Goal: Task Accomplishment & Management: Complete application form

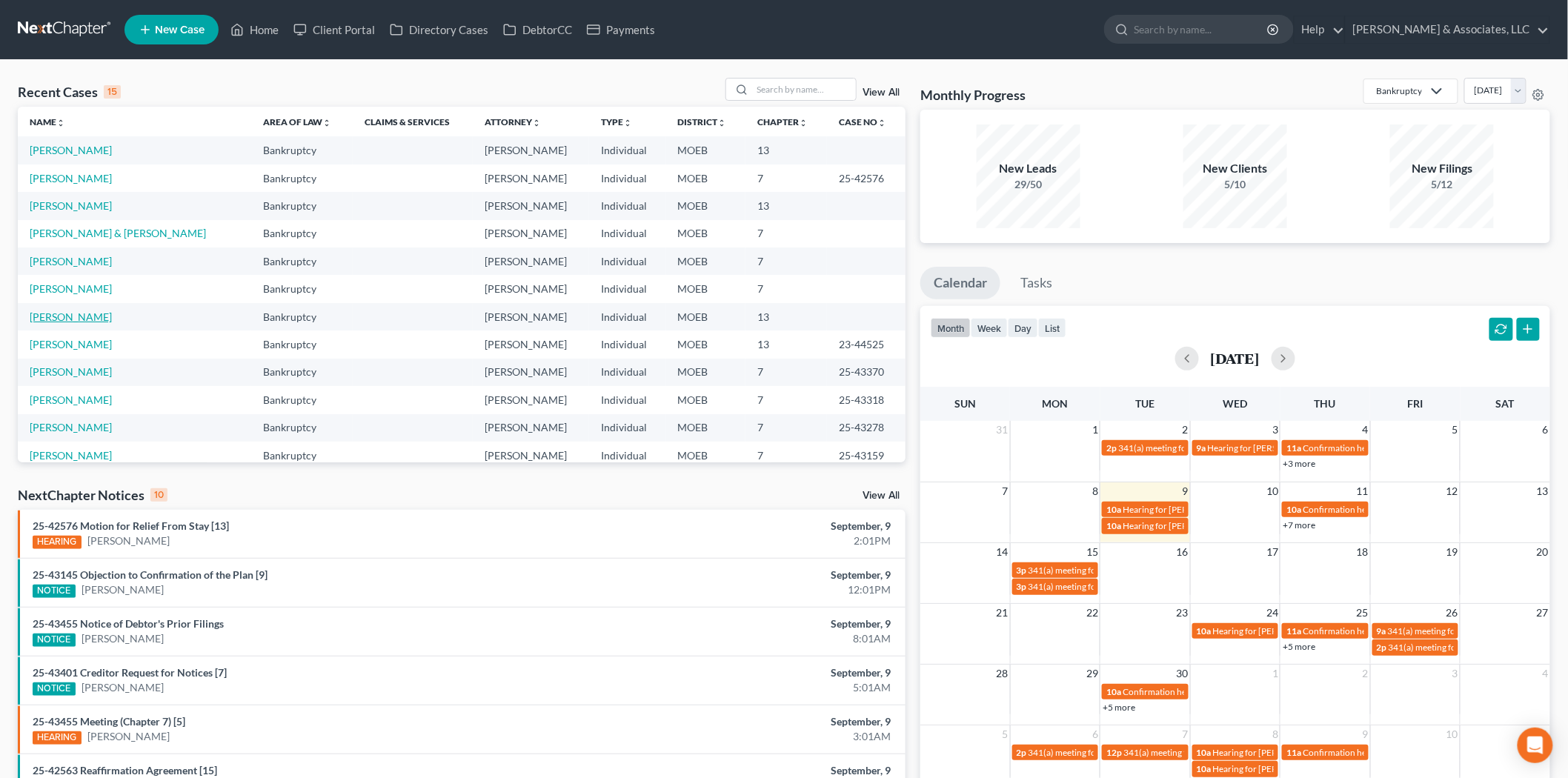
click at [71, 317] on link "[PERSON_NAME]" at bounding box center [70, 317] width 83 height 13
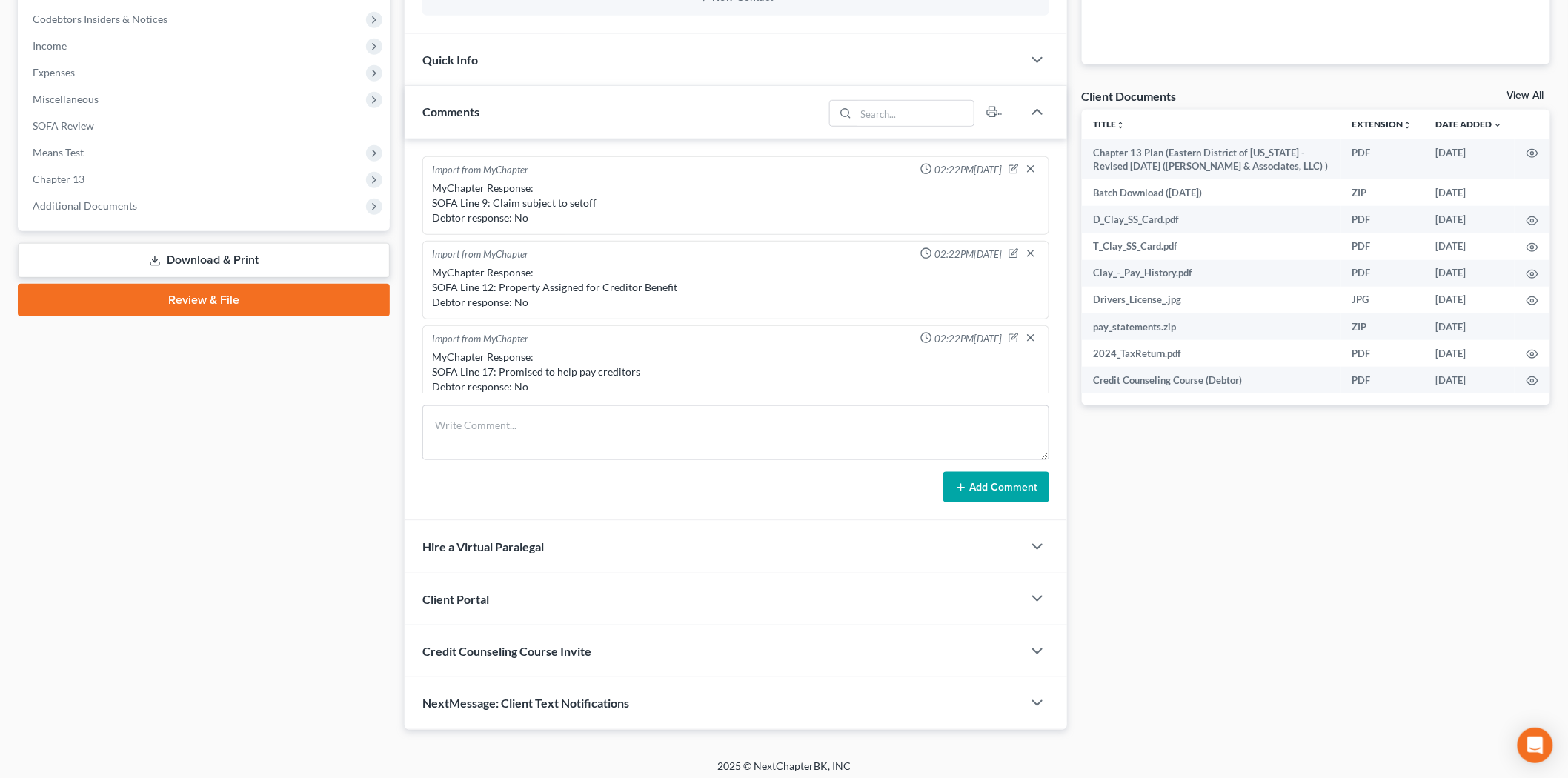
scroll to position [1186, 0]
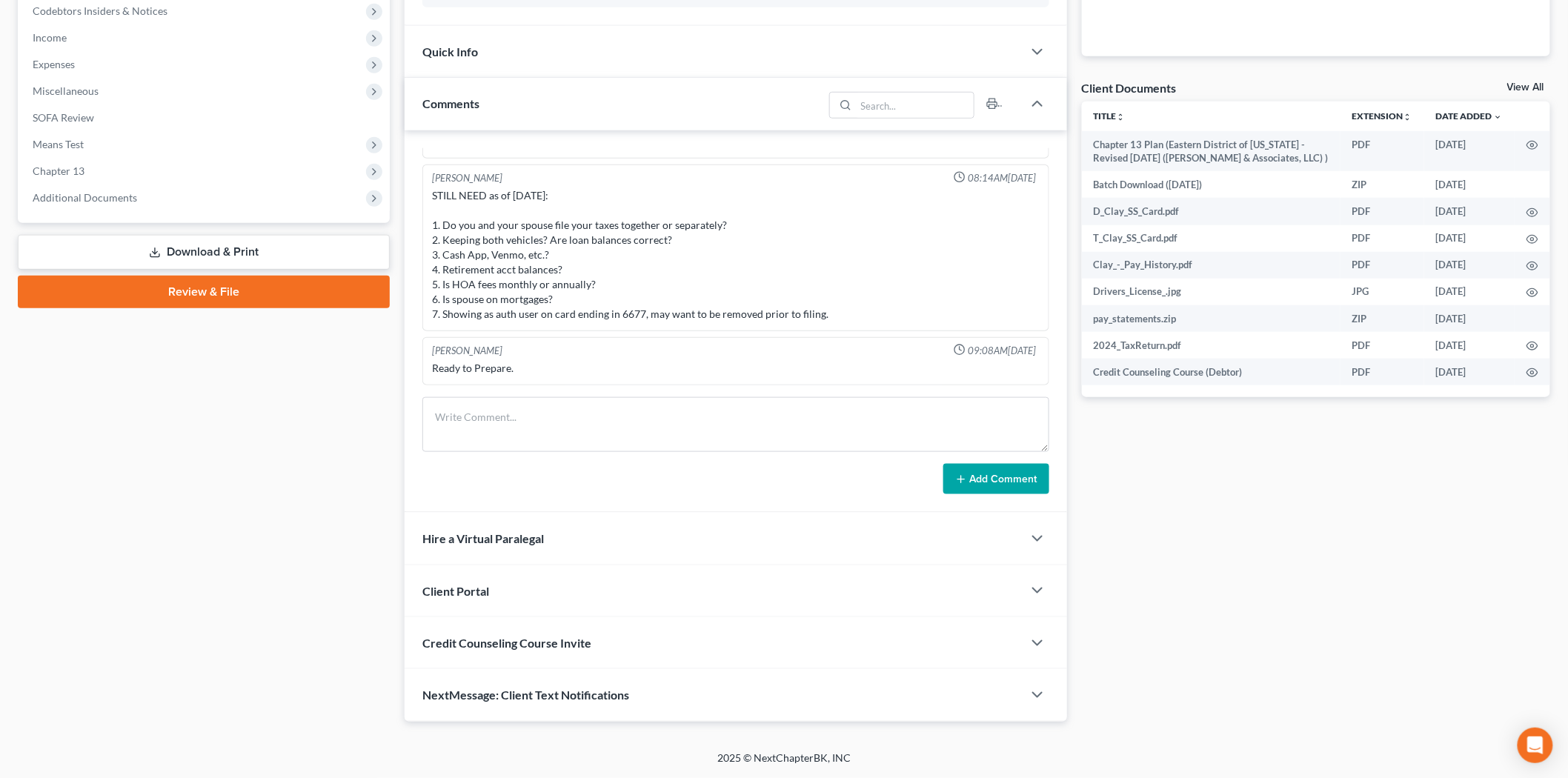
click at [189, 292] on link "Review & File" at bounding box center [203, 292] width 372 height 33
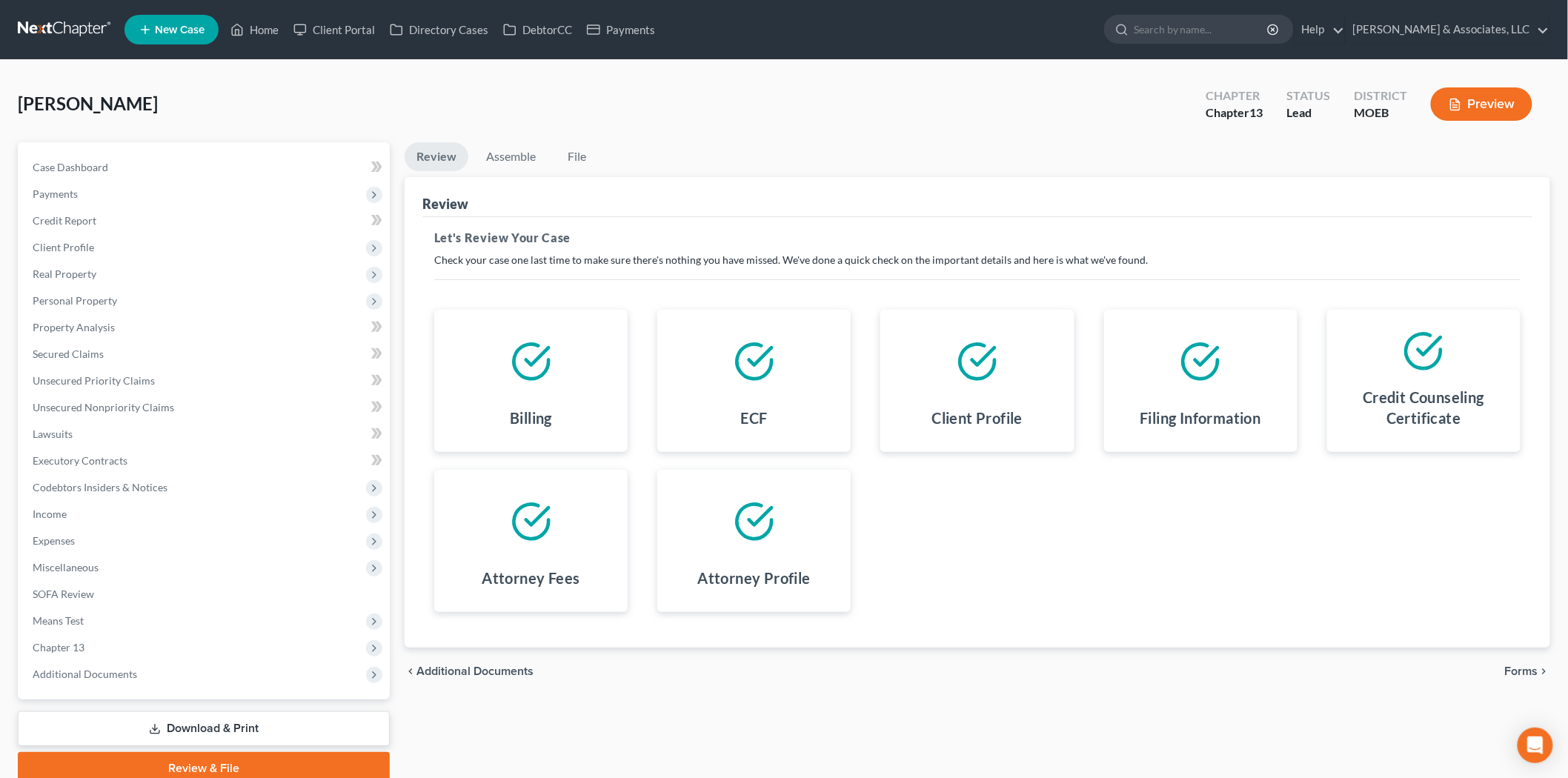
click at [1517, 666] on span "Forms" at bounding box center [1522, 672] width 33 height 12
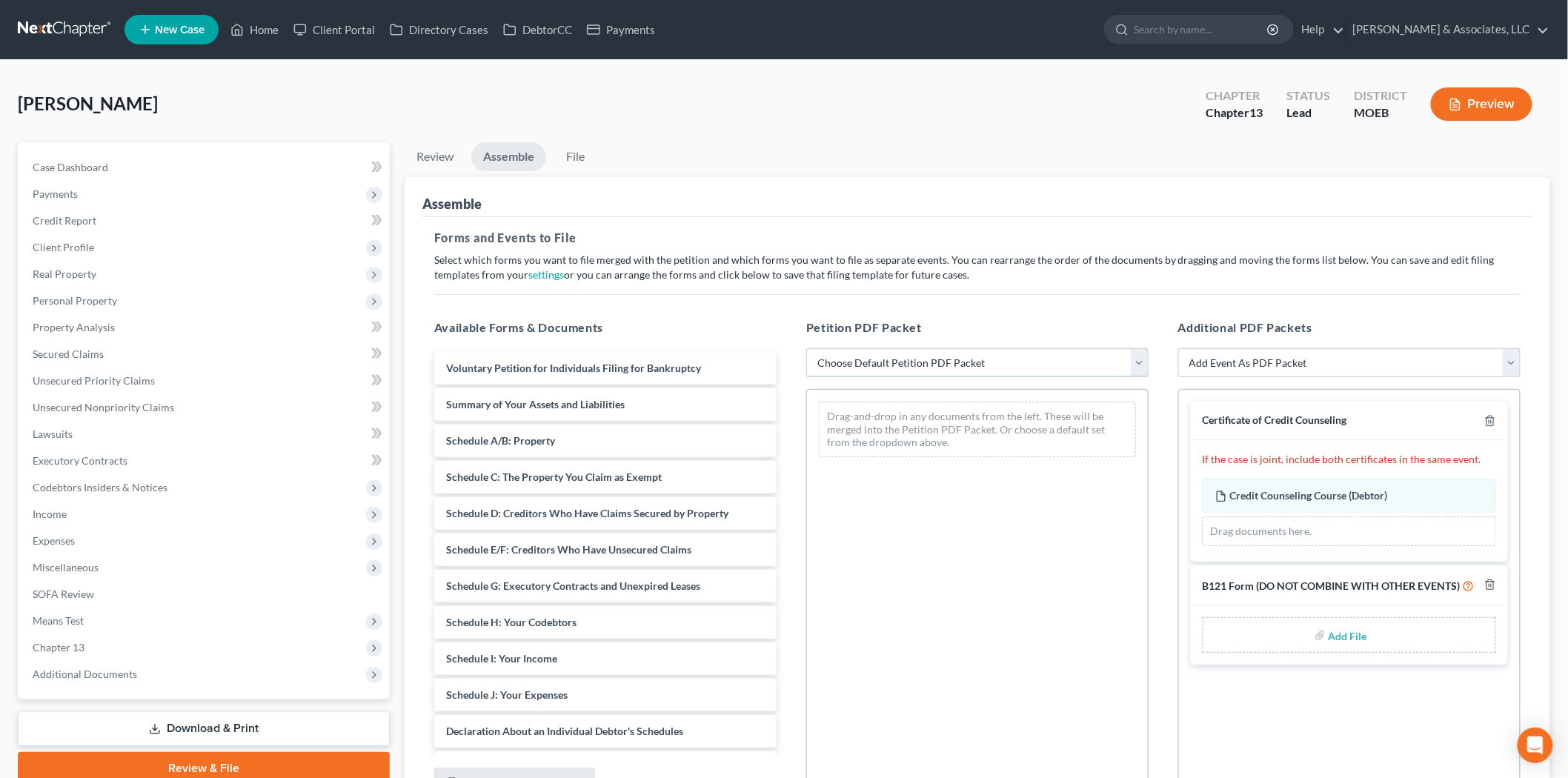
click at [848, 355] on select "Choose Default Petition PDF Packet Complete Bankruptcy Petition (all forms and …" at bounding box center [977, 363] width 342 height 30
select select "0"
click at [806, 348] on select "Choose Default Petition PDF Packet Complete Bankruptcy Petition (all forms and …" at bounding box center [977, 363] width 342 height 30
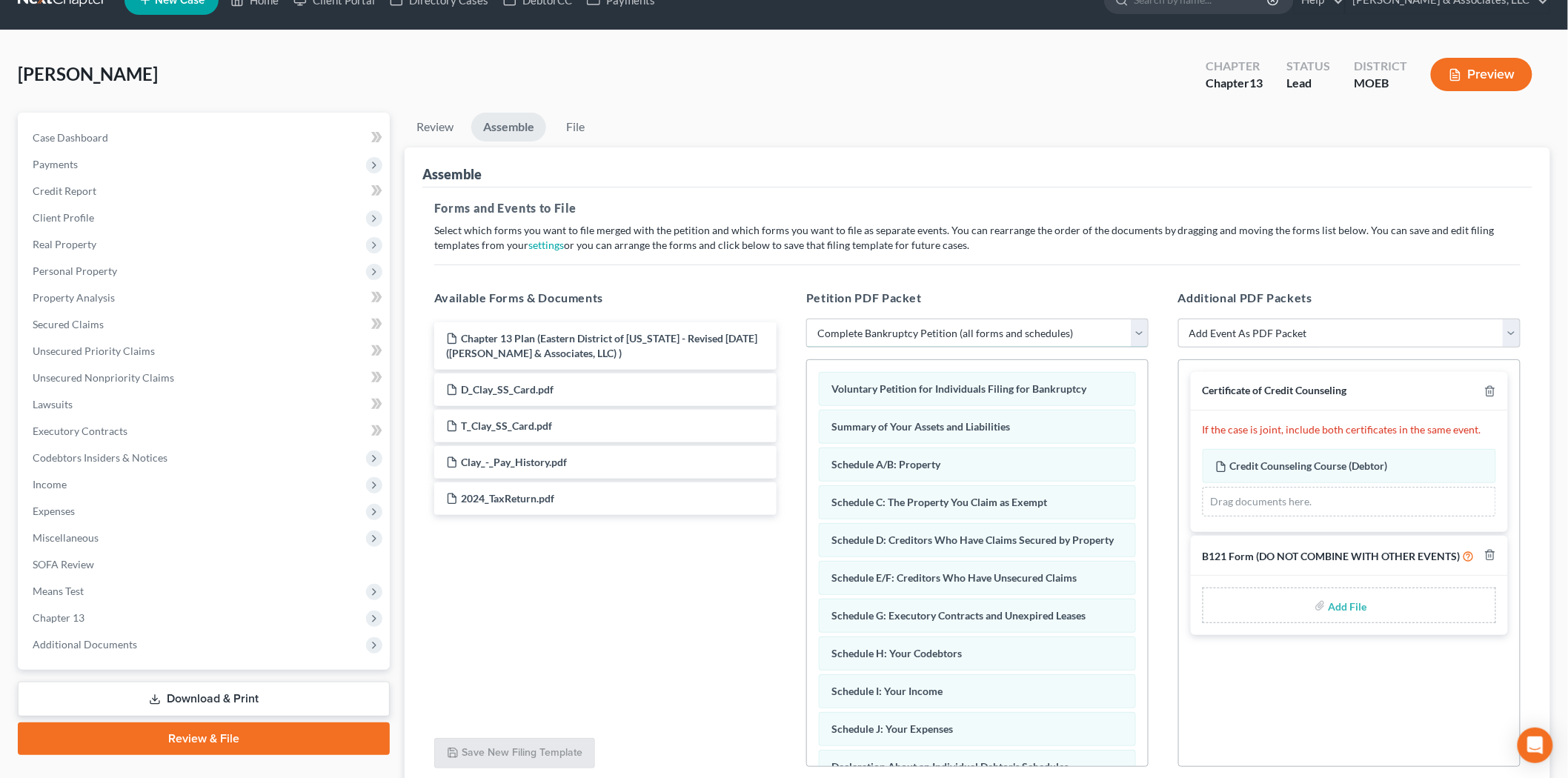
scroll to position [83, 0]
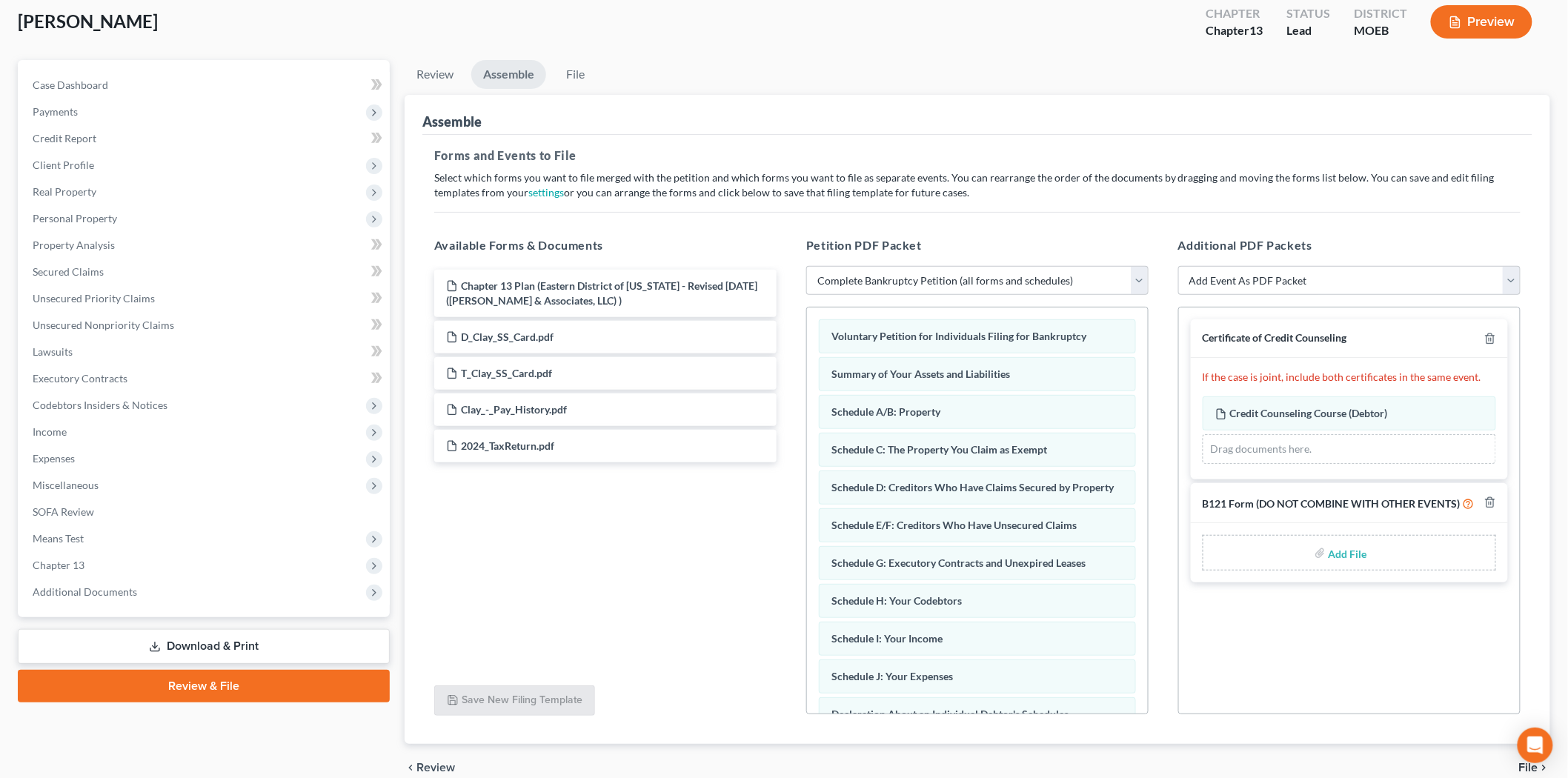
click at [1342, 547] on input "file" at bounding box center [1346, 552] width 36 height 27
type input "C:\fakepath\SSN form.pdf"
drag, startPoint x: 1217, startPoint y: 270, endPoint x: 1230, endPoint y: 292, distance: 25.6
click at [1217, 270] on select "Add Event As PDF Packet Amended List of Creditors and Verification of Matrix Am…" at bounding box center [1350, 280] width 342 height 30
select select "9"
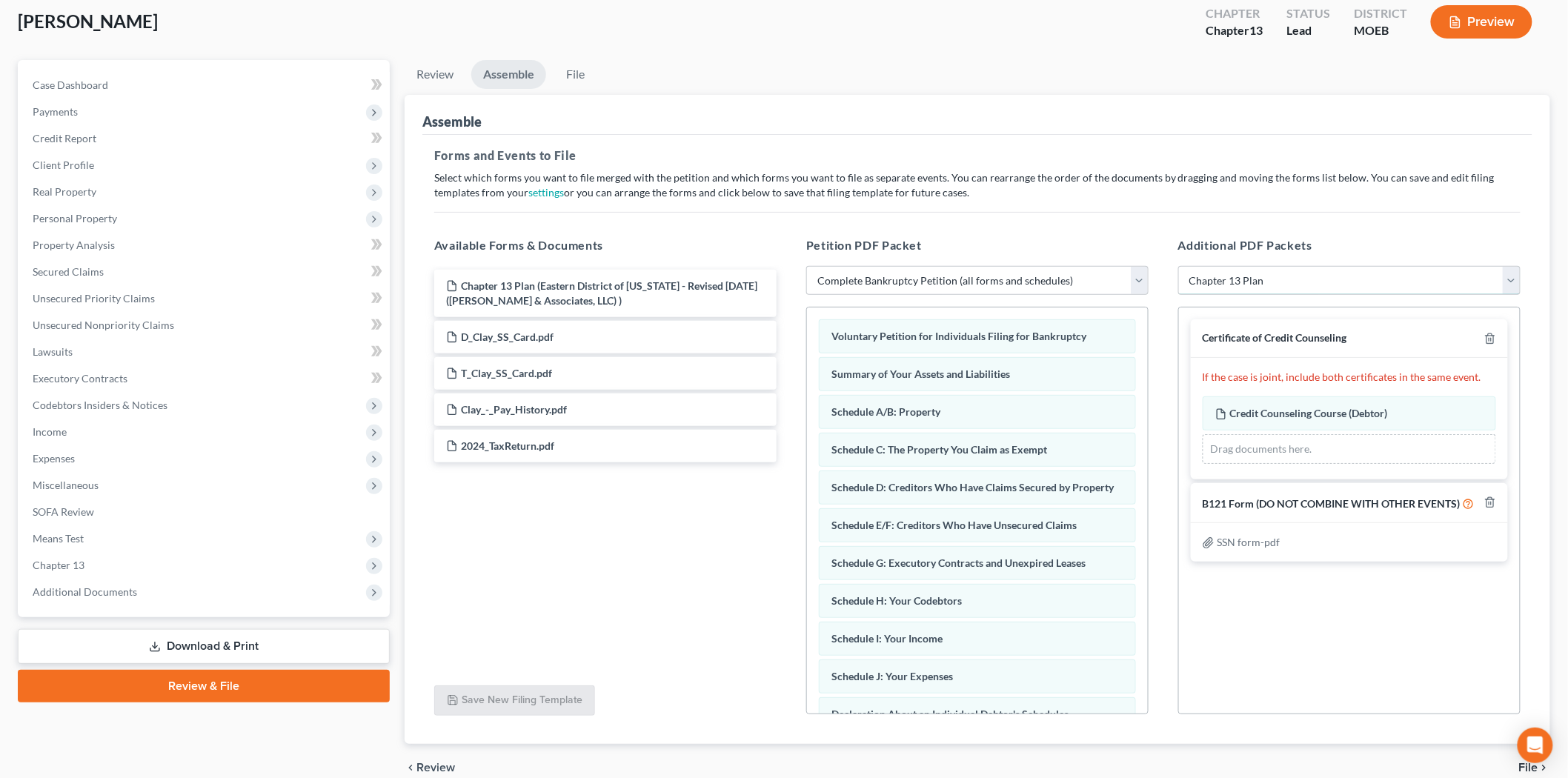
click at [1179, 266] on select "Add Event As PDF Packet Amended List of Creditors and Verification of Matrix Am…" at bounding box center [1350, 280] width 342 height 30
select select
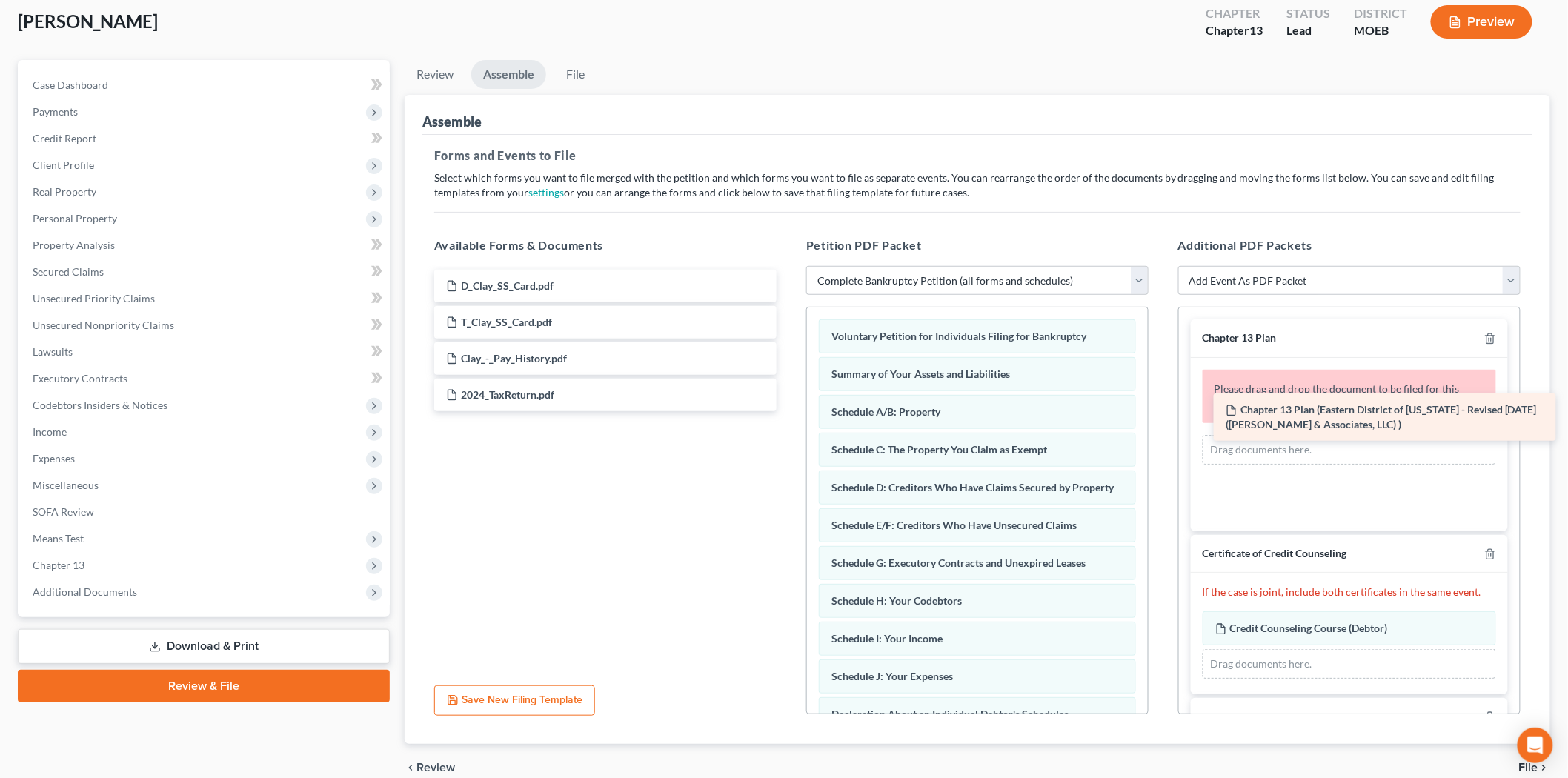
drag, startPoint x: 625, startPoint y: 286, endPoint x: 1421, endPoint y: 415, distance: 806.4
click at [789, 411] on div "Chapter 13 Plan (Eastern District of [US_STATE] - Revised [DATE] ([PERSON_NAME]…" at bounding box center [605, 340] width 366 height 142
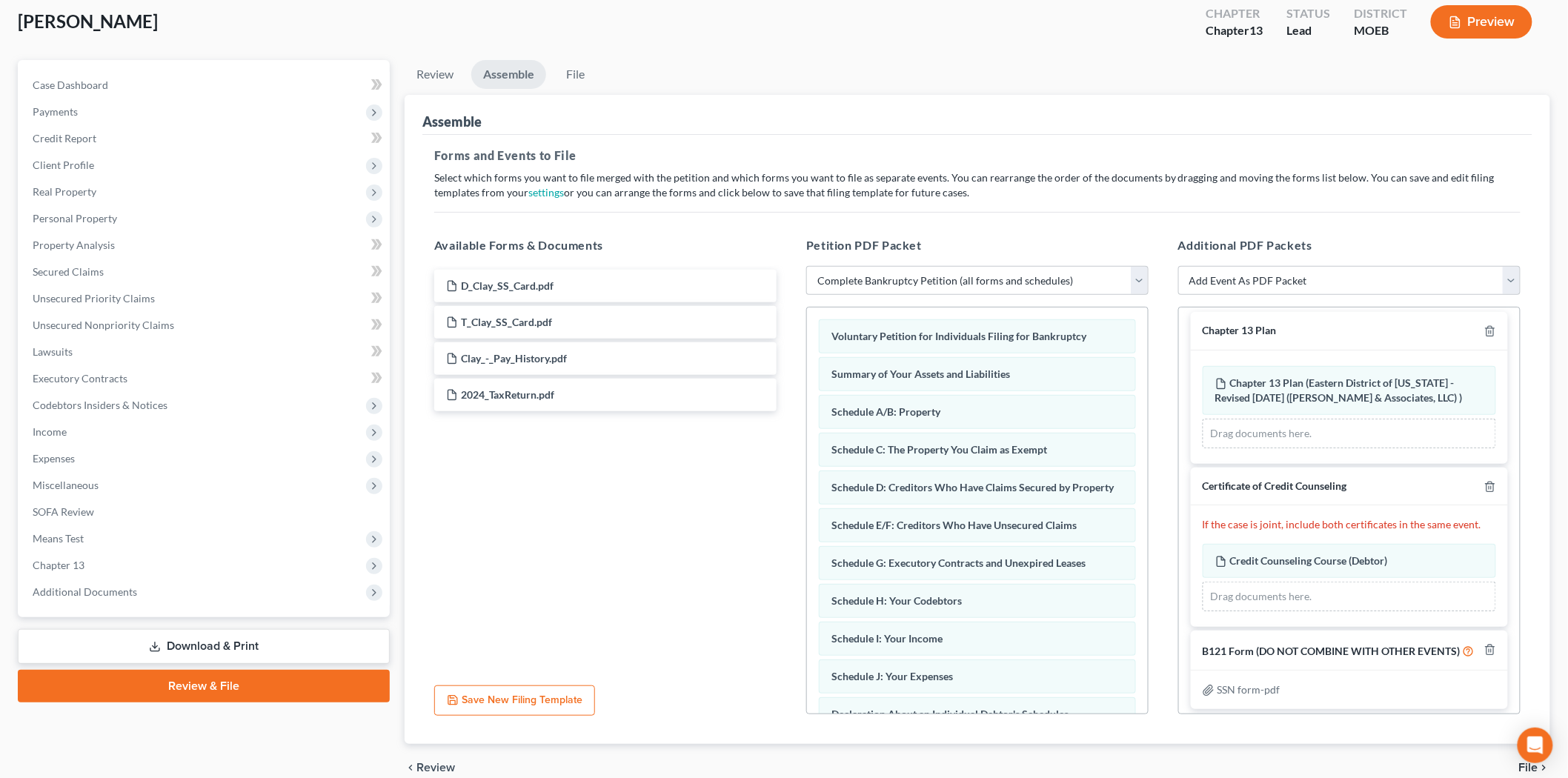
scroll to position [30, 0]
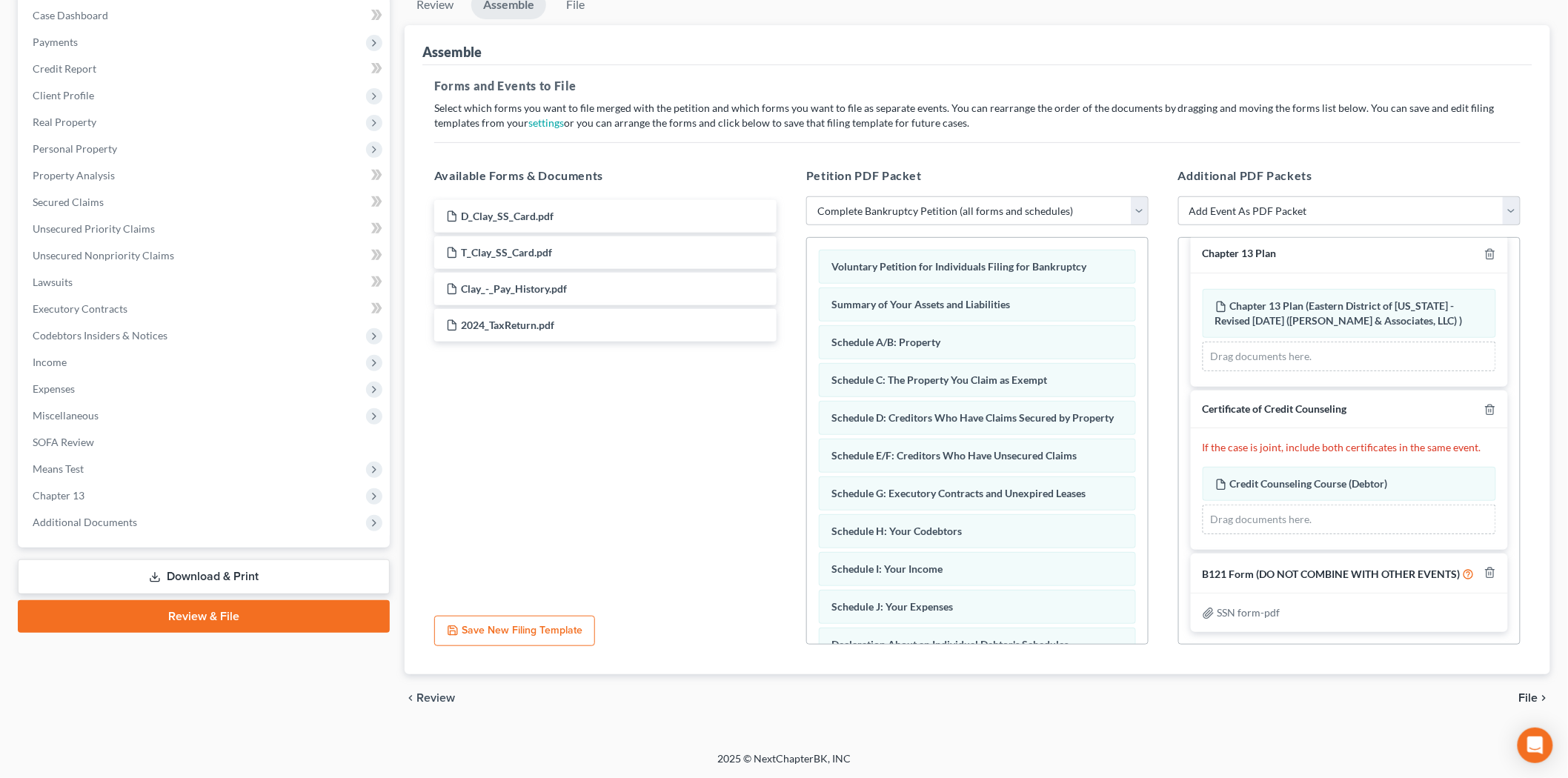
click at [1534, 695] on span "File" at bounding box center [1529, 698] width 19 height 12
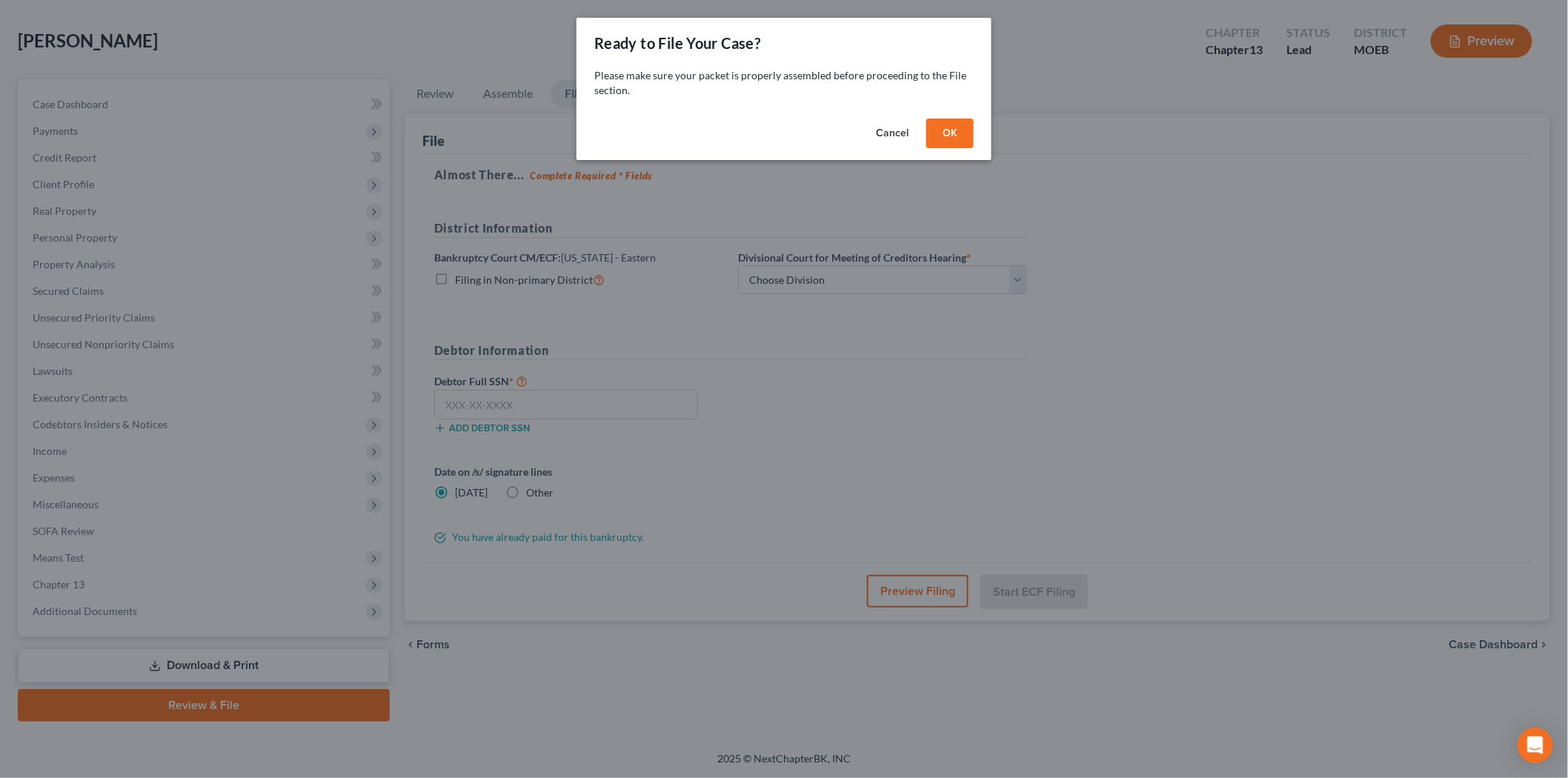
scroll to position [61, 0]
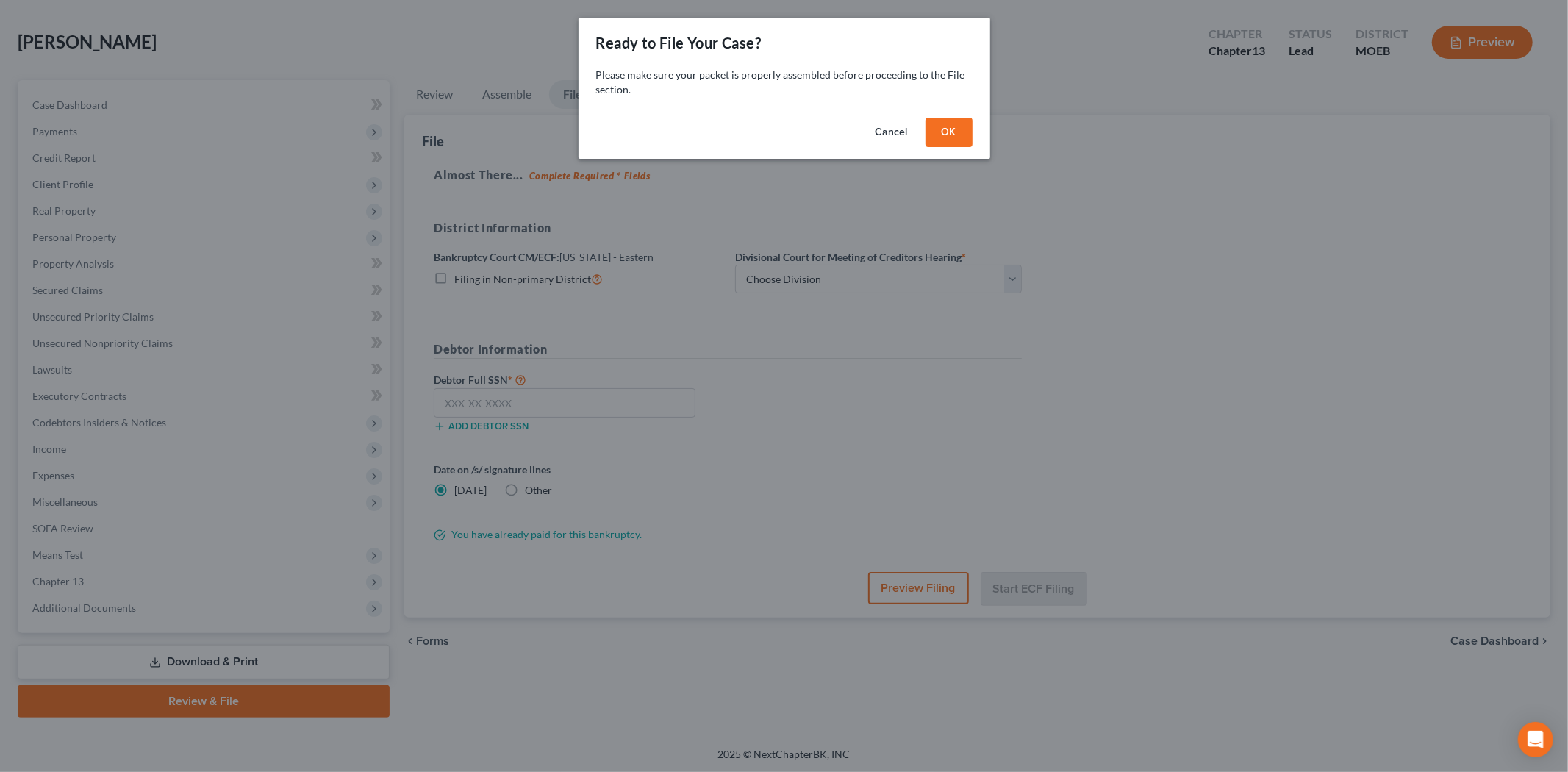
click at [938, 137] on button "OK" at bounding box center [949, 132] width 47 height 29
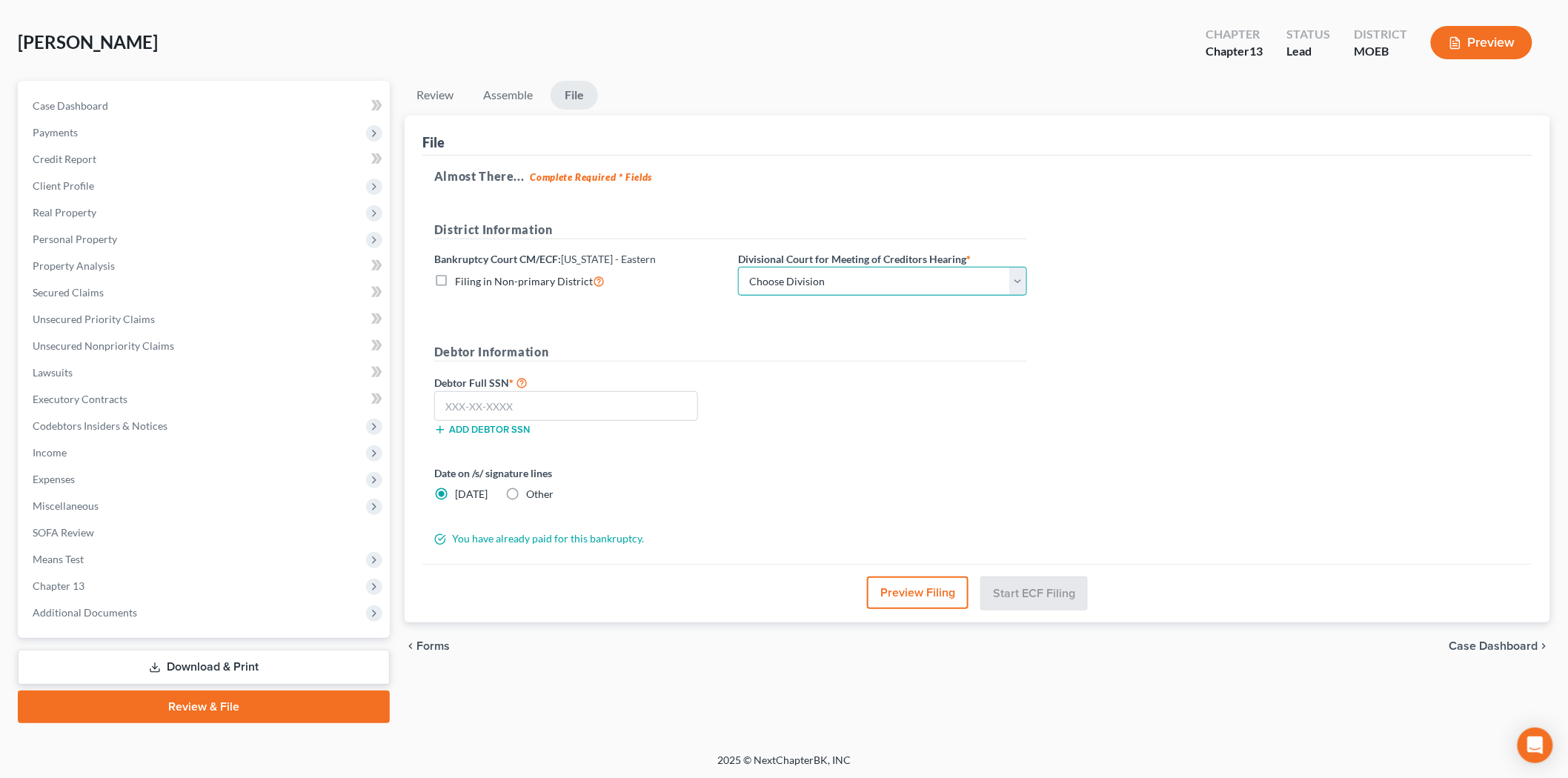
drag, startPoint x: 855, startPoint y: 268, endPoint x: 855, endPoint y: 292, distance: 24.0
click at [855, 268] on select "Choose Division Cape Girardeau Hannibal [GEOGRAPHIC_DATA][PERSON_NAME]" at bounding box center [882, 281] width 289 height 30
select select "2"
click at [738, 267] on select "Choose Division Cape Girardeau Hannibal [GEOGRAPHIC_DATA][PERSON_NAME]" at bounding box center [882, 281] width 289 height 30
click at [612, 415] on input "text" at bounding box center [566, 406] width 264 height 30
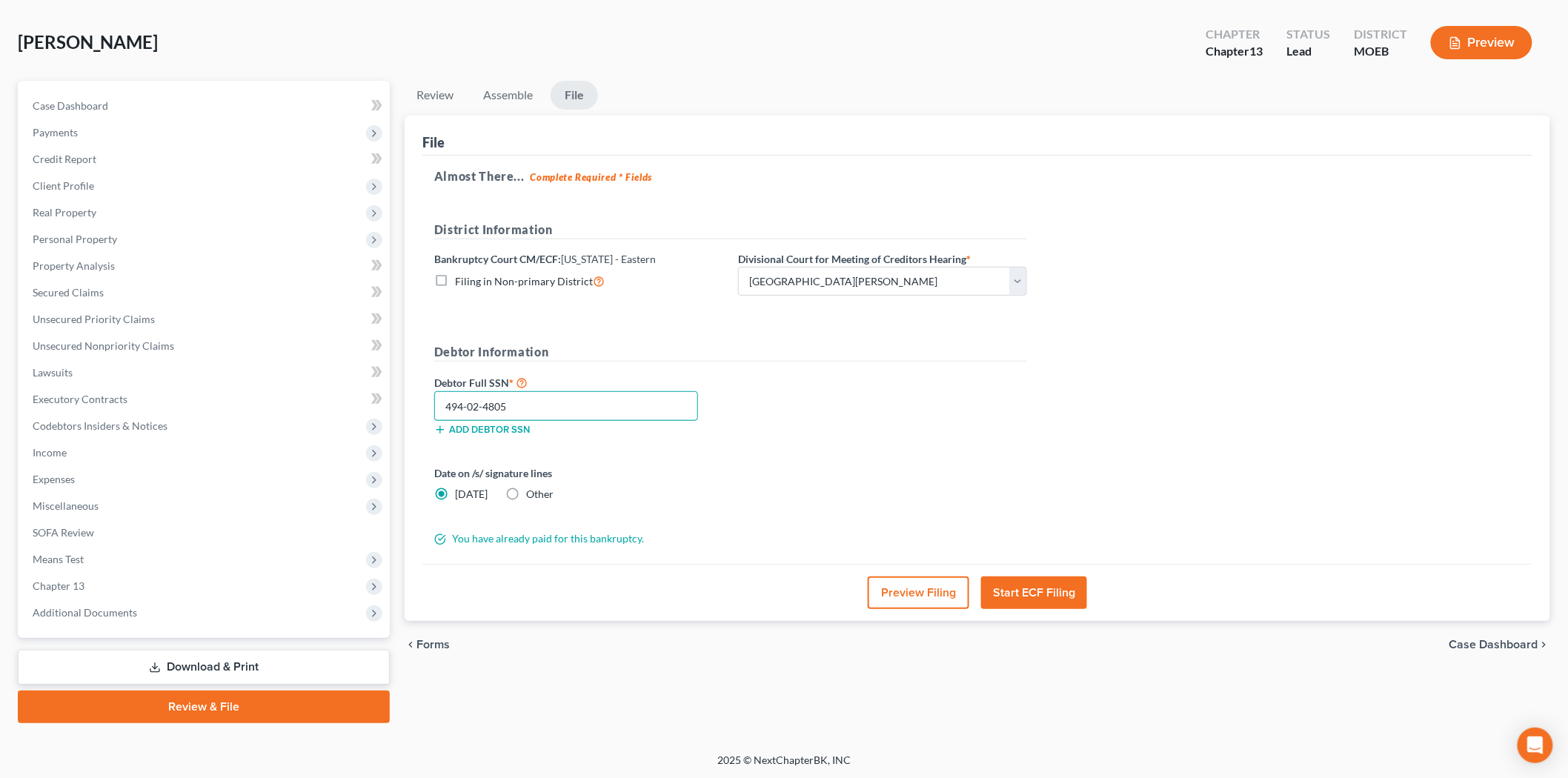
type input "494-02-4805"
click at [1053, 601] on button "Start ECF Filing" at bounding box center [1034, 592] width 106 height 33
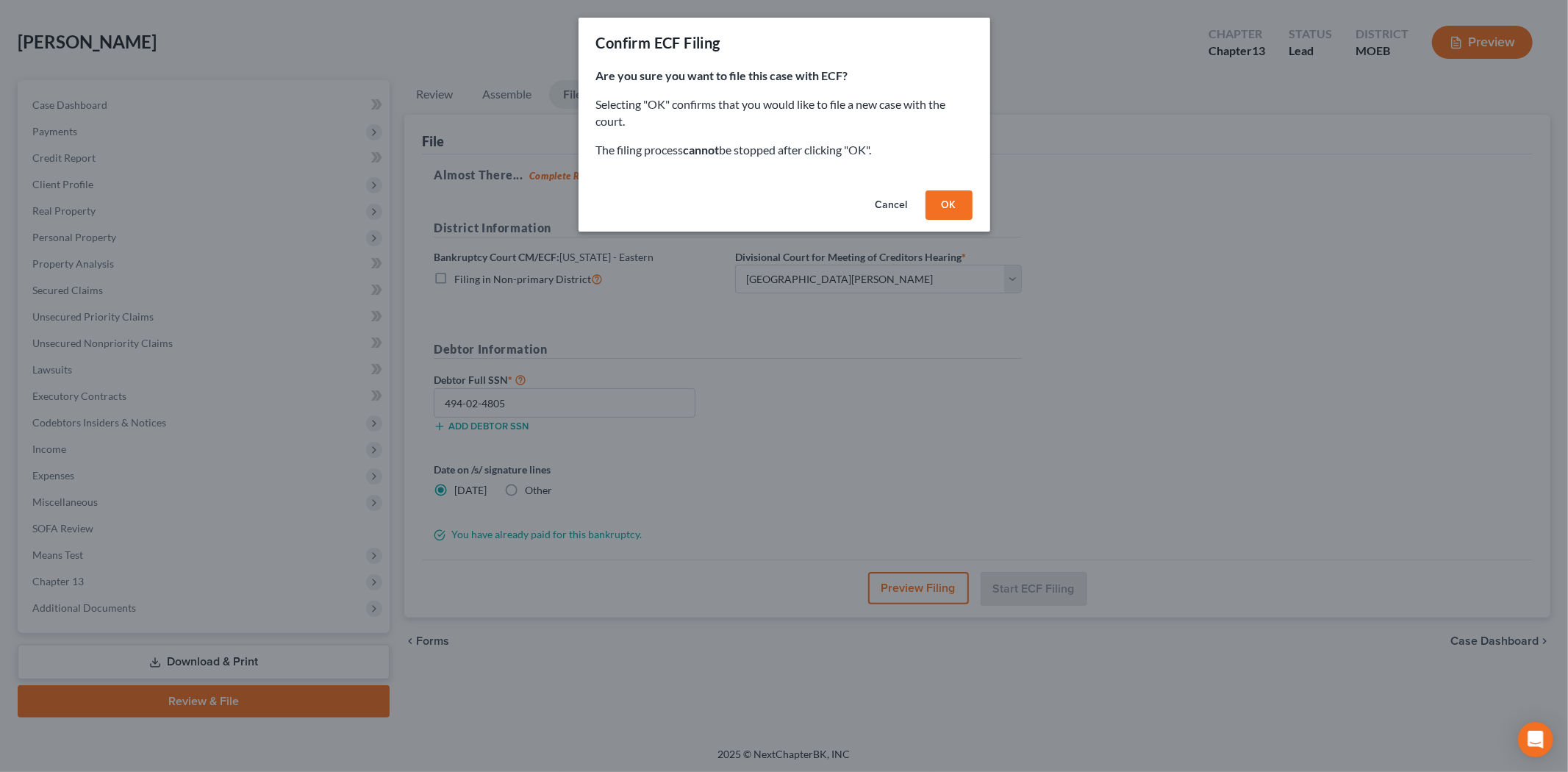
click at [944, 206] on button "OK" at bounding box center [949, 204] width 47 height 29
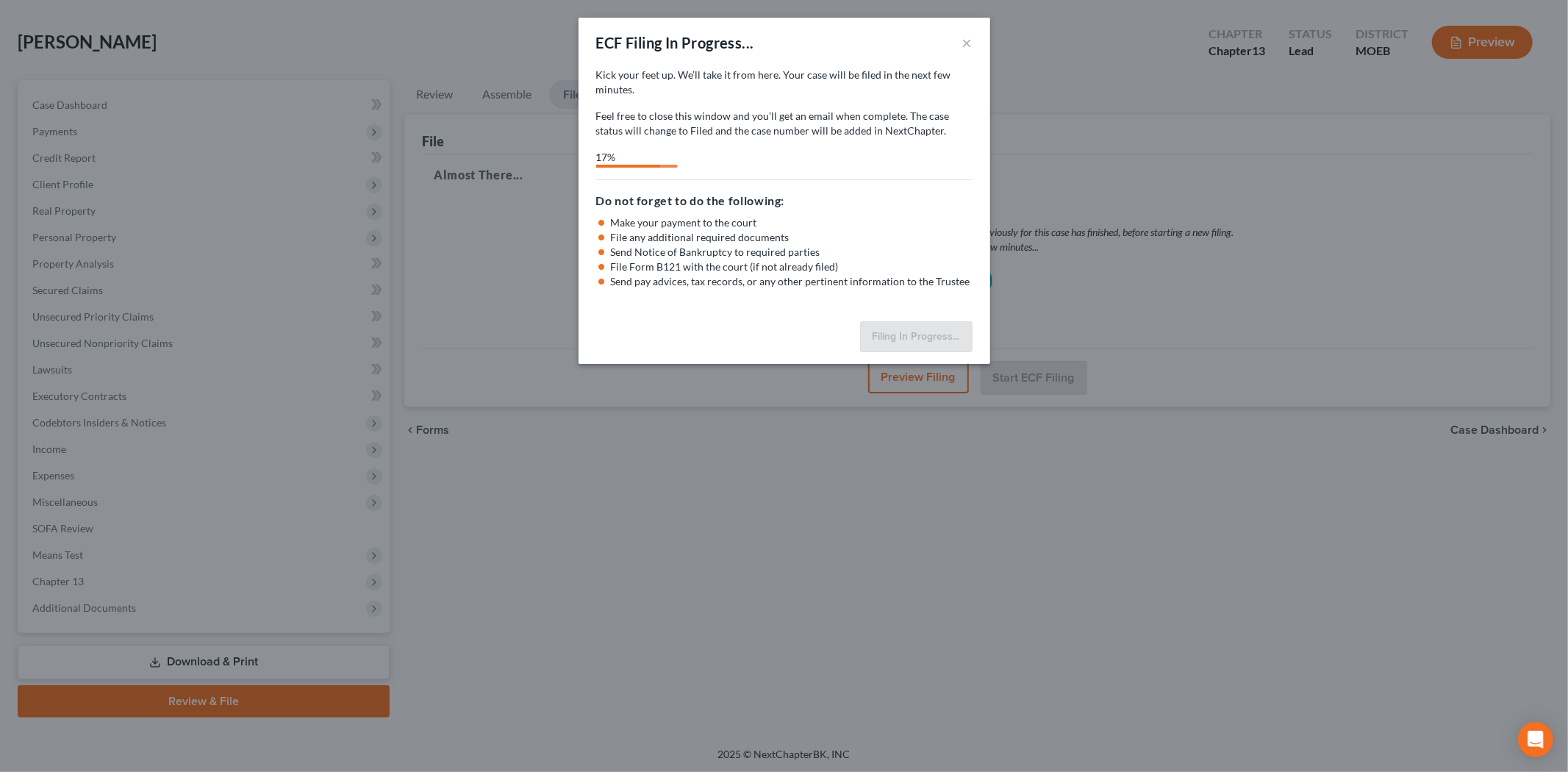
select select "2"
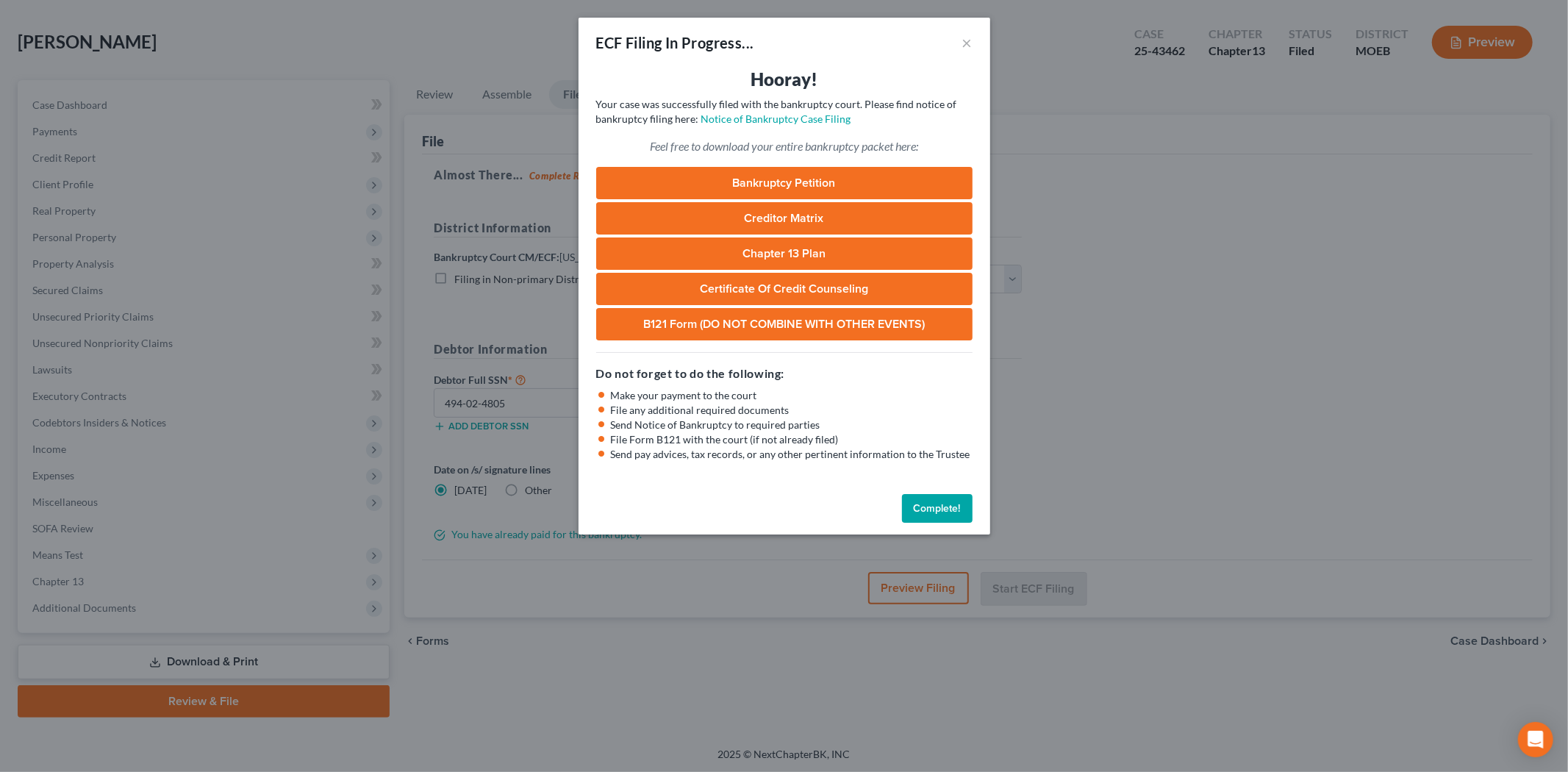
click at [917, 507] on button "Complete!" at bounding box center [937, 508] width 71 height 29
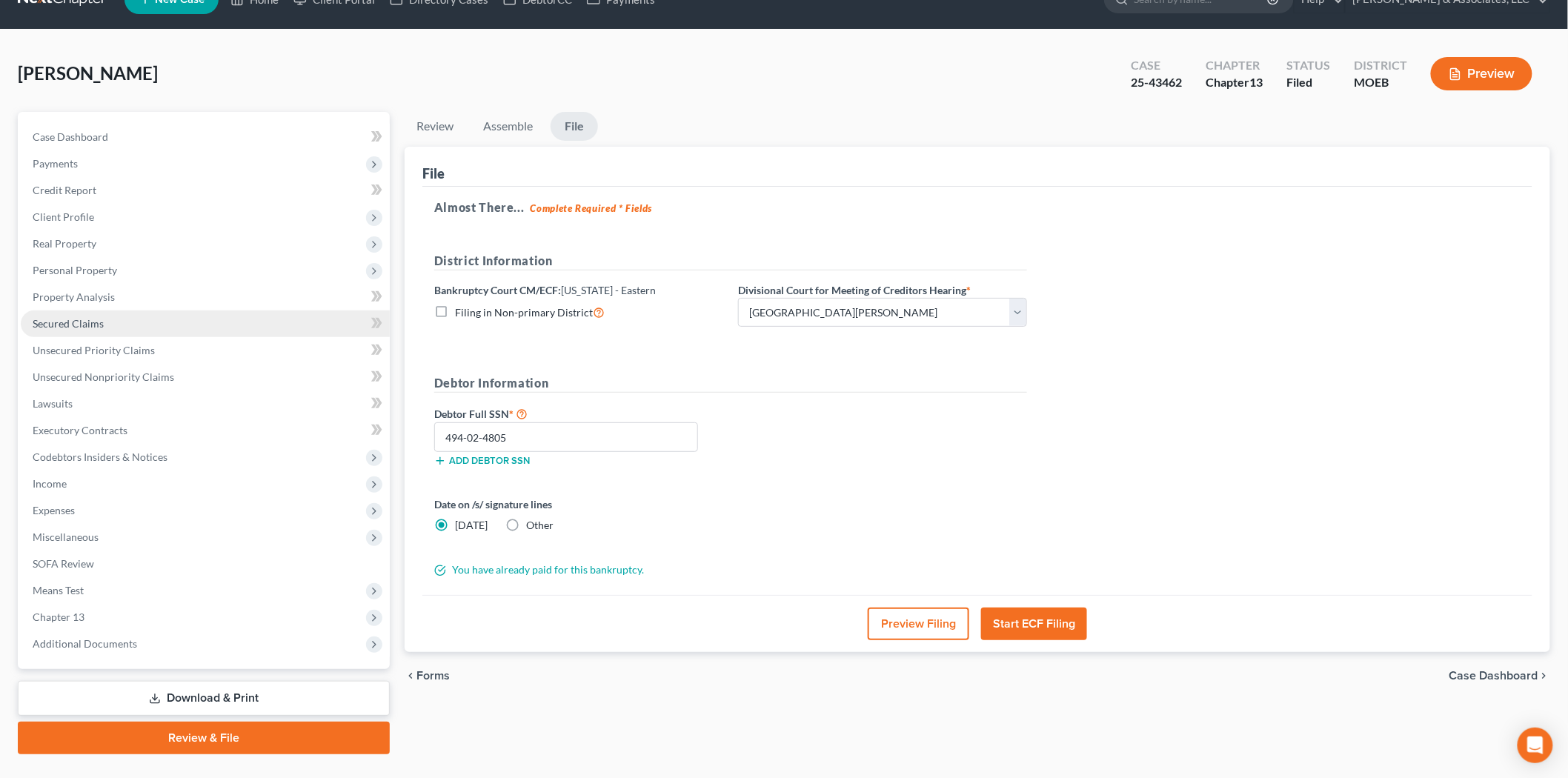
scroll to position [0, 0]
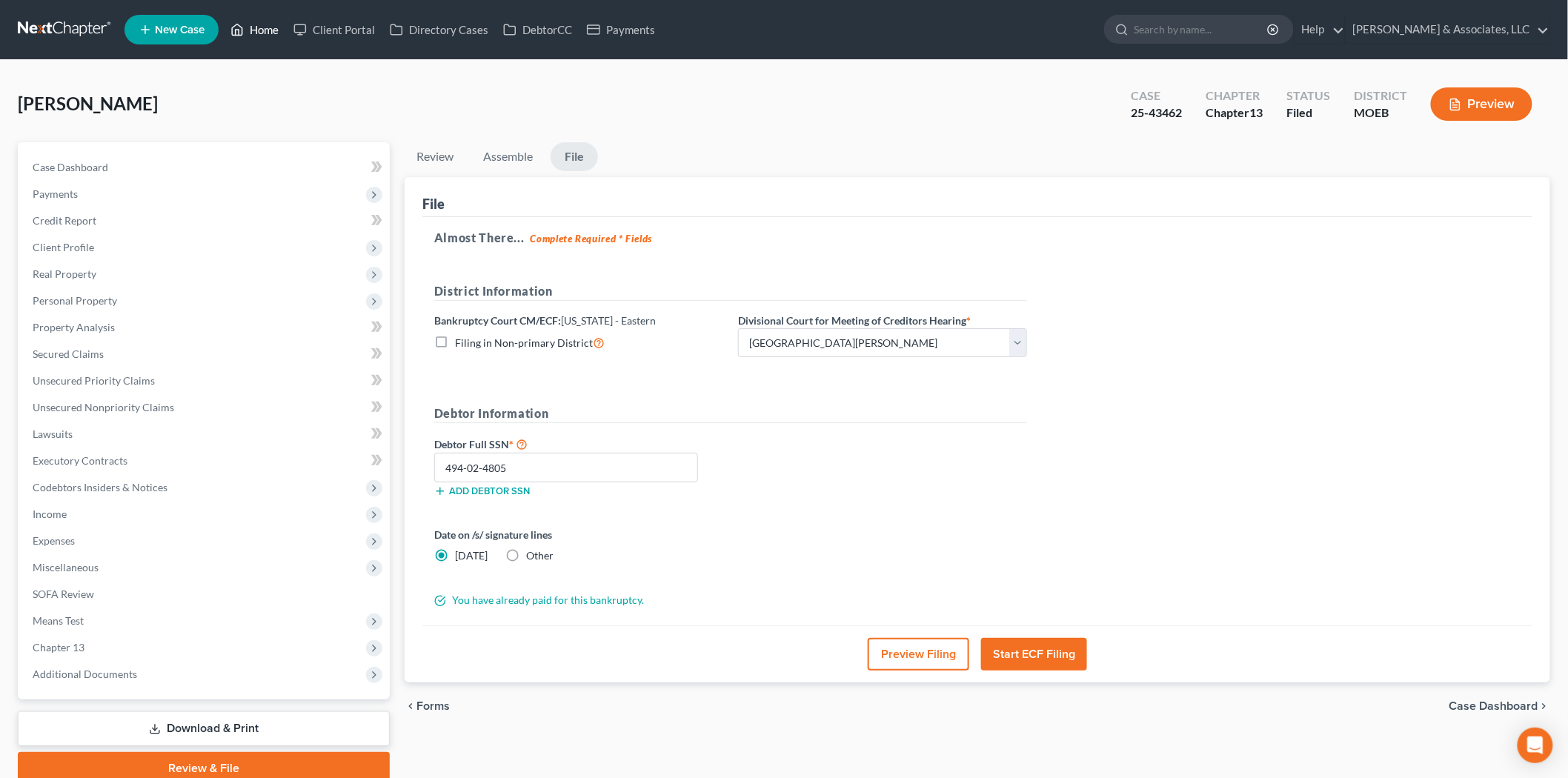
click at [253, 17] on link "Home" at bounding box center [254, 30] width 63 height 27
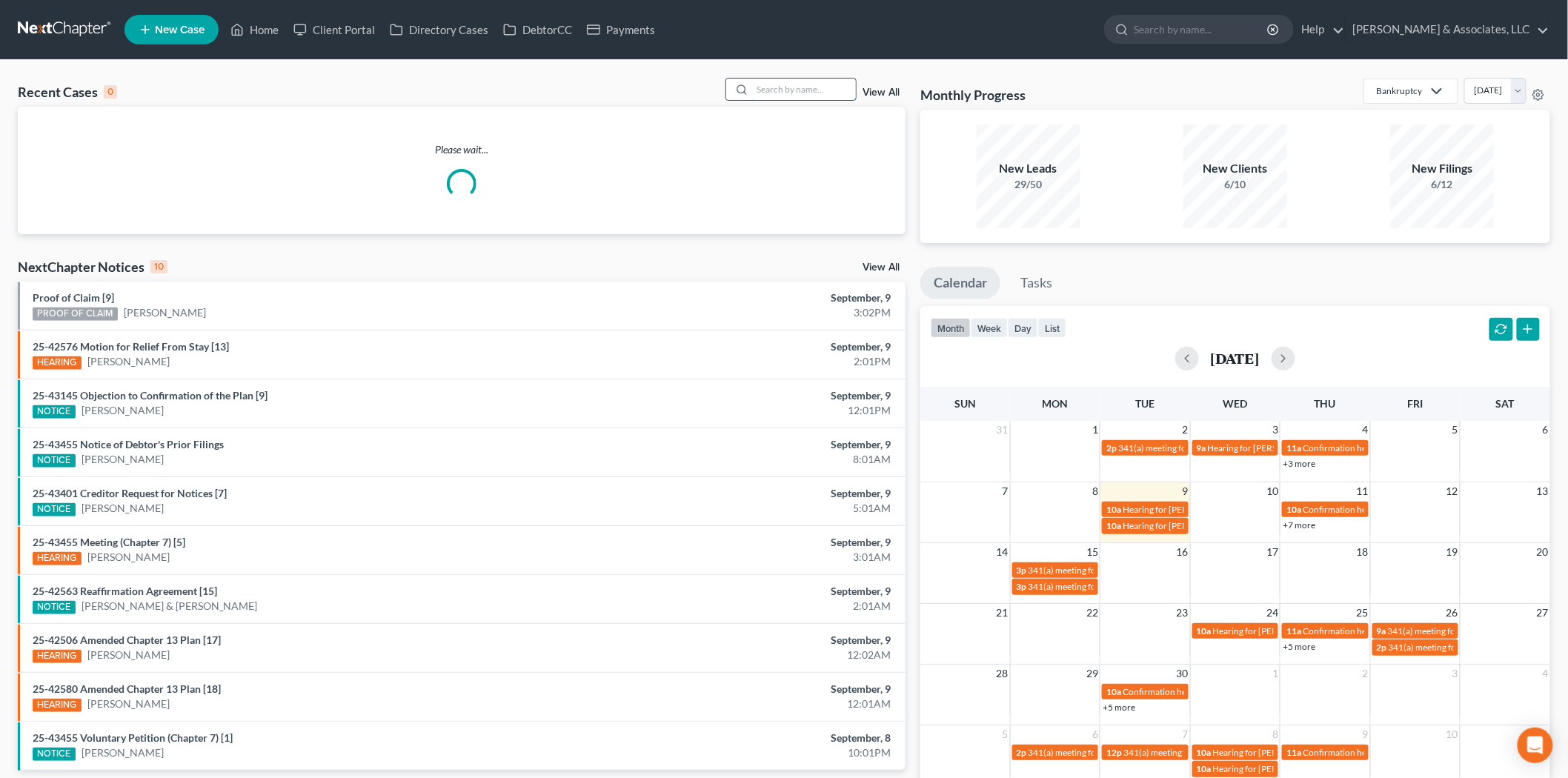
click at [776, 80] on input "search" at bounding box center [804, 89] width 104 height 21
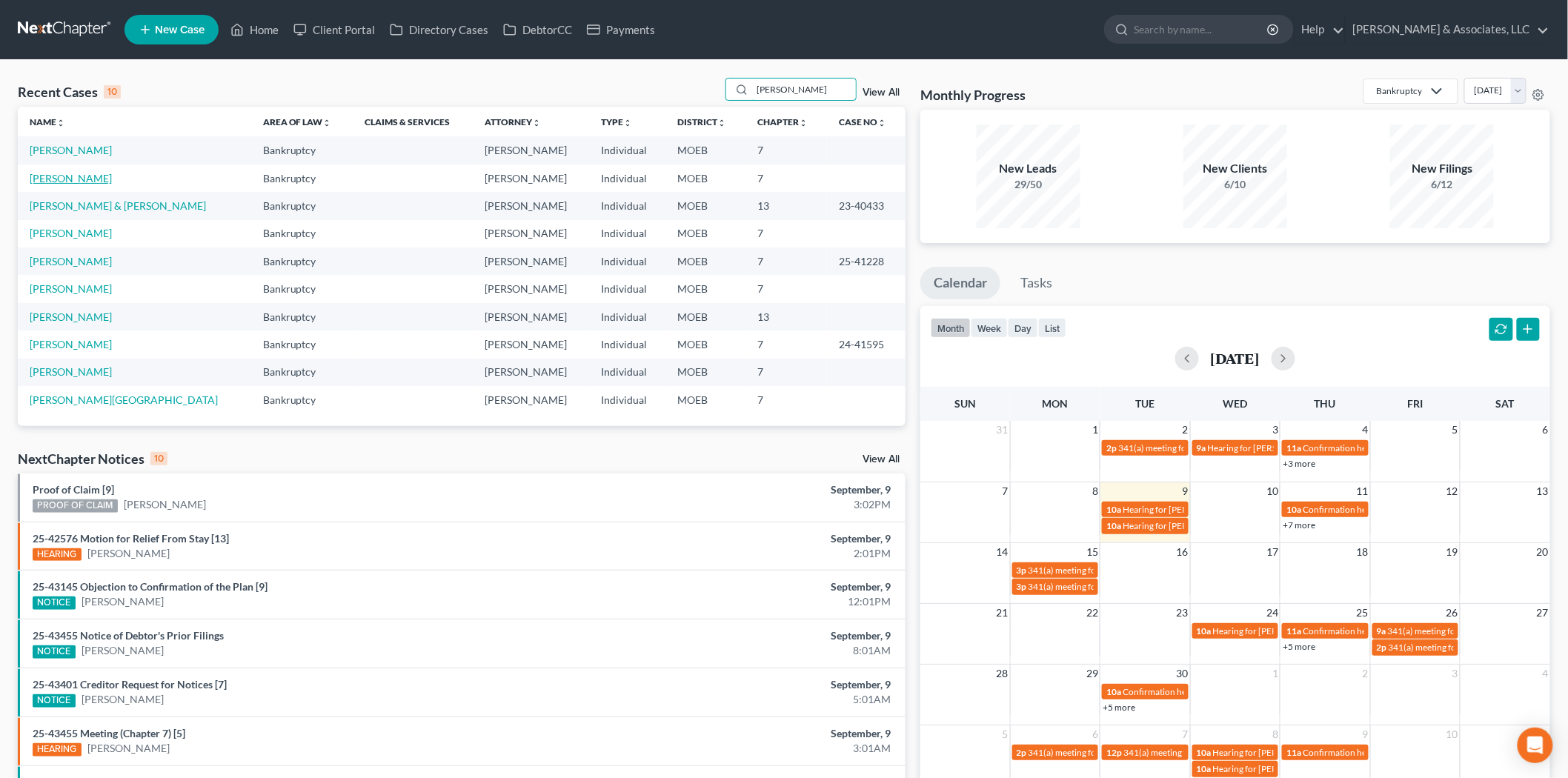
type input "[PERSON_NAME]"
click at [62, 181] on link "[PERSON_NAME]" at bounding box center [70, 178] width 83 height 13
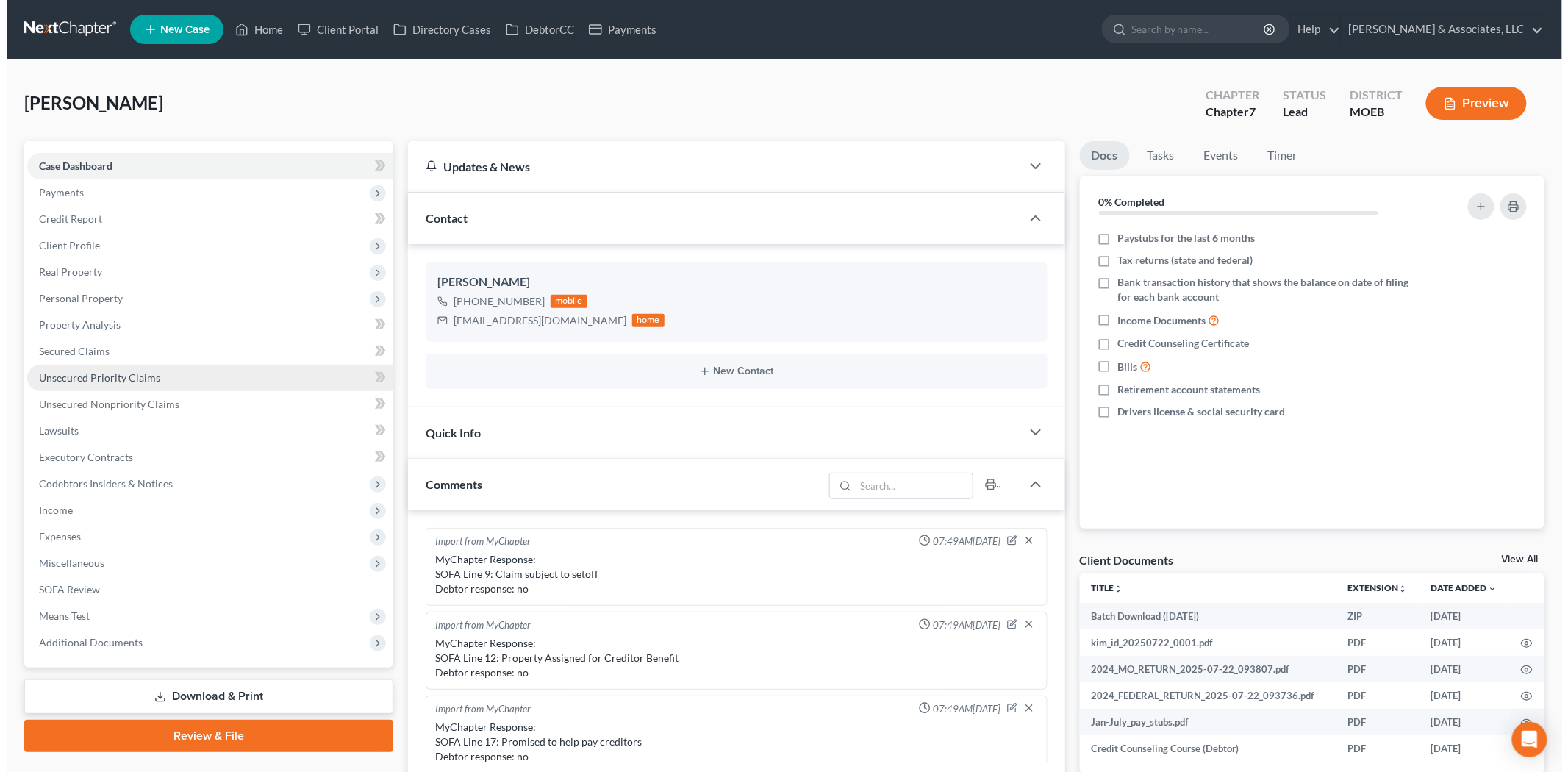
scroll to position [1773, 0]
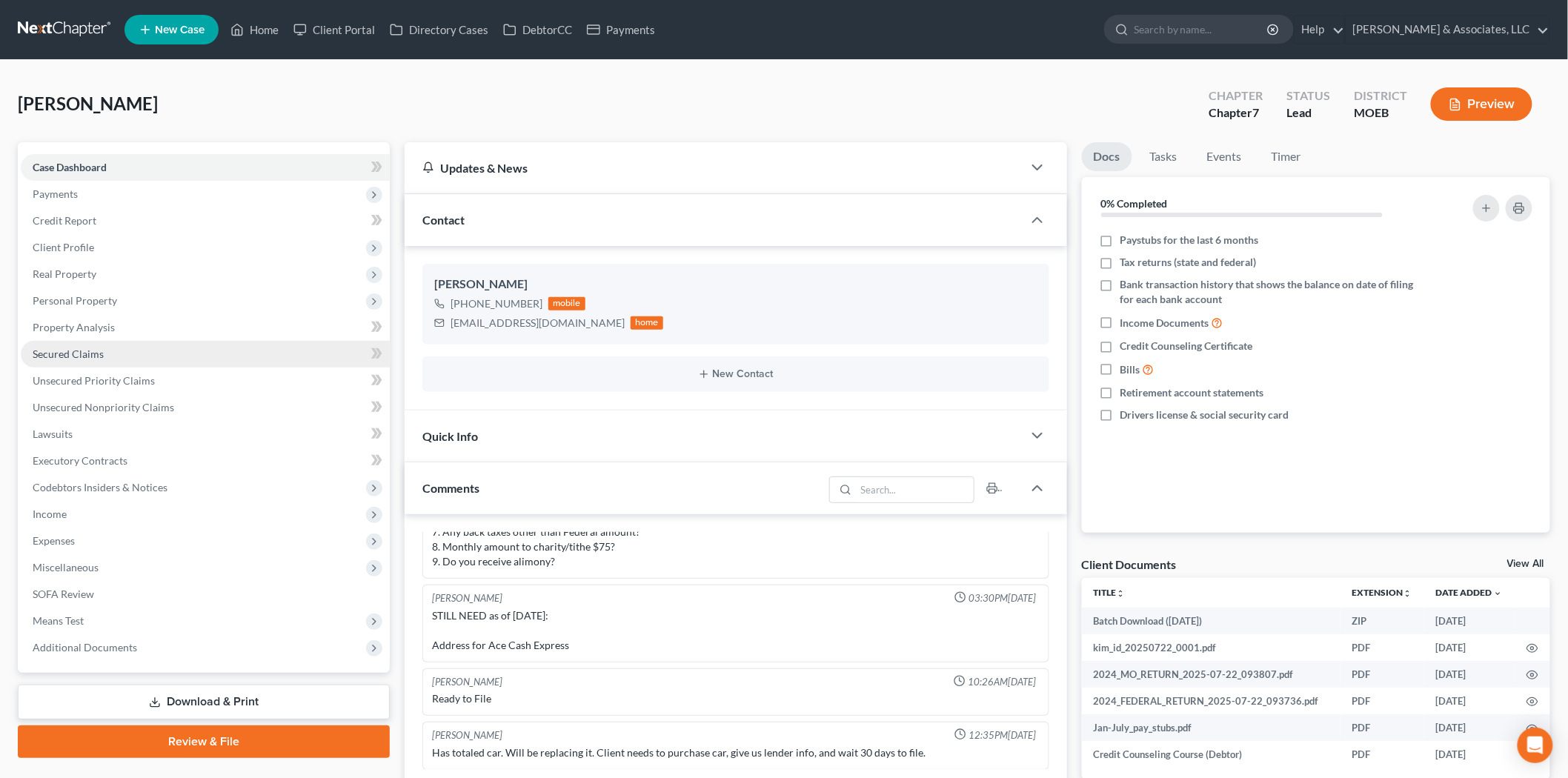
click at [58, 350] on span "Secured Claims" at bounding box center [68, 354] width 71 height 13
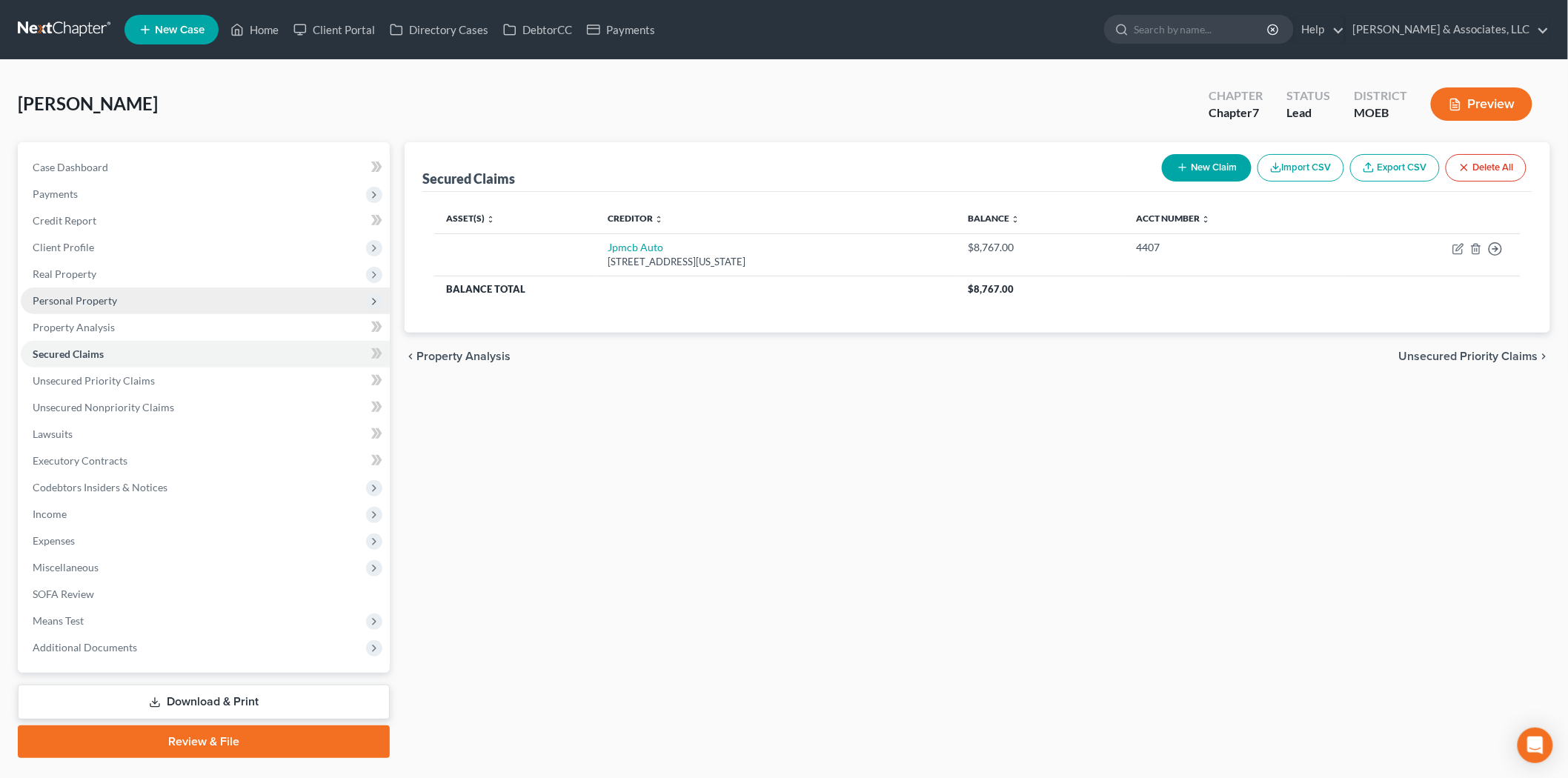
click at [73, 295] on span "Personal Property" at bounding box center [75, 300] width 85 height 13
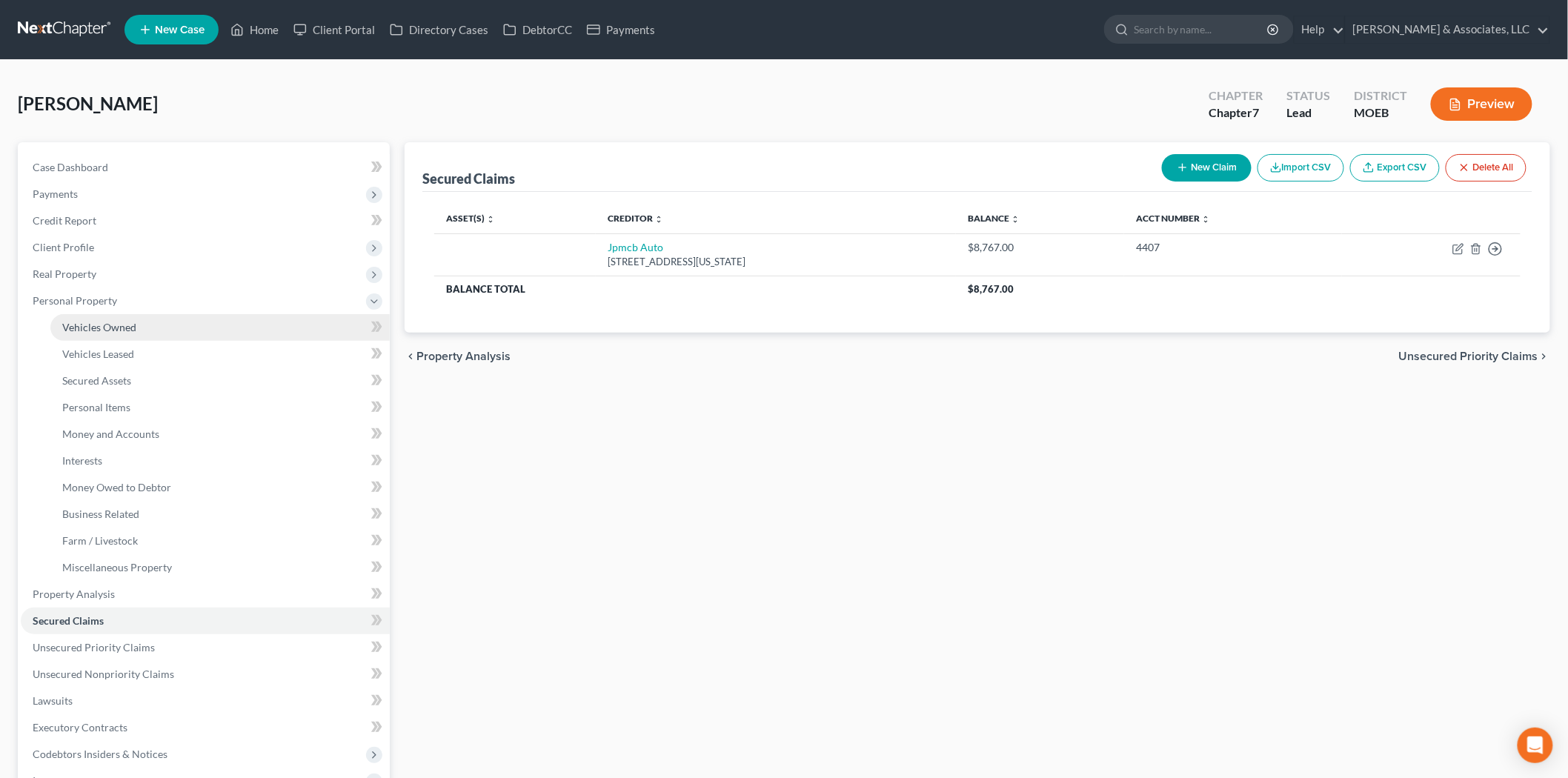
click at [100, 317] on link "Vehicles Owned" at bounding box center [220, 327] width 339 height 27
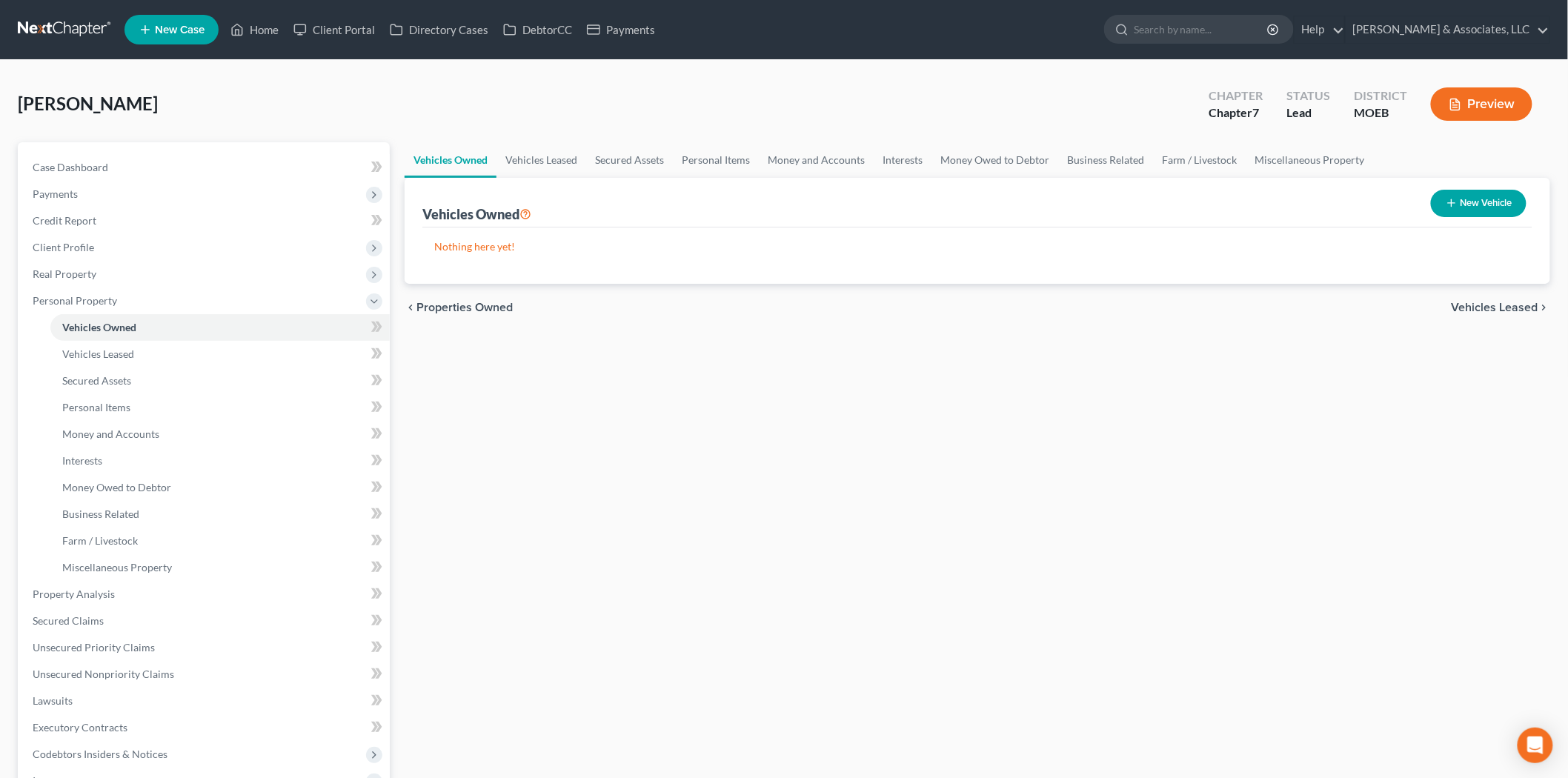
click at [1433, 204] on button "New Vehicle" at bounding box center [1479, 203] width 95 height 27
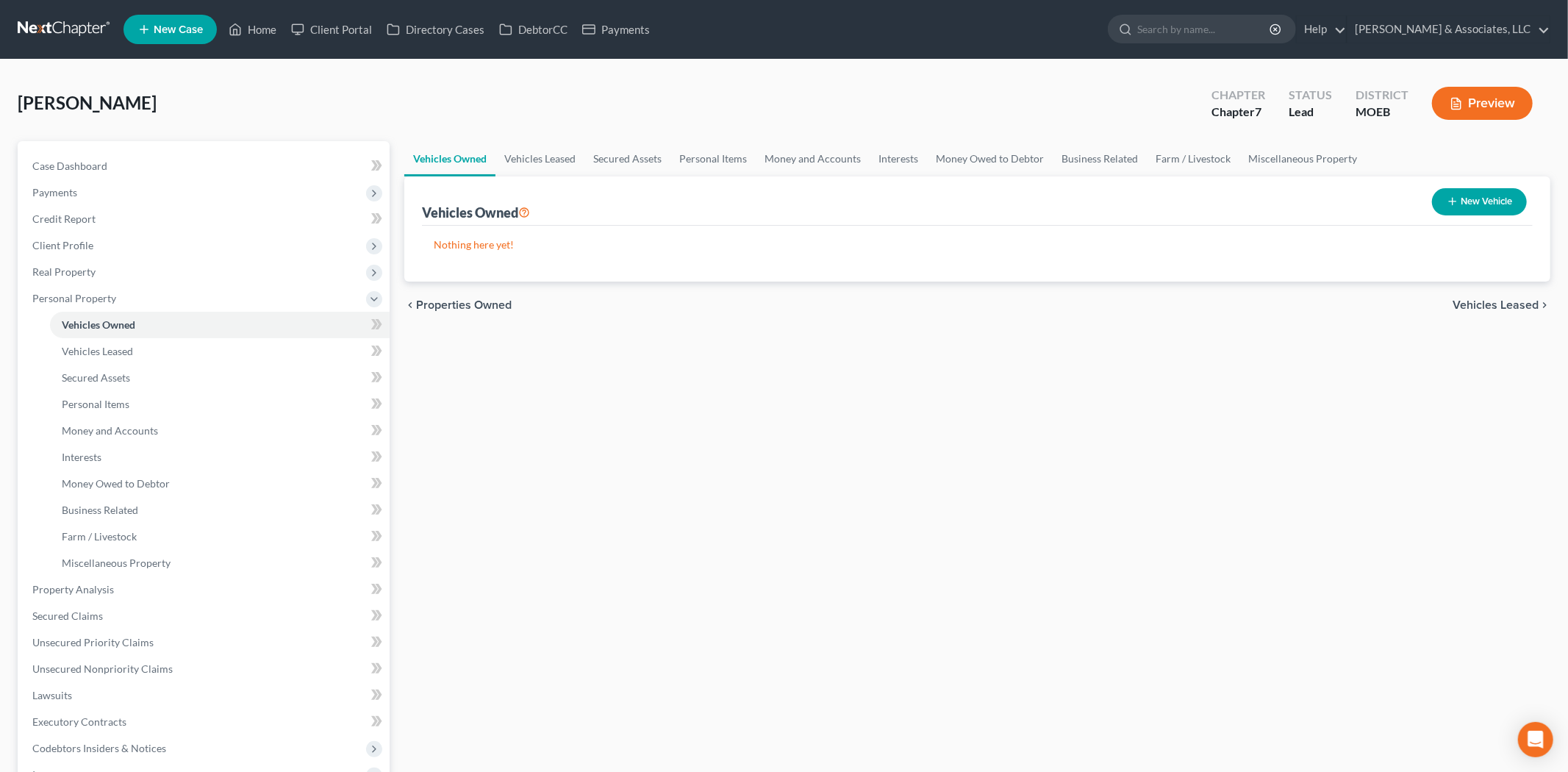
select select "0"
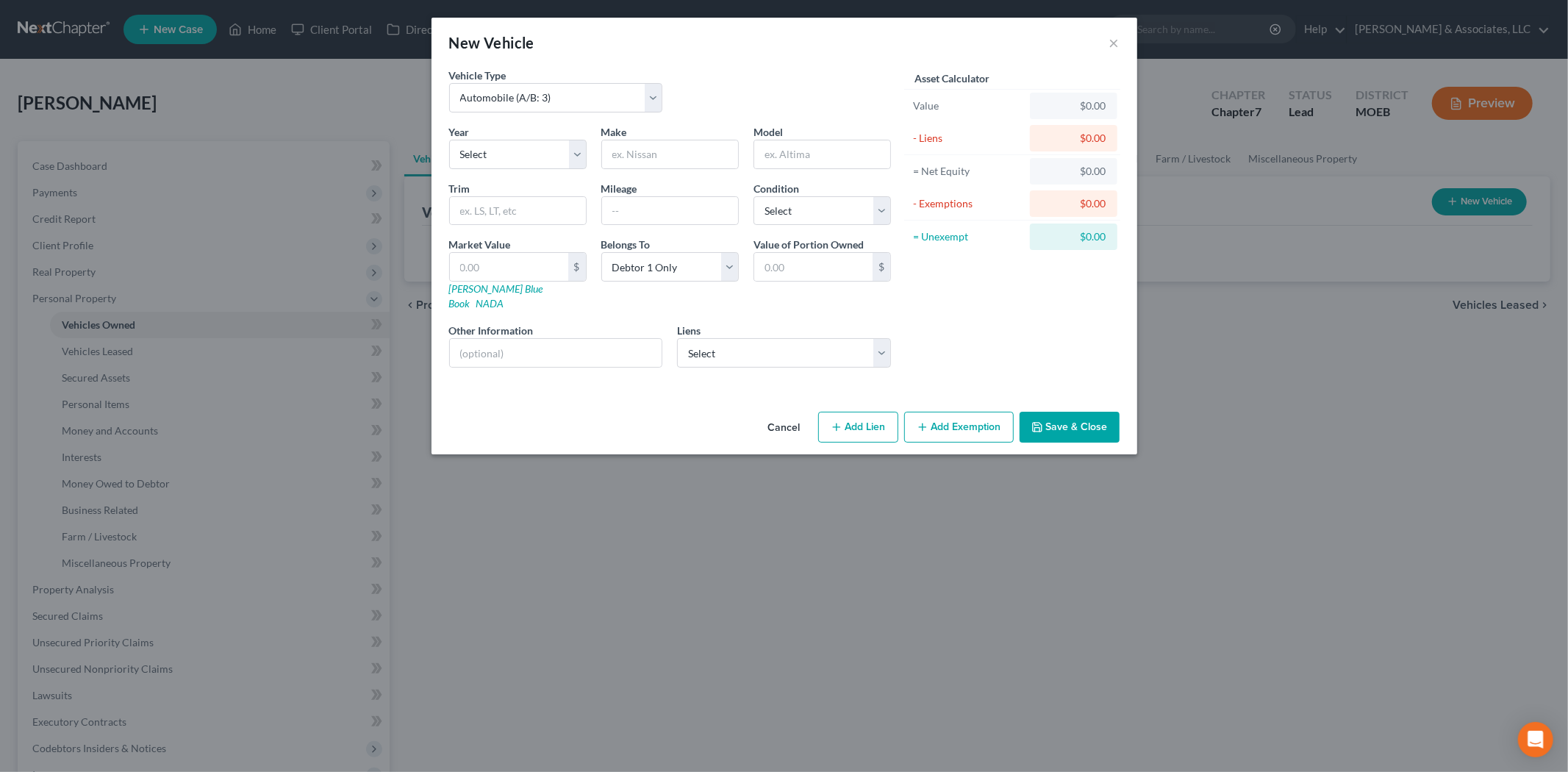
click at [787, 422] on button "Cancel" at bounding box center [784, 428] width 56 height 29
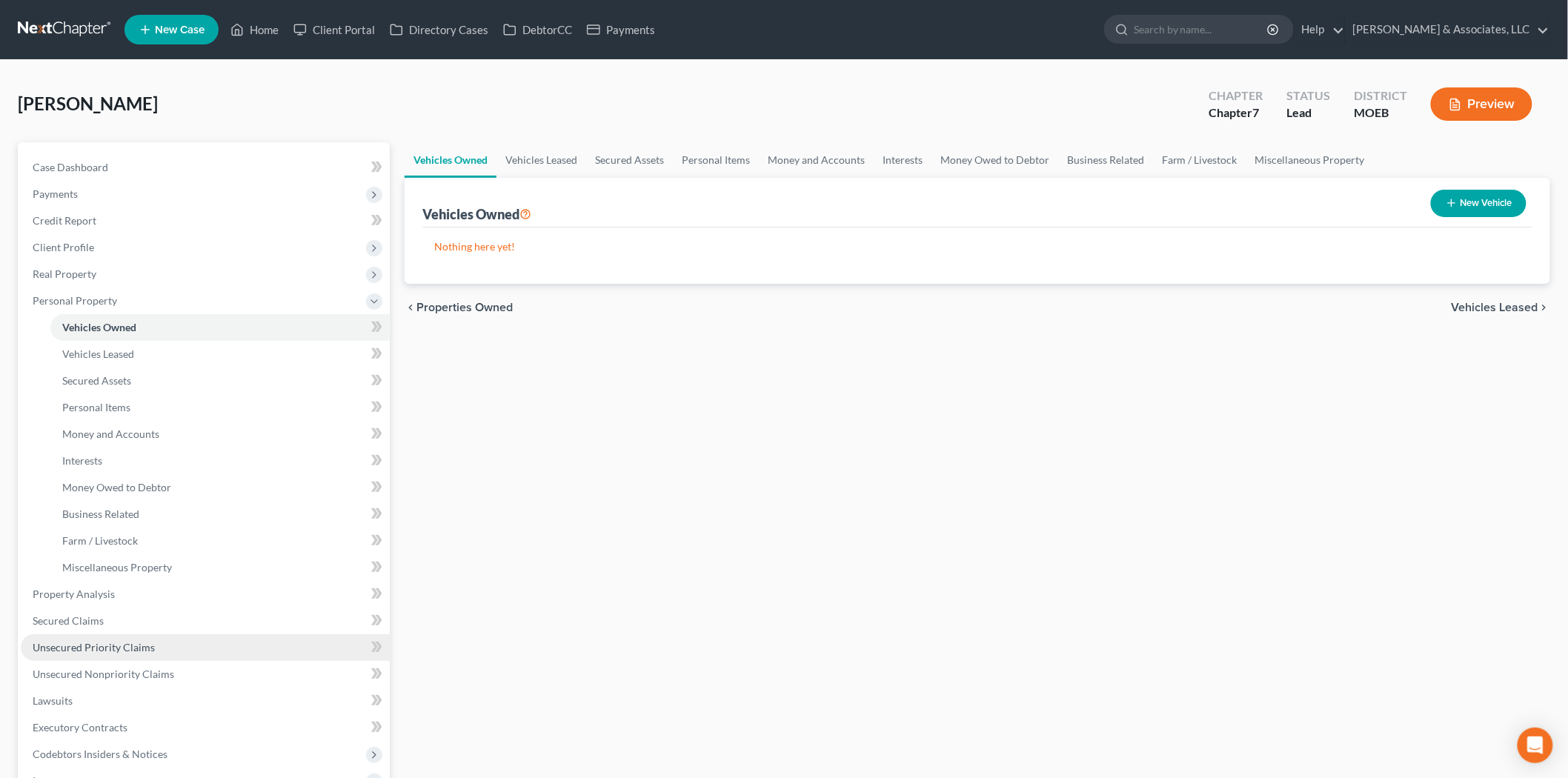
click at [80, 638] on link "Unsecured Priority Claims" at bounding box center [205, 647] width 369 height 27
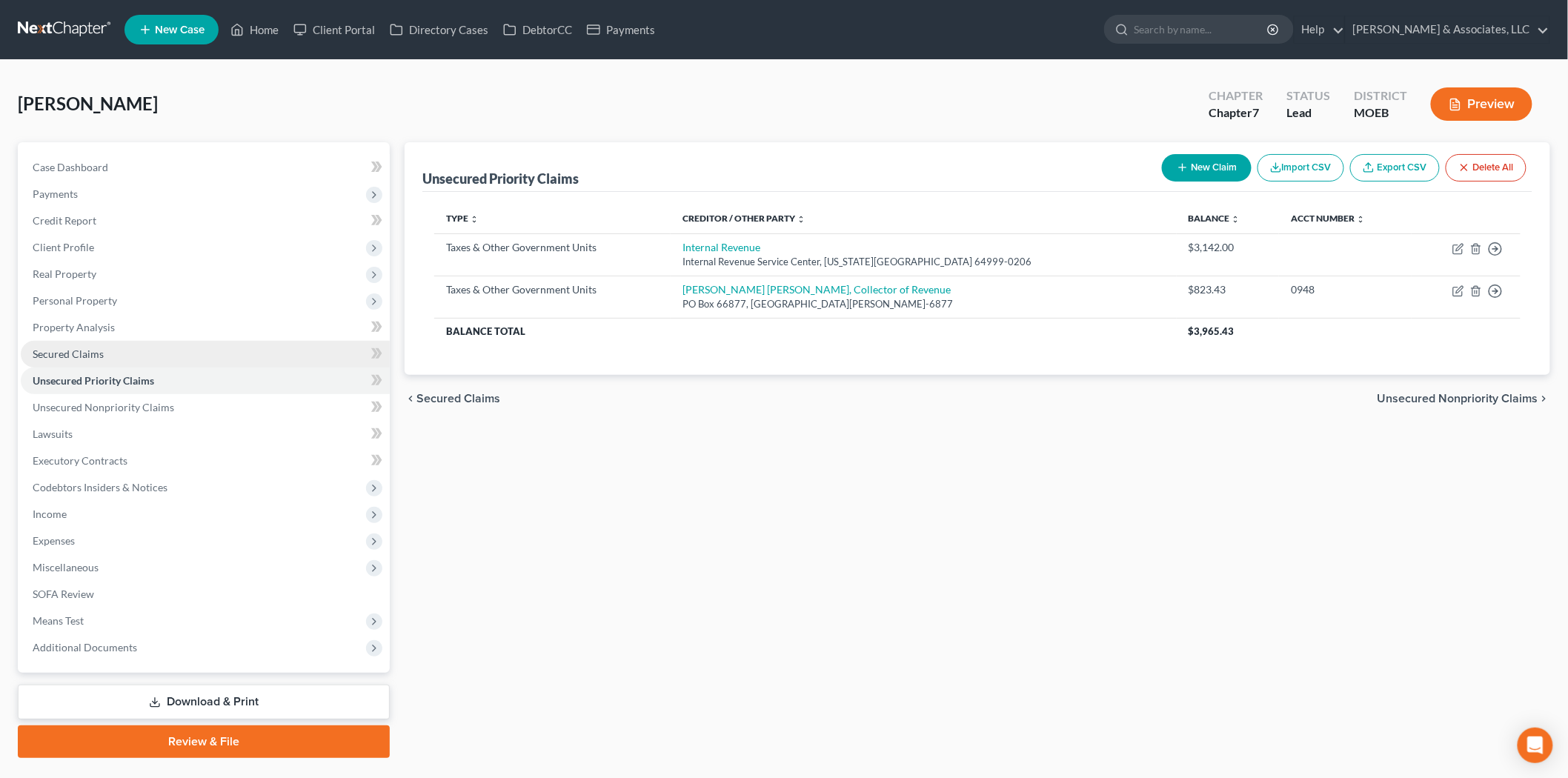
click at [80, 606] on ul "Case Dashboard Payments Invoices Payments Payments Credit Report Client Profile" at bounding box center [205, 408] width 369 height 507
click at [57, 357] on span "Secured Claims" at bounding box center [68, 354] width 71 height 13
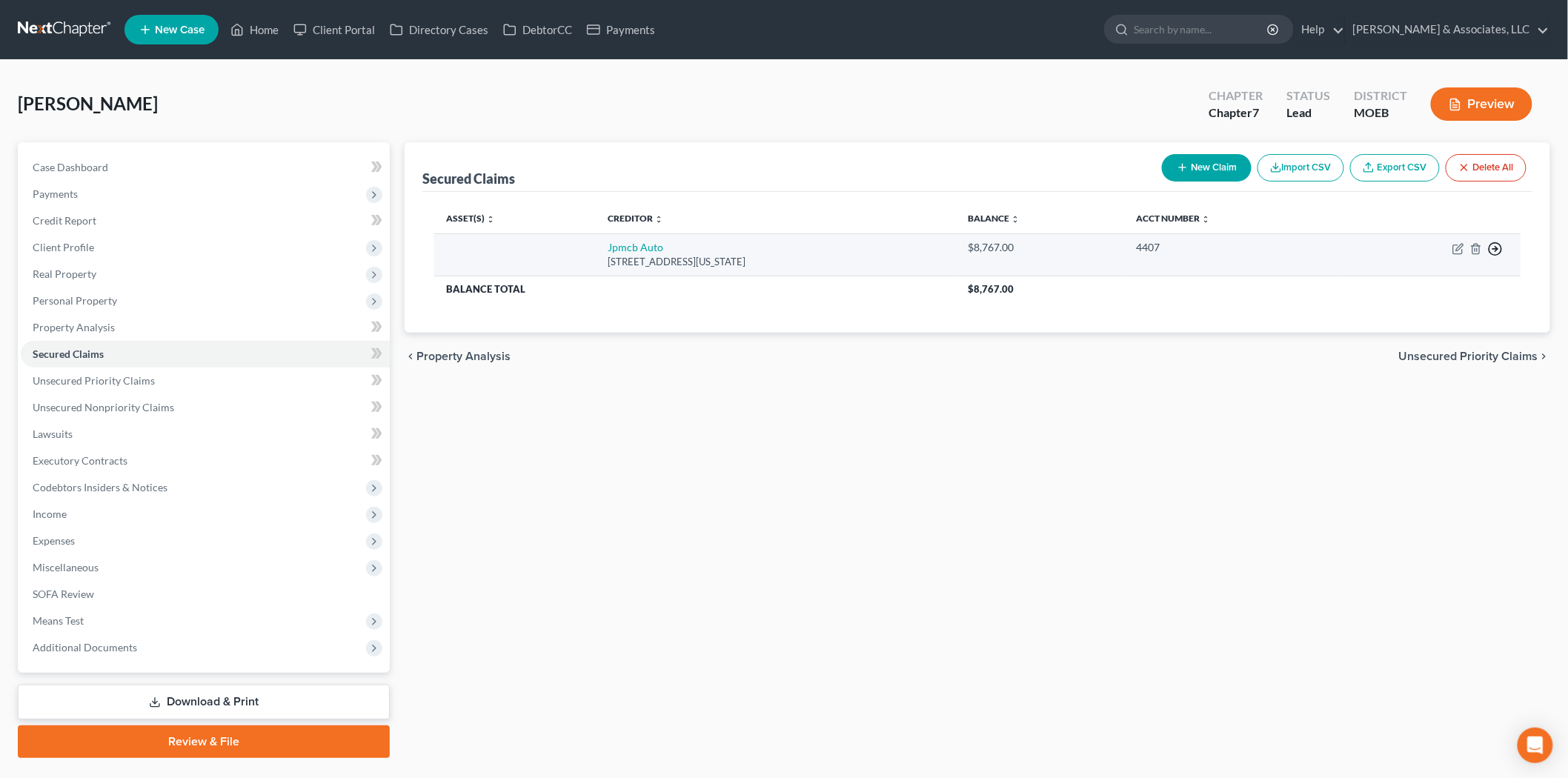
click at [1498, 251] on icon "button" at bounding box center [1496, 249] width 15 height 15
click at [1436, 285] on link "Move to F" at bounding box center [1427, 284] width 123 height 25
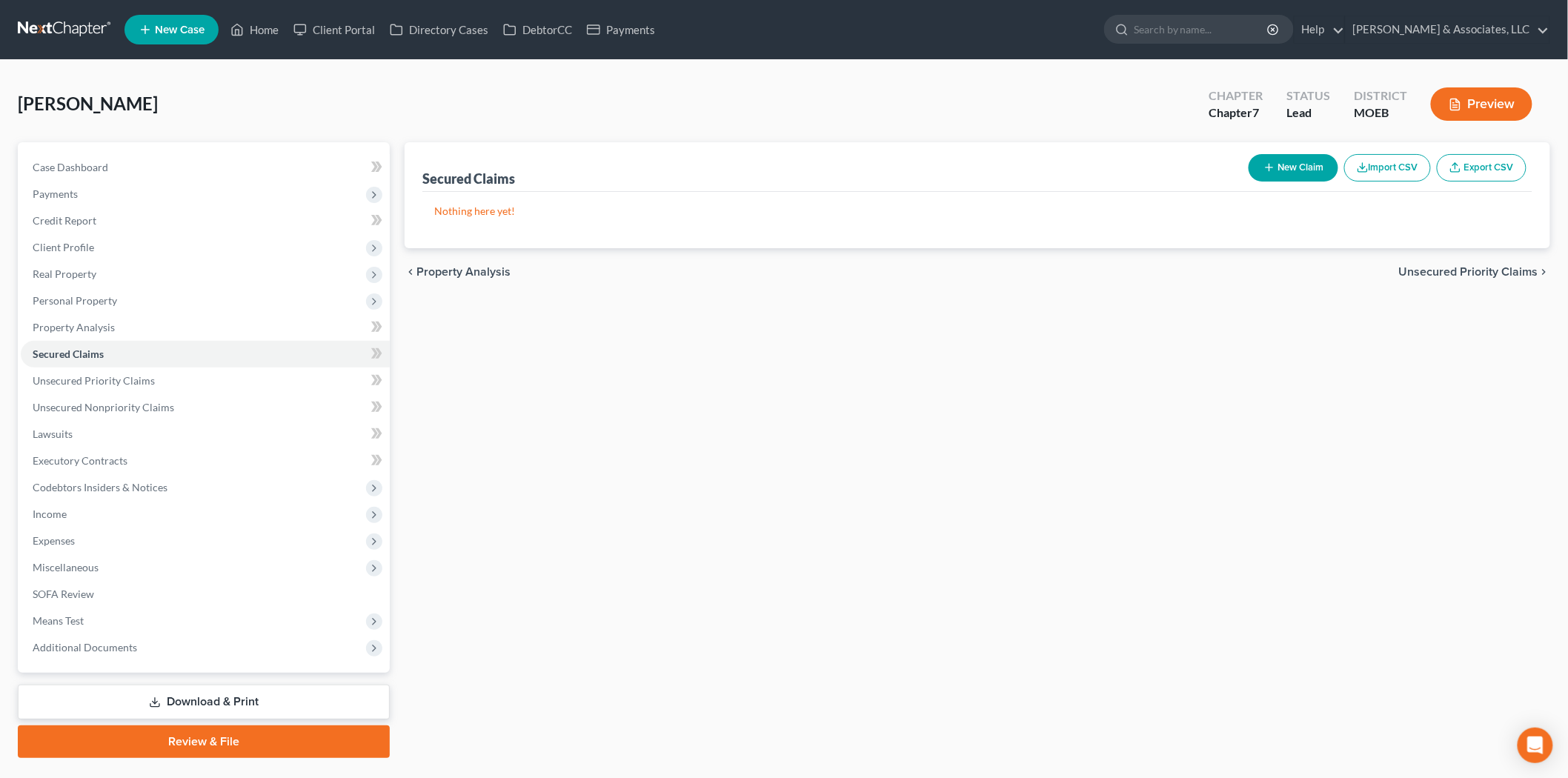
click at [1295, 178] on button "New Claim" at bounding box center [1294, 168] width 89 height 27
select select "0"
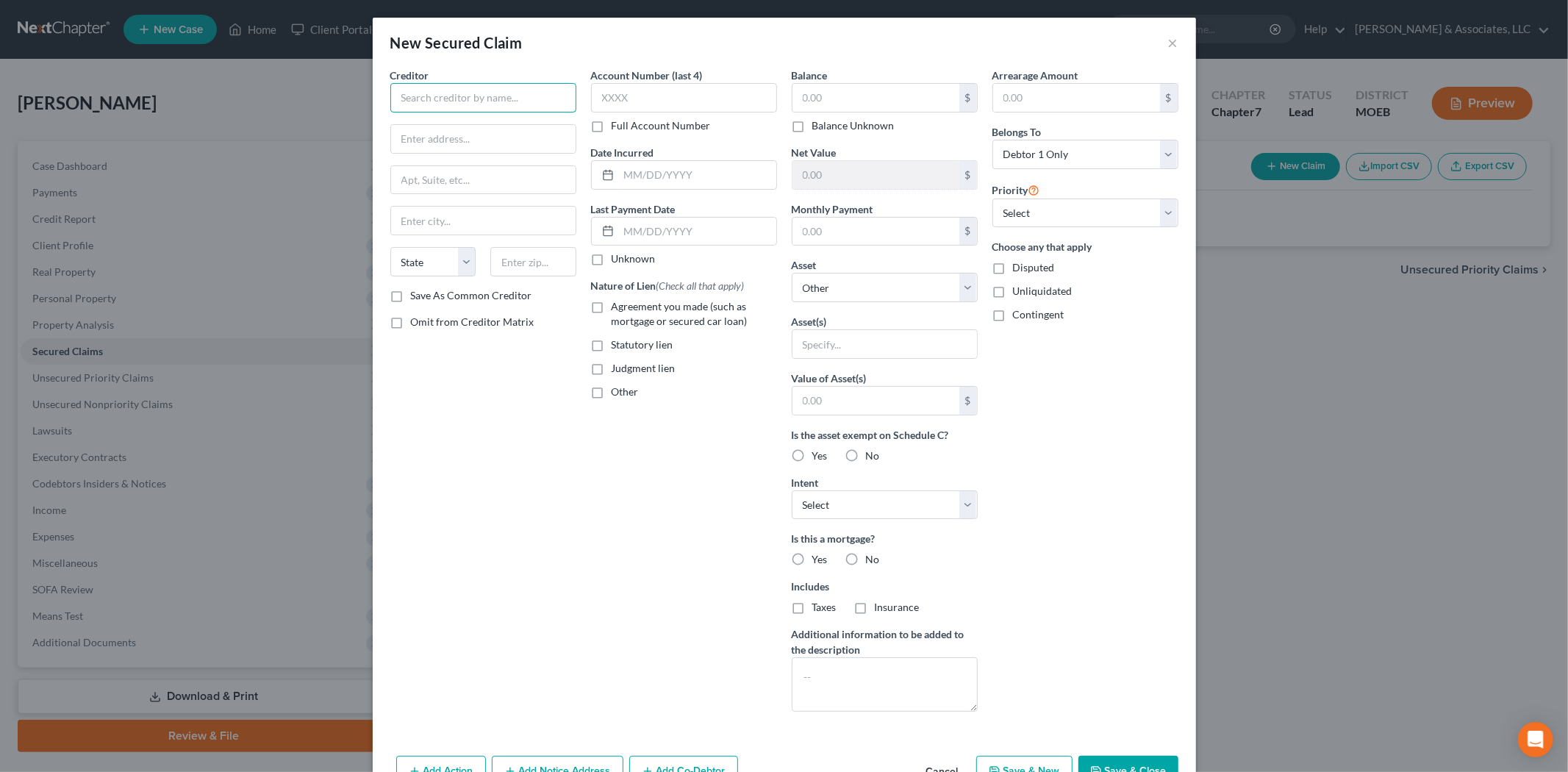
click at [488, 96] on input "text" at bounding box center [484, 98] width 186 height 29
click at [464, 96] on input "Santander" at bounding box center [484, 98] width 186 height 29
drag, startPoint x: 471, startPoint y: 93, endPoint x: 186, endPoint y: 56, distance: 287.4
click at [319, 83] on div "New Secured Claim × Creditor * [GEOGRAPHIC_DATA] [US_STATE] AK AR AZ [GEOGRAPHI…" at bounding box center [784, 386] width 1568 height 772
type input "Santander Consumer"
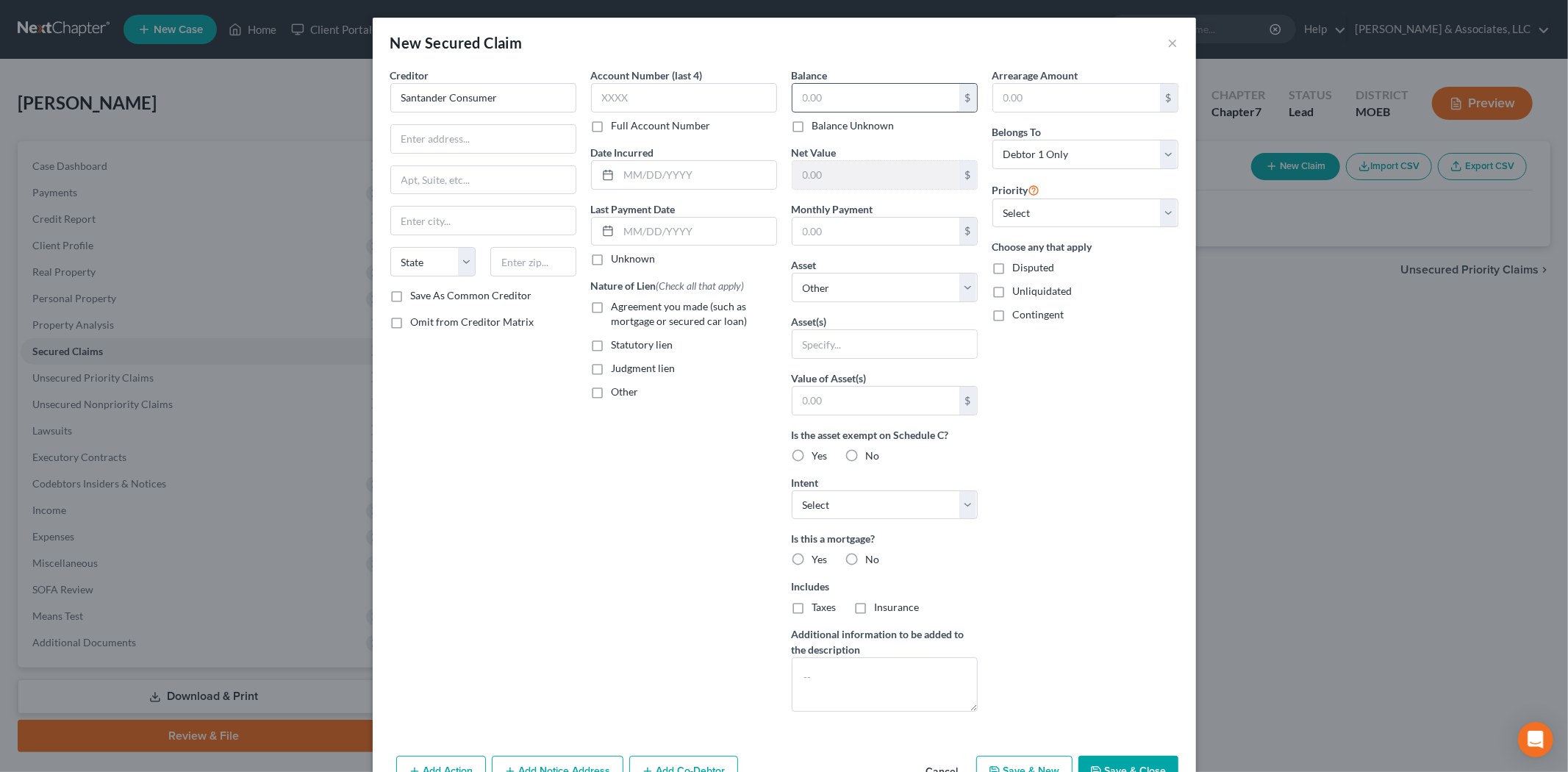
click at [890, 96] on input "text" at bounding box center [876, 98] width 167 height 28
type input "17,791.00"
click at [858, 302] on select "Select Other Multiple Assets Jewelry - Cosmetic - $200.0 Clothing - Clothes - $…" at bounding box center [885, 287] width 186 height 29
drag, startPoint x: 748, startPoint y: 360, endPoint x: 730, endPoint y: 361, distance: 18.0
click at [748, 360] on div "Nature of Lien (Check all that apply) Agreement you made (such as mortgage or s…" at bounding box center [684, 338] width 186 height 121
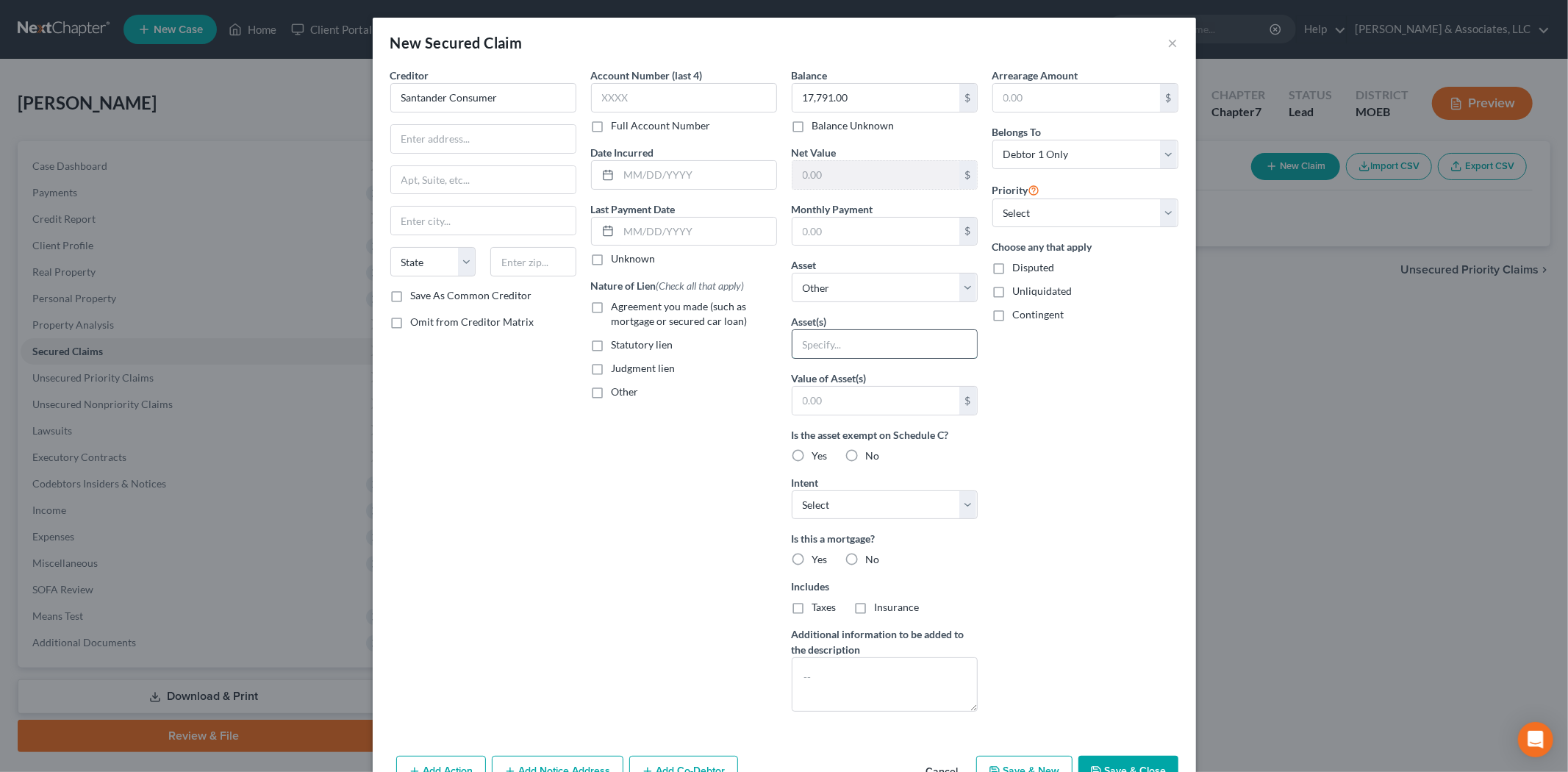
click at [823, 346] on input "text" at bounding box center [885, 344] width 185 height 28
click at [996, 159] on select "Select Debtor 1 Only Debtor 2 Only Debtor 1 And Debtor 2 Only At Least One Of T…" at bounding box center [1086, 154] width 186 height 29
select select "3"
click at [992, 140] on select "Select Debtor 1 Only Debtor 2 Only Debtor 1 And Debtor 2 Only At Least One Of T…" at bounding box center [1086, 154] width 186 height 29
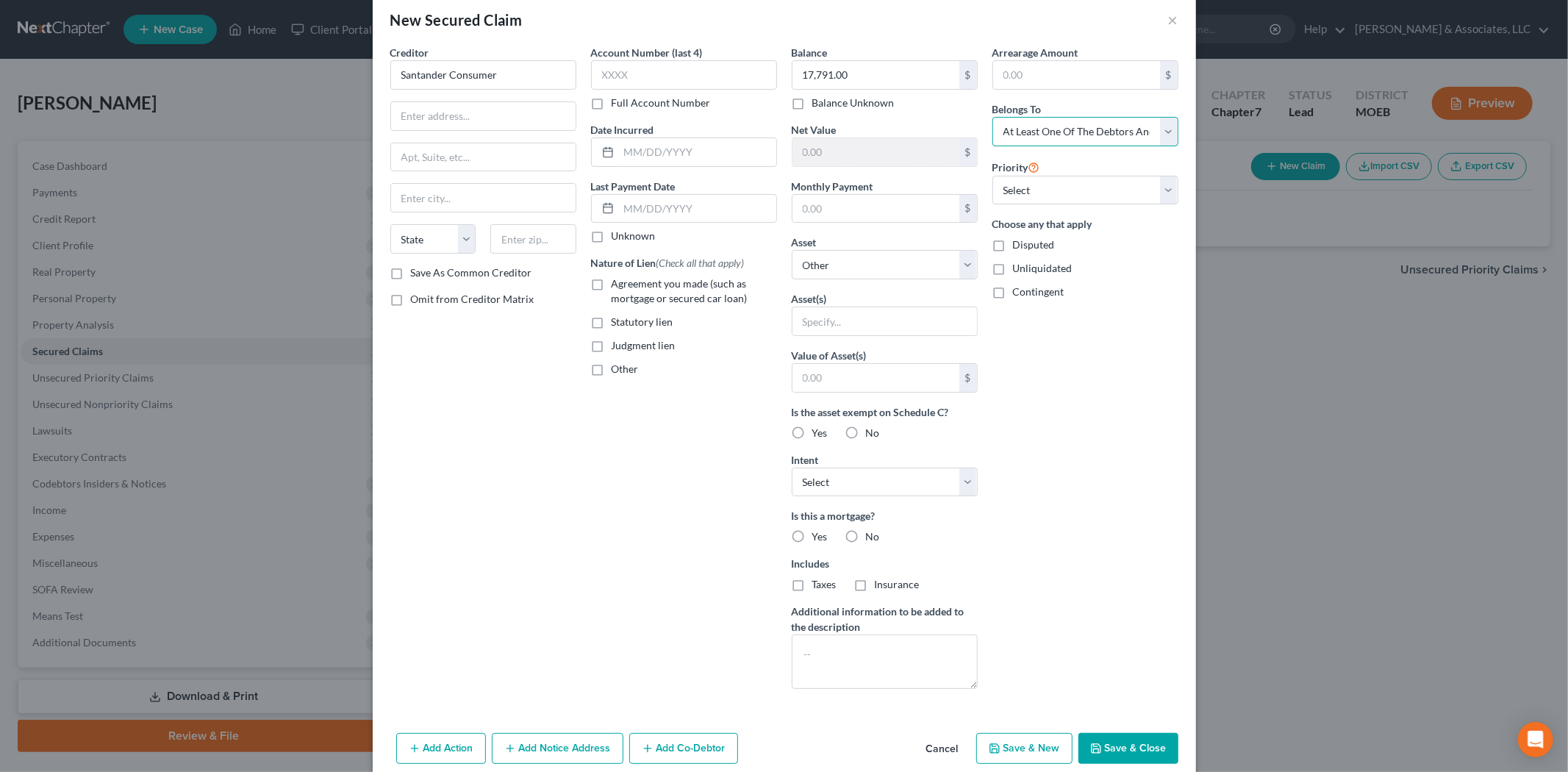
scroll to position [45, 0]
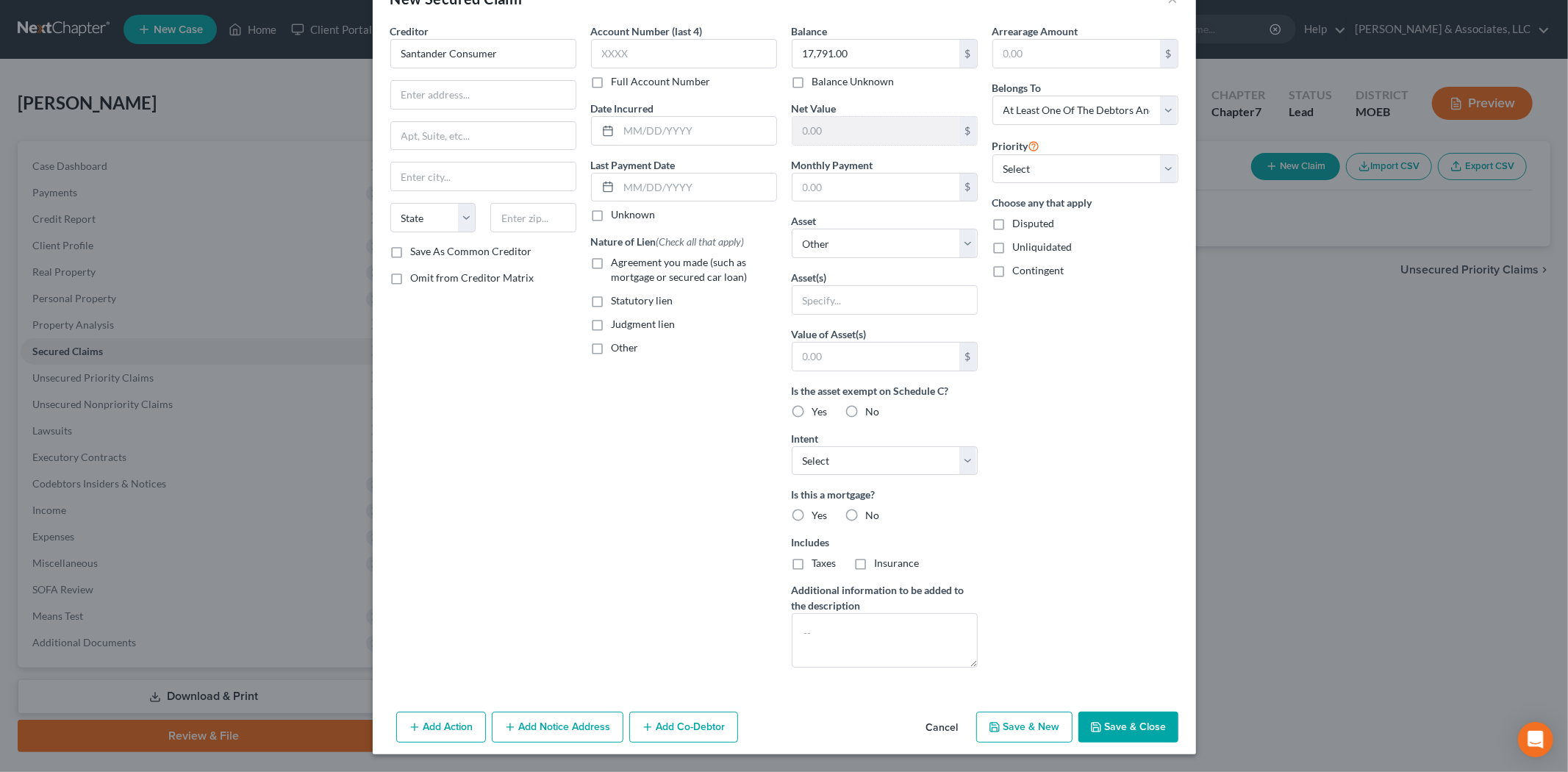
click at [696, 725] on button "Add Co-Debtor" at bounding box center [683, 727] width 109 height 31
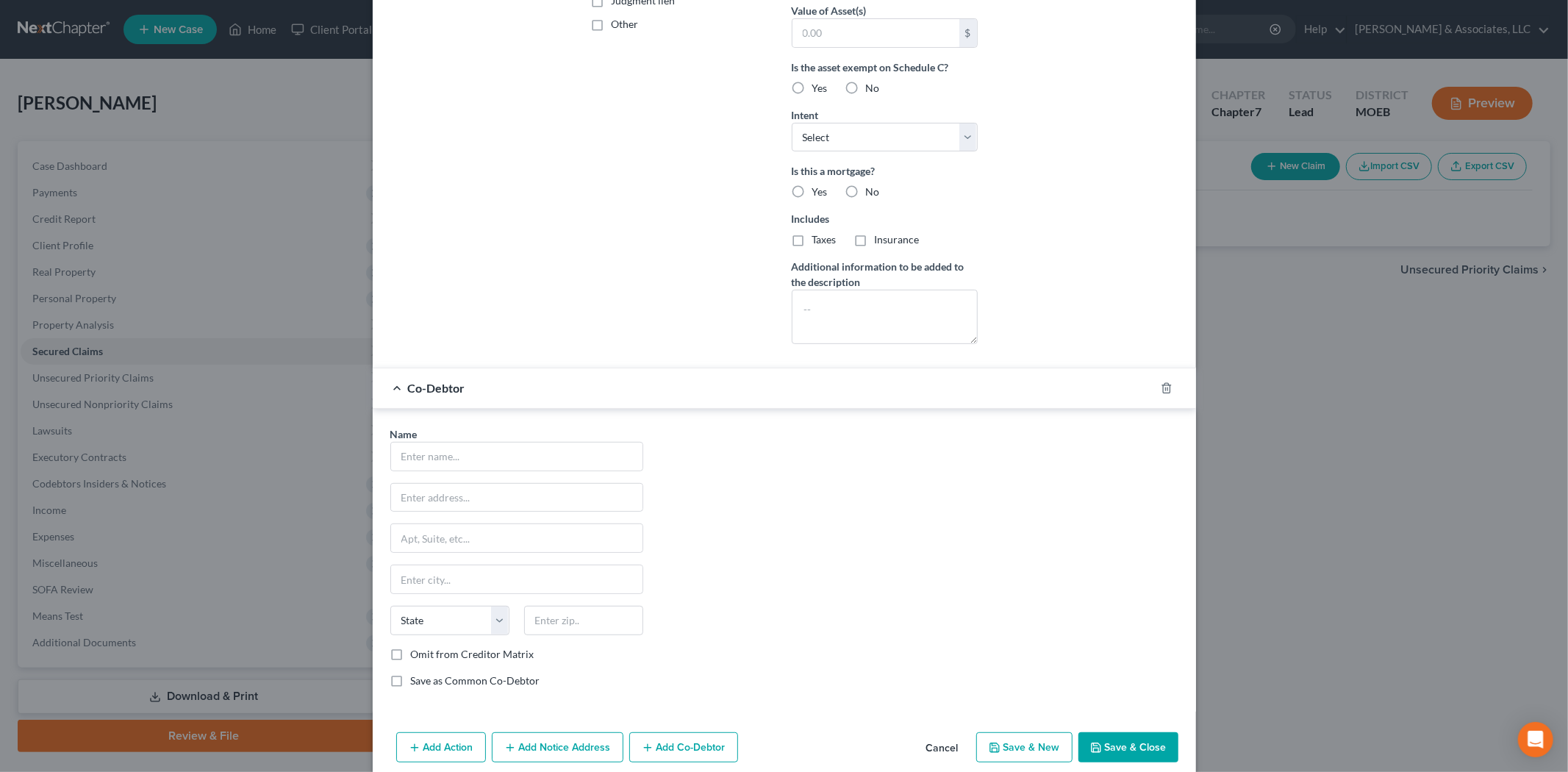
scroll to position [371, 0]
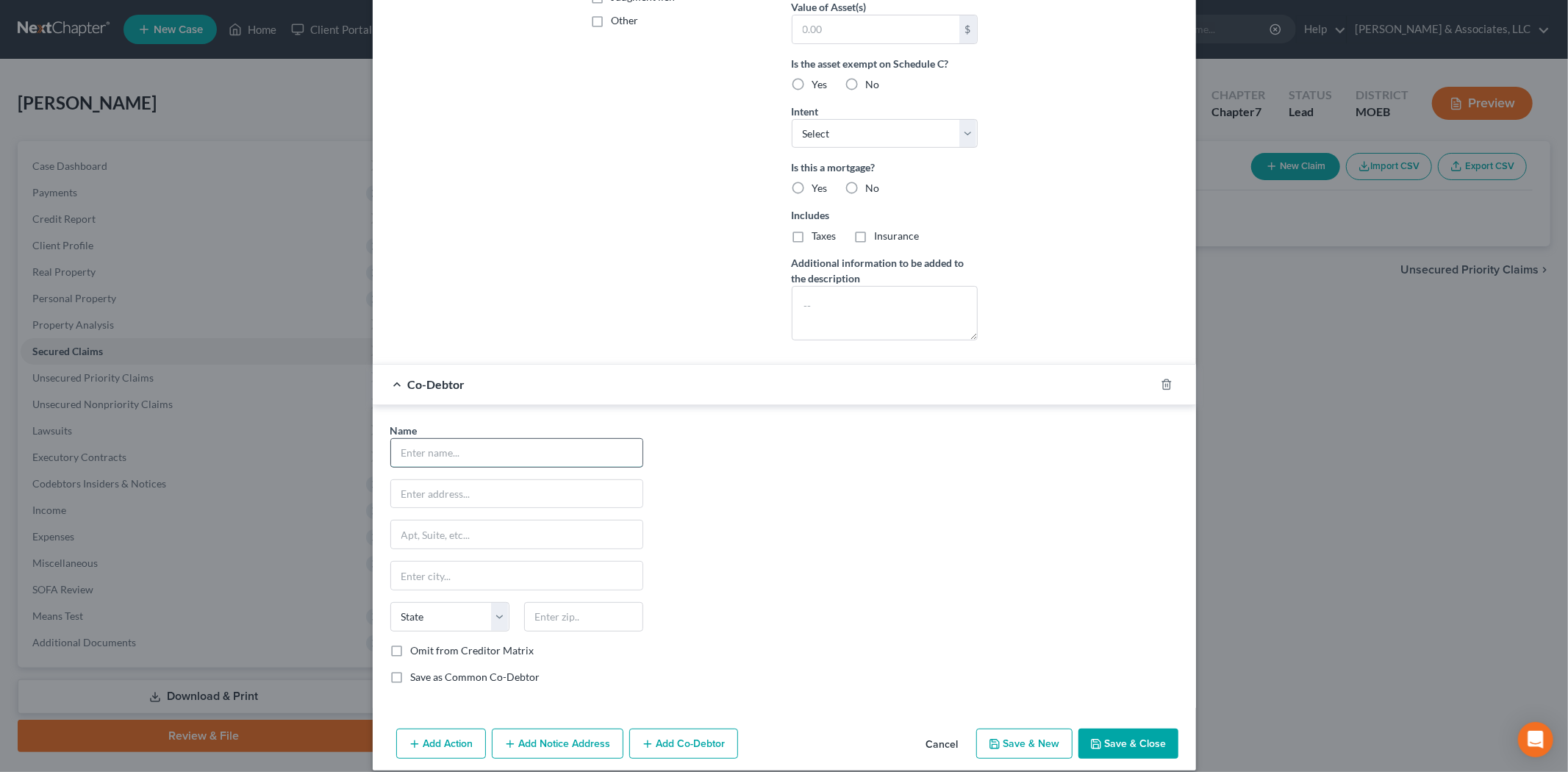
click at [456, 452] on input "text" at bounding box center [516, 453] width 252 height 28
paste input "[PERSON_NAME]"
type input "[PERSON_NAME]"
click at [446, 498] on input "text" at bounding box center [516, 494] width 252 height 28
paste input "[STREET_ADDRESS]"
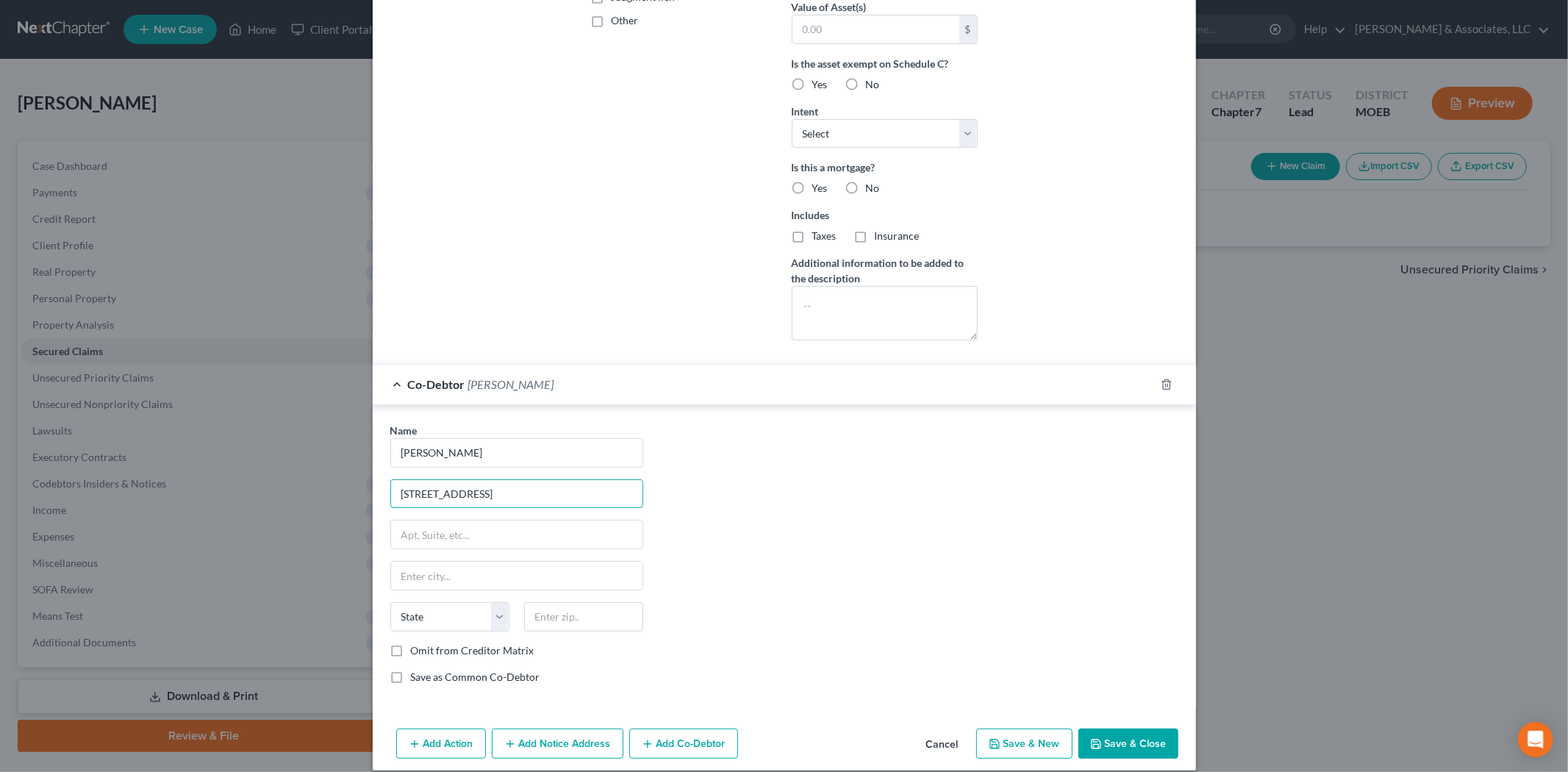
type input "[STREET_ADDRESS]"
click at [562, 606] on input "text" at bounding box center [584, 616] width 119 height 29
type input "68127"
type input "[GEOGRAPHIC_DATA]"
select select "30"
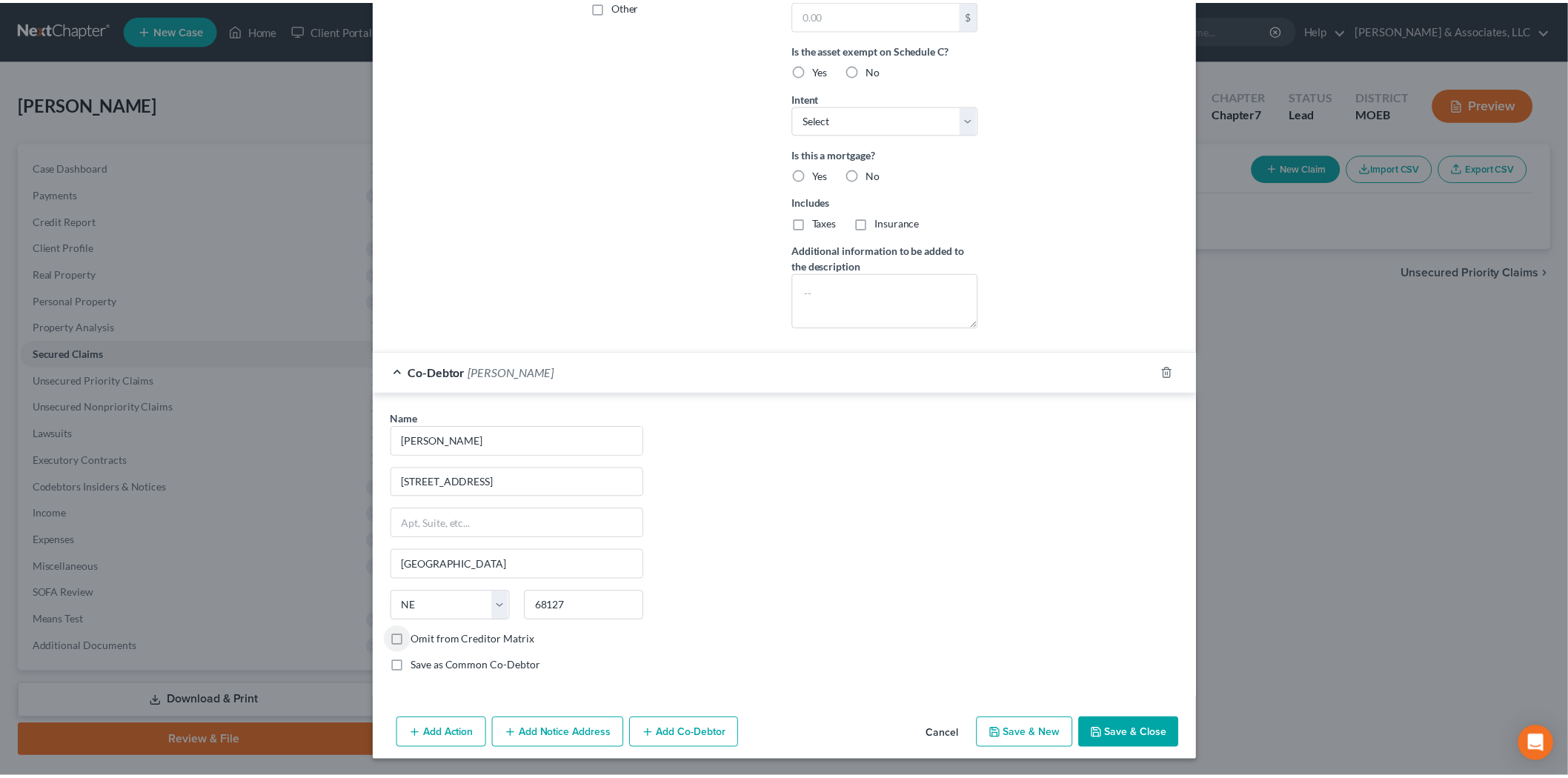
scroll to position [393, 0]
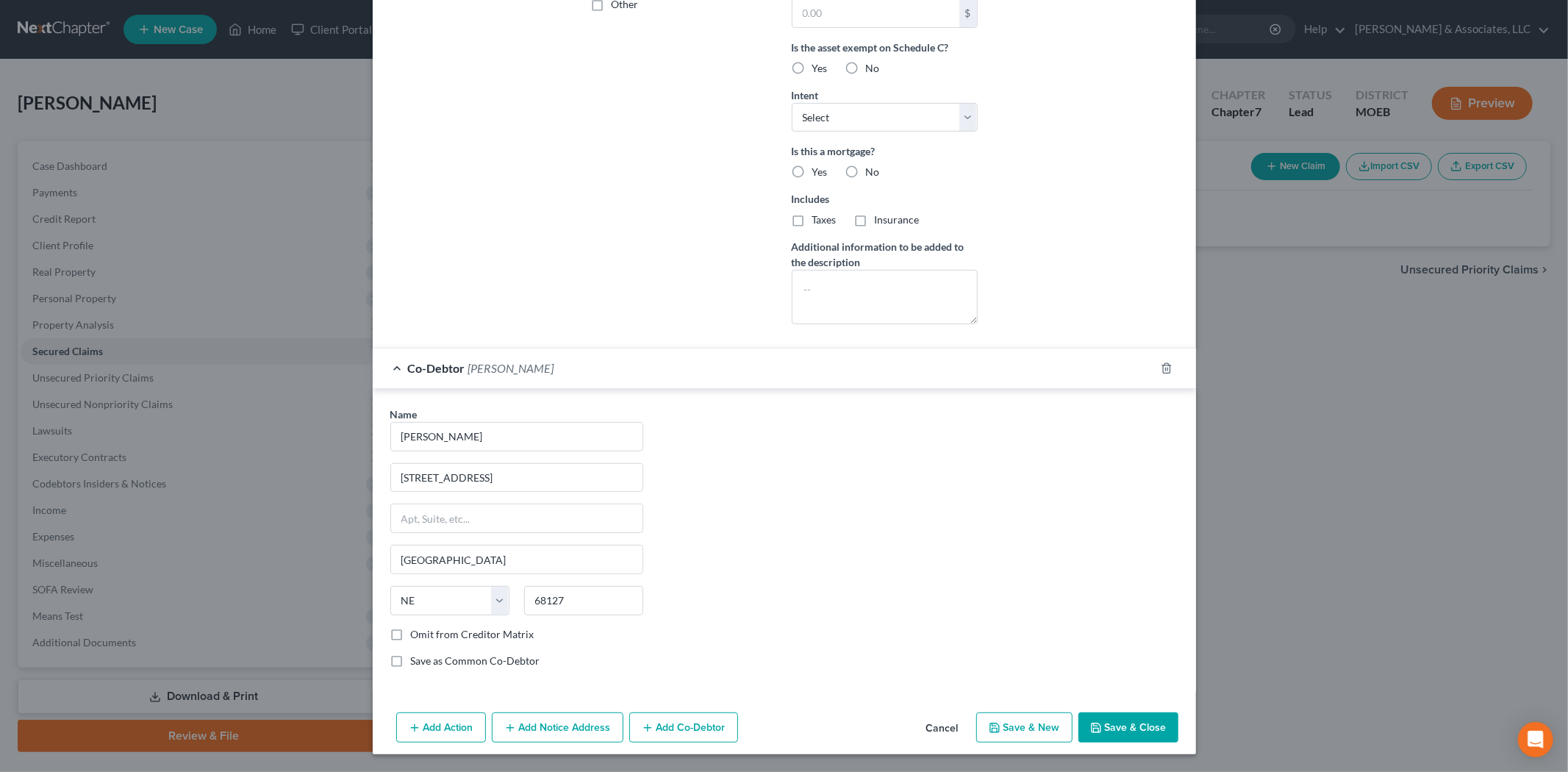
click at [1138, 721] on button "Save & Close" at bounding box center [1128, 728] width 100 height 31
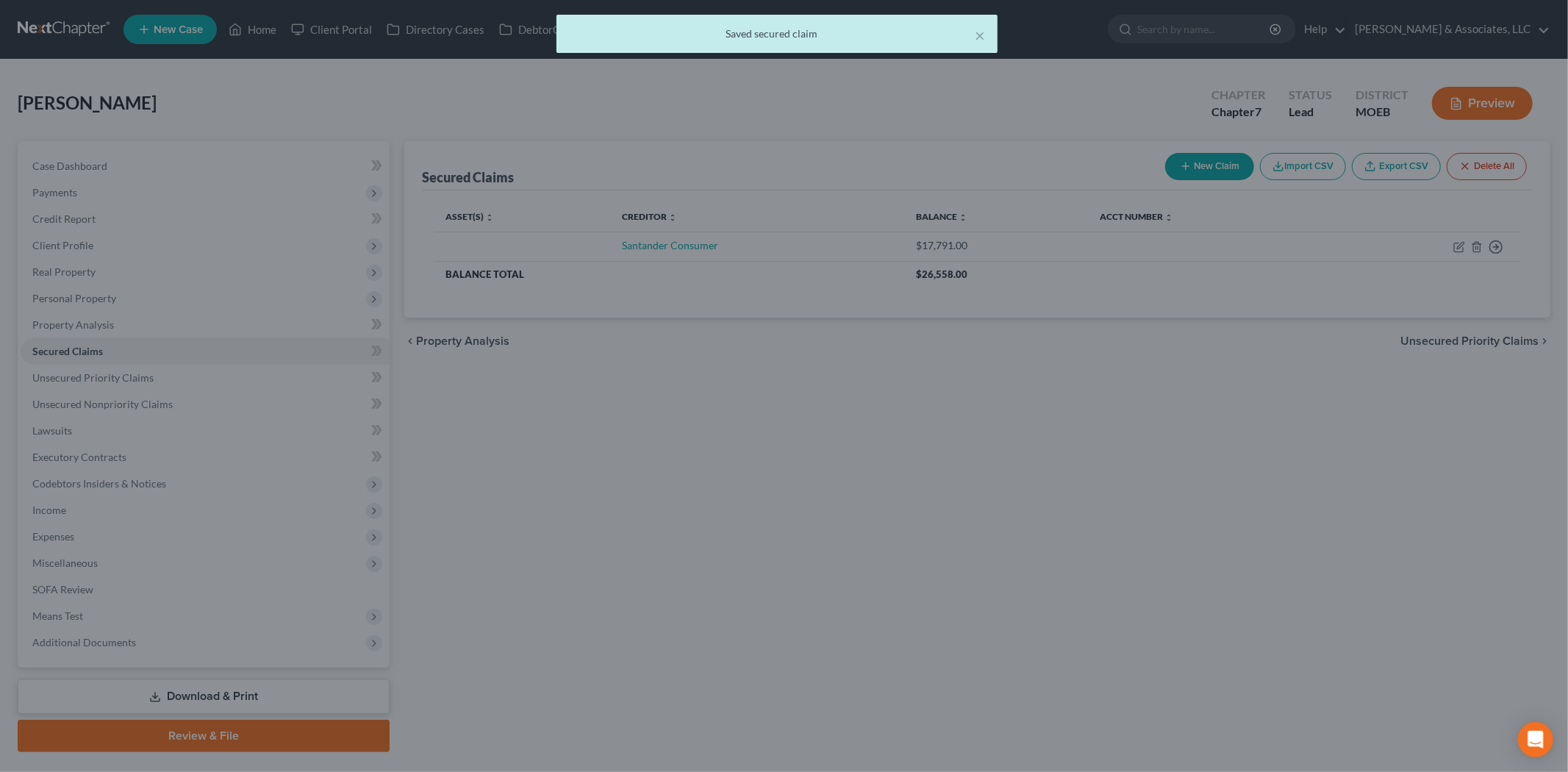
scroll to position [0, 0]
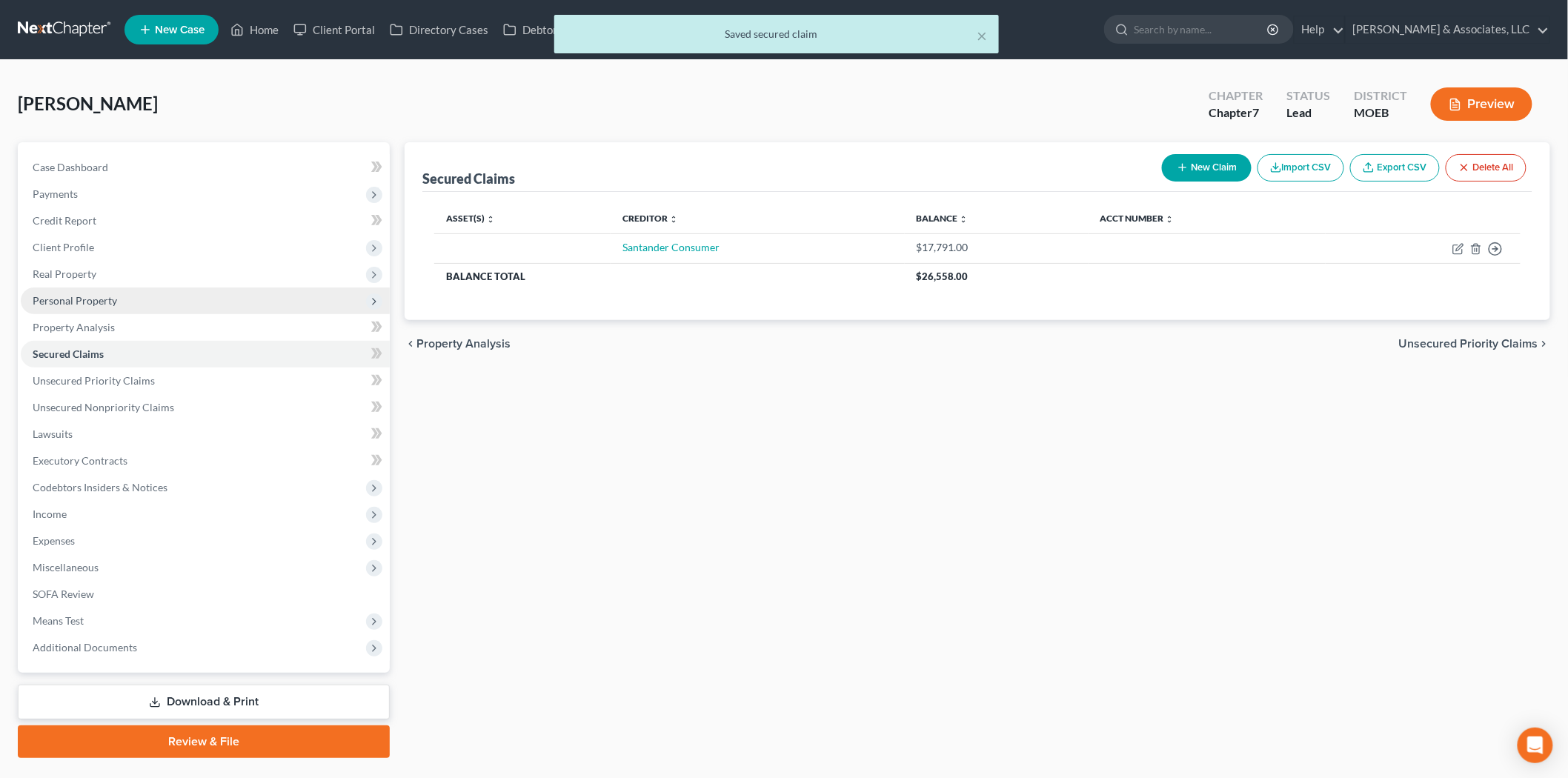
click at [86, 305] on span "Personal Property" at bounding box center [75, 300] width 85 height 13
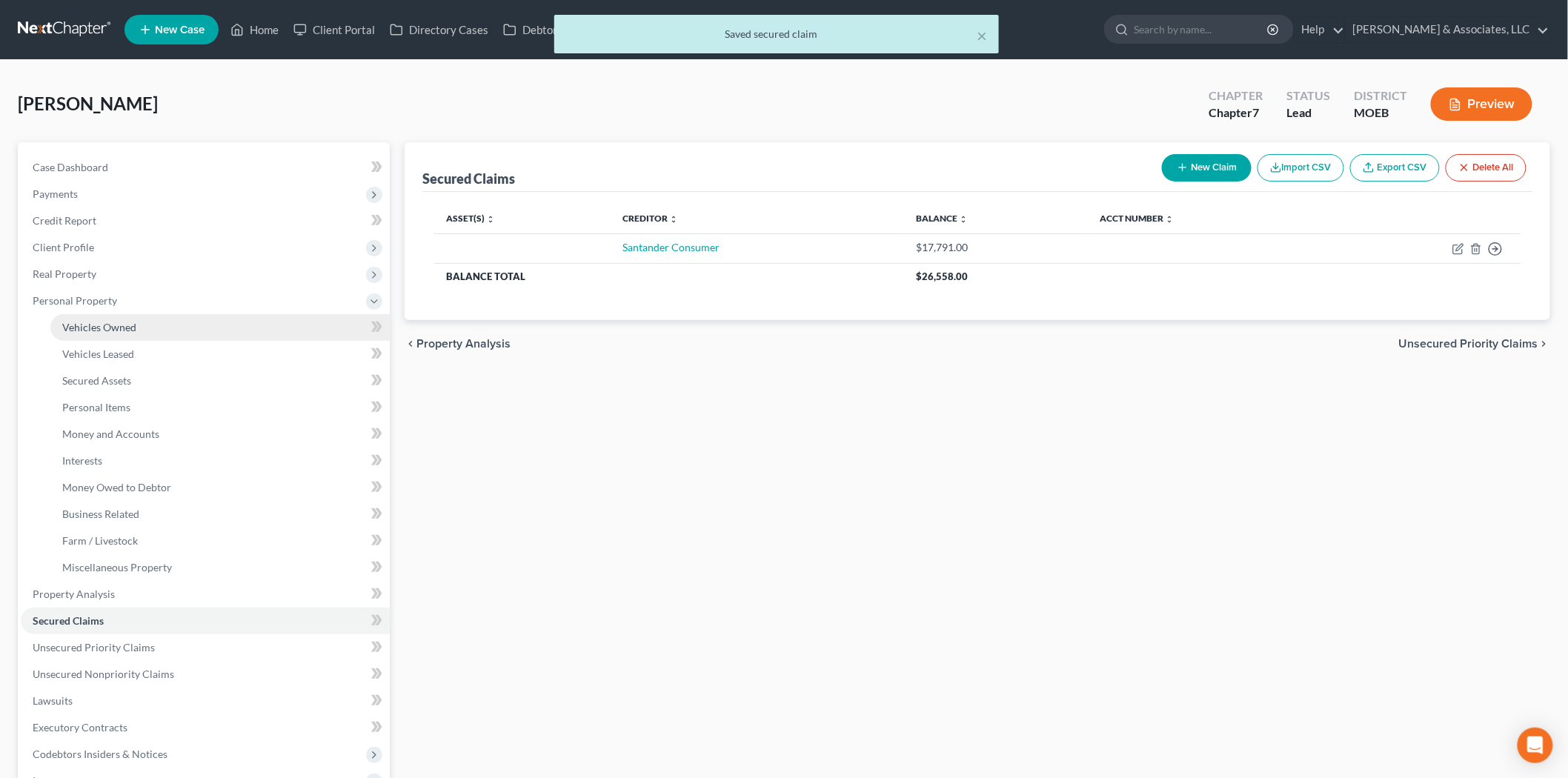
click at [105, 323] on span "Vehicles Owned" at bounding box center [99, 327] width 74 height 13
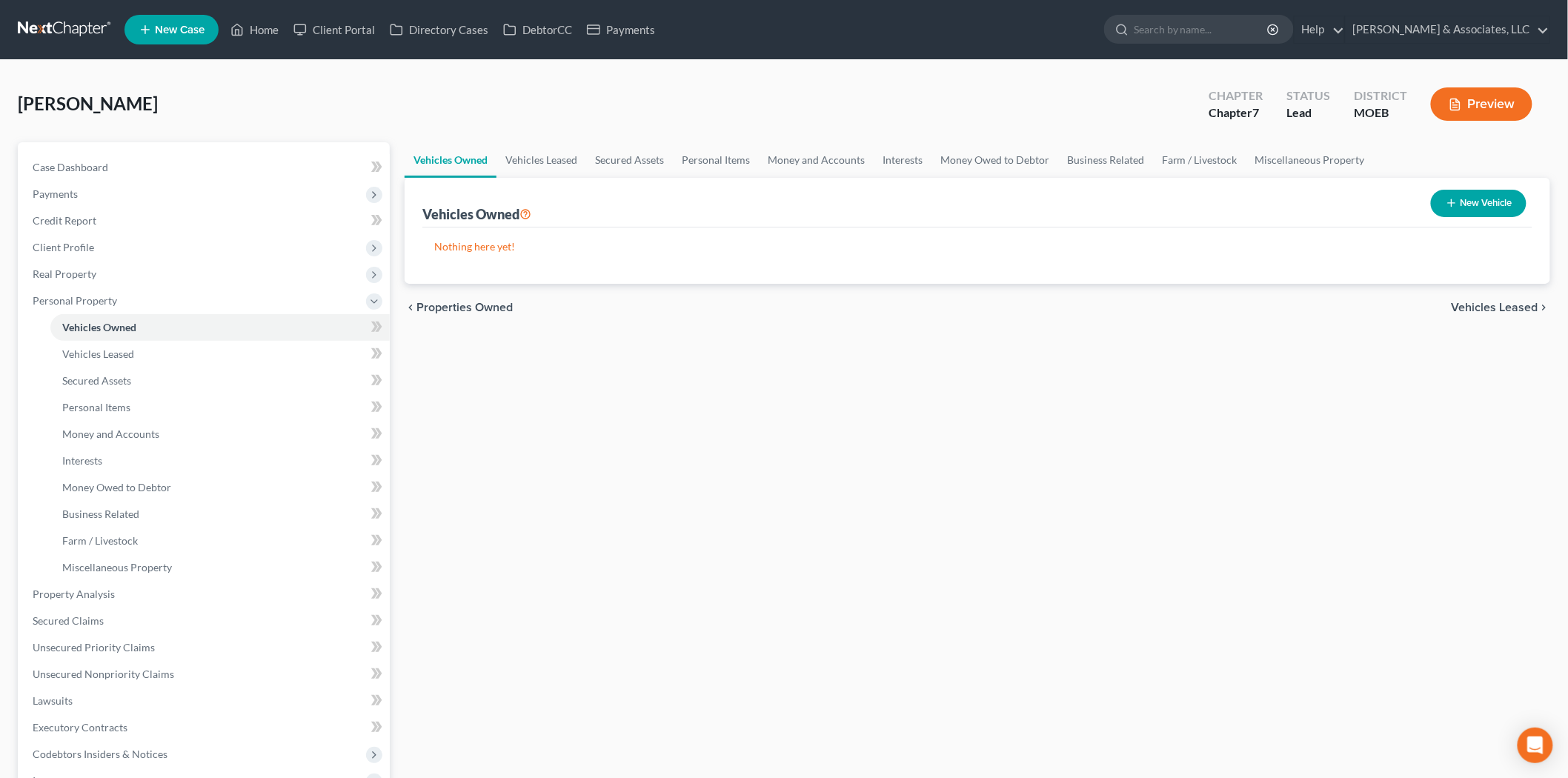
click at [1485, 201] on button "New Vehicle" at bounding box center [1479, 203] width 95 height 27
select select "0"
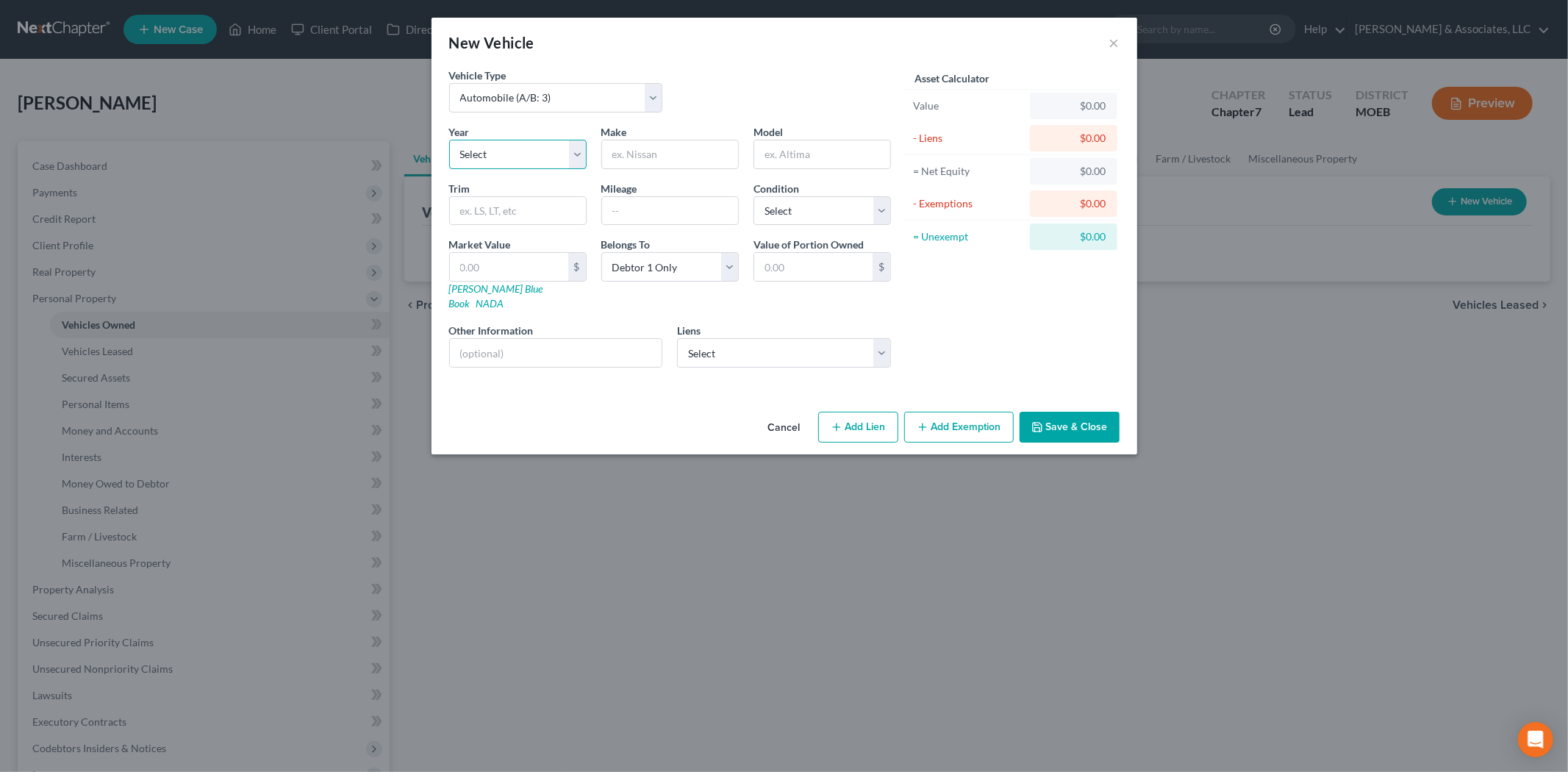
click at [470, 158] on select "Select 2026 2025 2024 2023 2022 2021 2020 2019 2018 2017 2016 2015 2014 2013 20…" at bounding box center [518, 154] width 137 height 29
select select "2"
click at [449, 140] on select "Select 2026 2025 2024 2023 2022 2021 2020 2019 2018 2017 2016 2015 2014 2013 20…" at bounding box center [518, 154] width 137 height 29
click at [633, 151] on input "text" at bounding box center [669, 154] width 136 height 28
paste input "2024 Mazda CX-5"
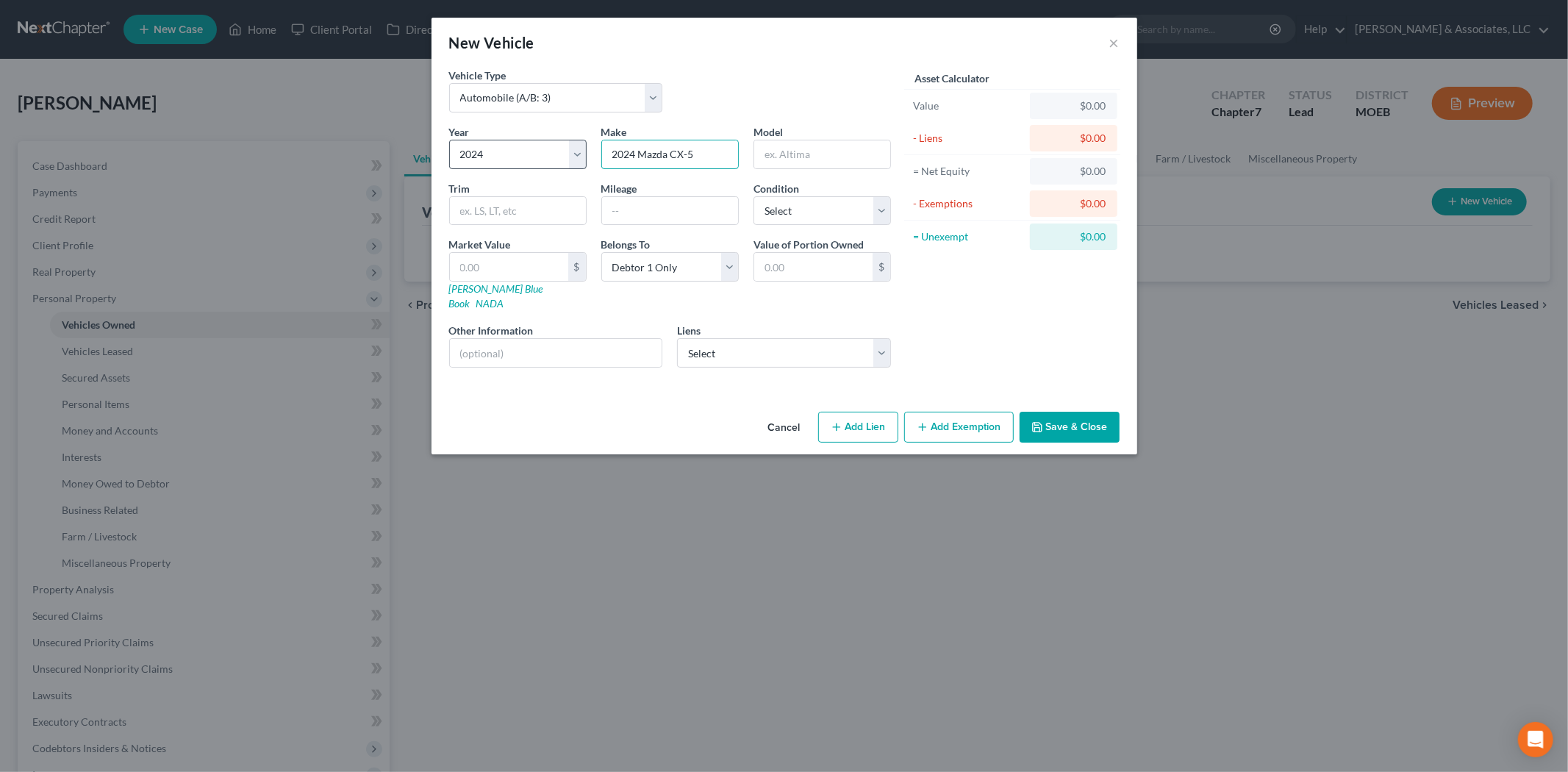
drag, startPoint x: 638, startPoint y: 152, endPoint x: 548, endPoint y: 160, distance: 90.4
click at [548, 160] on div "Year Select 2026 2025 2024 2023 2022 2021 2020 2019 2018 2017 2016 2015 2014 20…" at bounding box center [670, 251] width 457 height 255
drag, startPoint x: 645, startPoint y: 153, endPoint x: 695, endPoint y: 150, distance: 50.1
click at [695, 150] on input "Mazda CX-5" at bounding box center [669, 154] width 136 height 28
type input "Mazda"
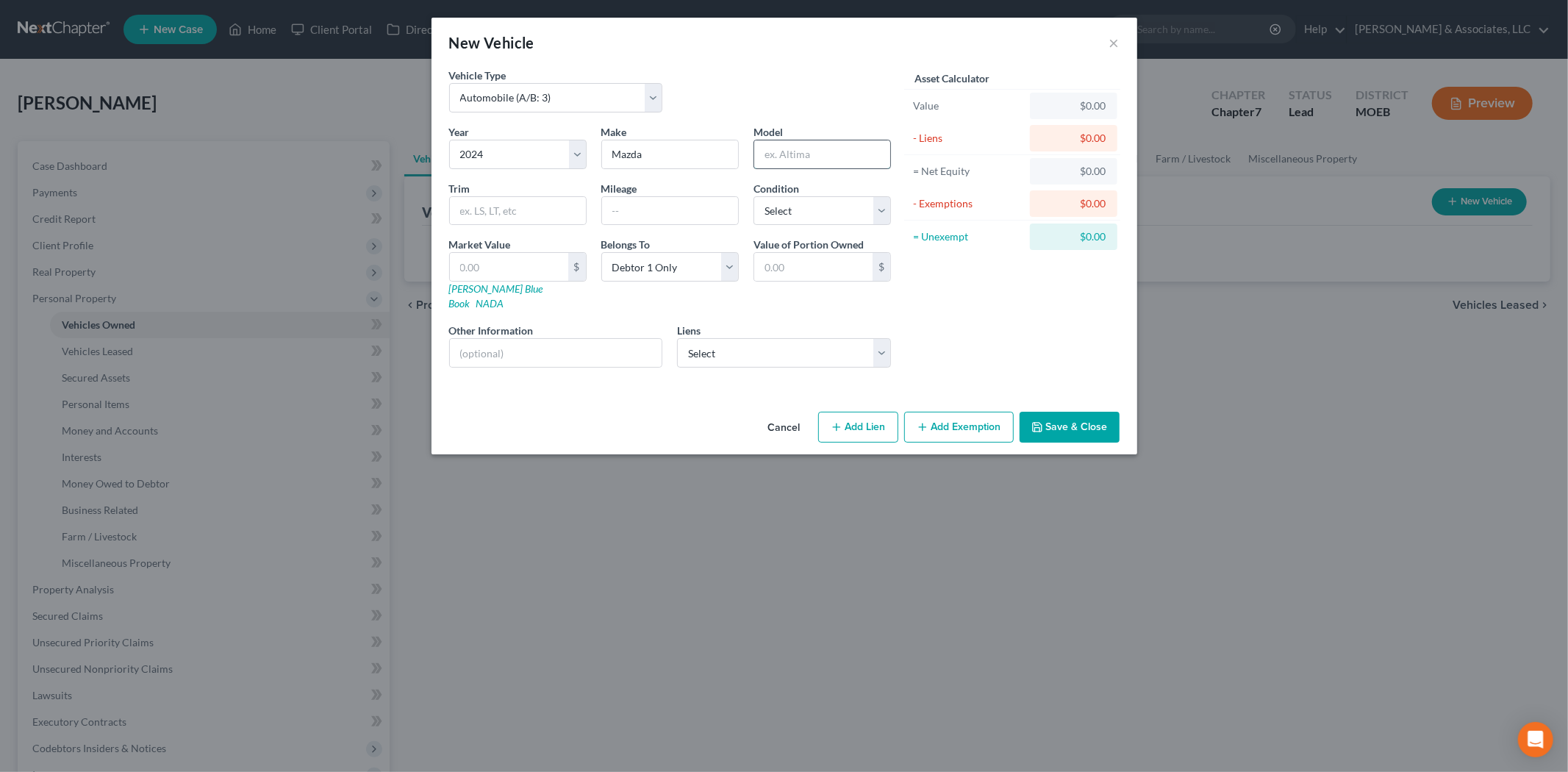
click at [775, 162] on input "text" at bounding box center [822, 154] width 136 height 28
paste input "CX-5"
type input "CX-5"
click at [758, 357] on div "Year Select 2026 2025 2024 2023 2022 2021 2020 2019 2018 2017 2016 2015 2014 20…" at bounding box center [670, 251] width 457 height 255
click at [754, 344] on select "Select Santander Consumer - $17,791.00" at bounding box center [784, 353] width 214 height 29
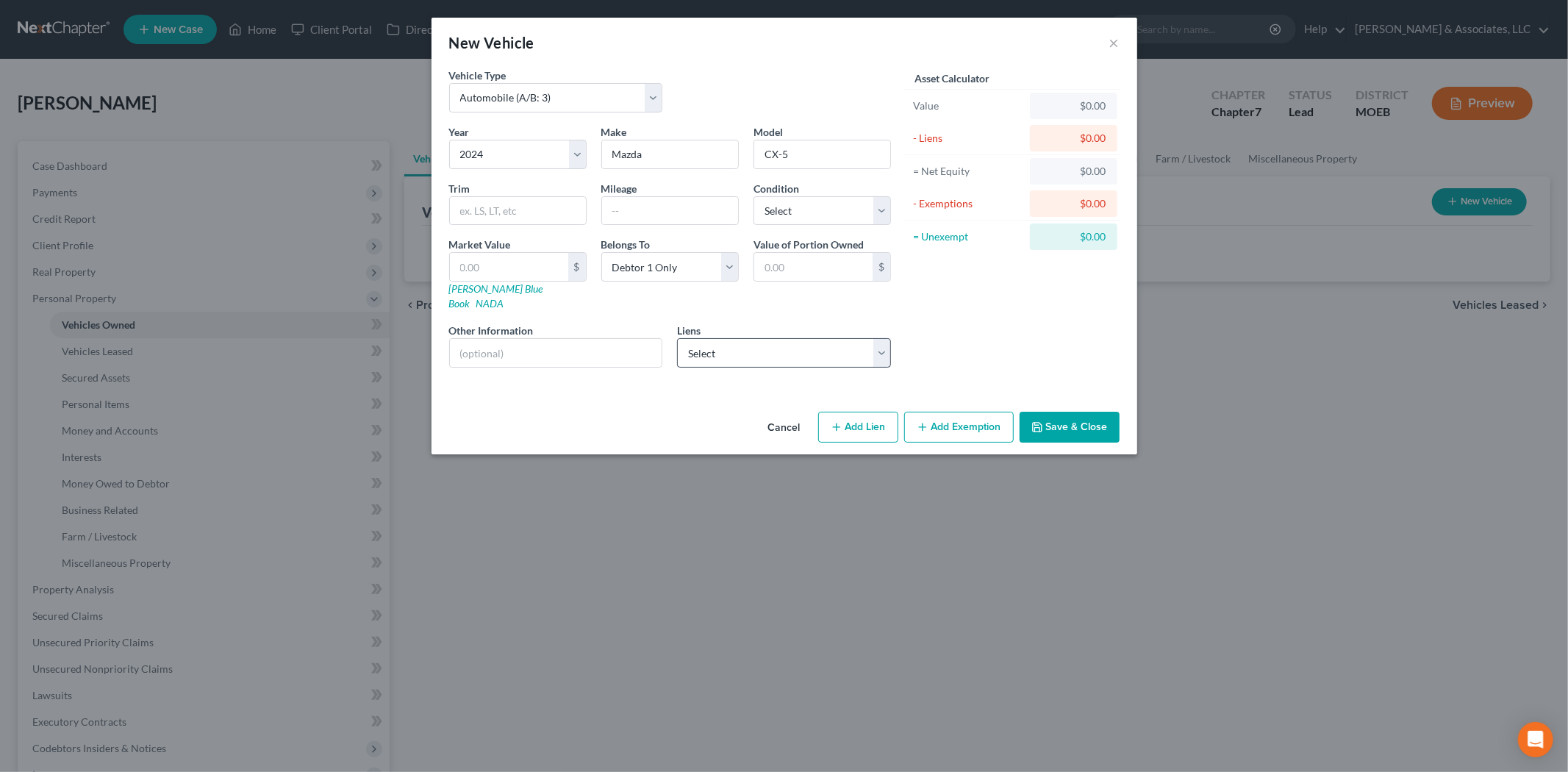
select select "3"
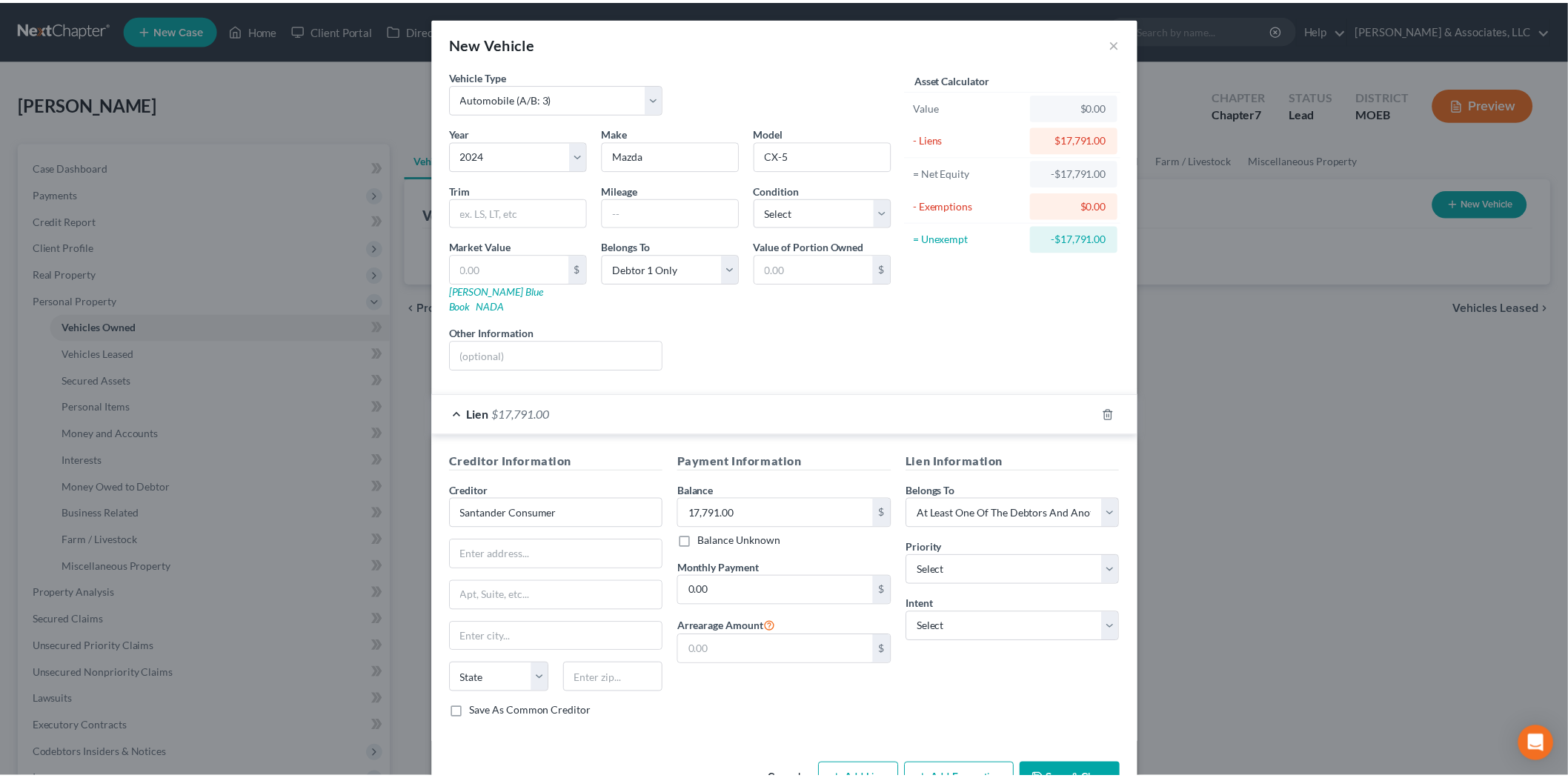
scroll to position [33, 0]
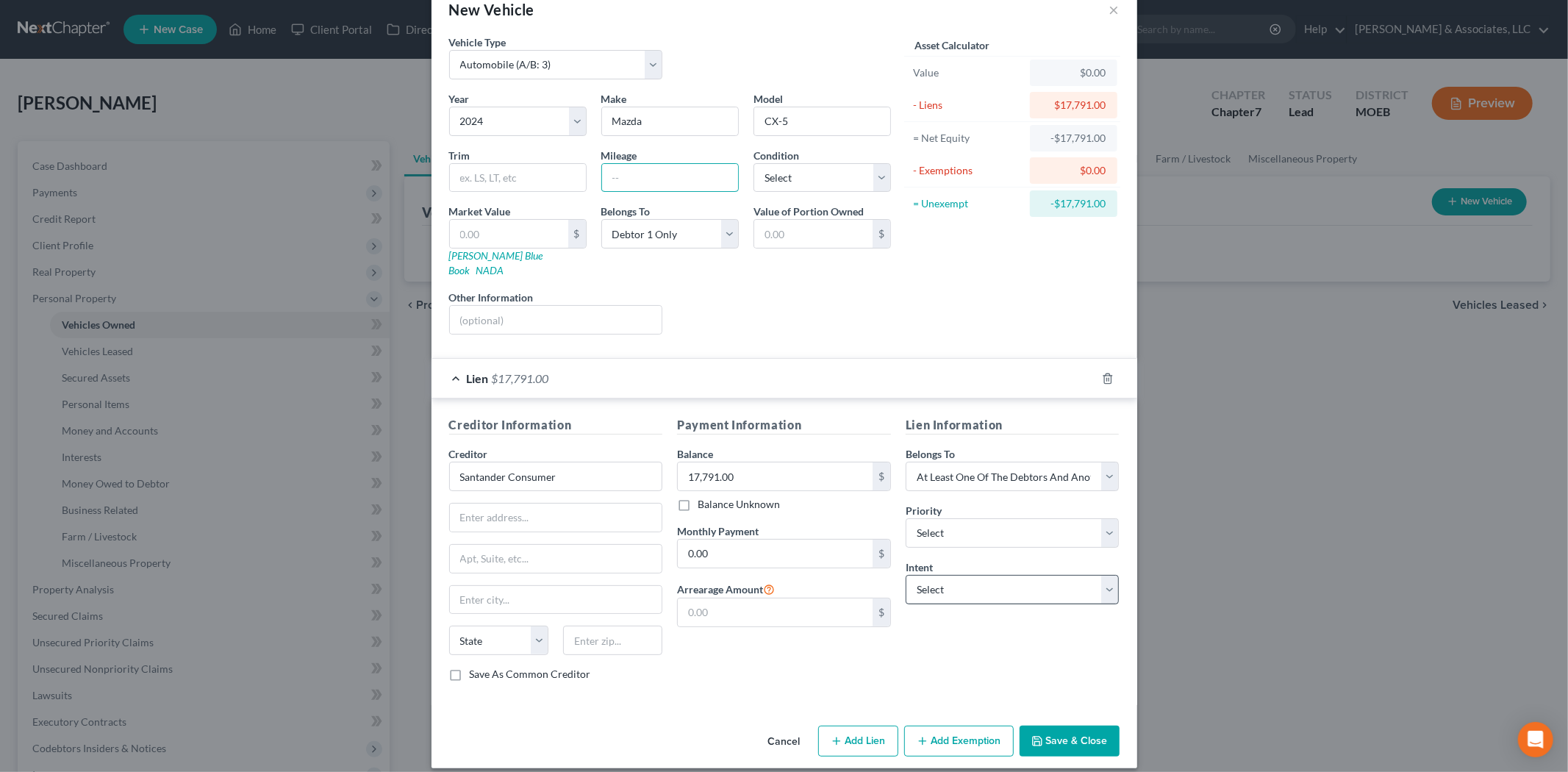
drag, startPoint x: 619, startPoint y: 180, endPoint x: 904, endPoint y: 585, distance: 495.2
click at [619, 180] on input "text" at bounding box center [669, 177] width 136 height 28
click at [1037, 733] on button "Save & Close" at bounding box center [1069, 741] width 100 height 31
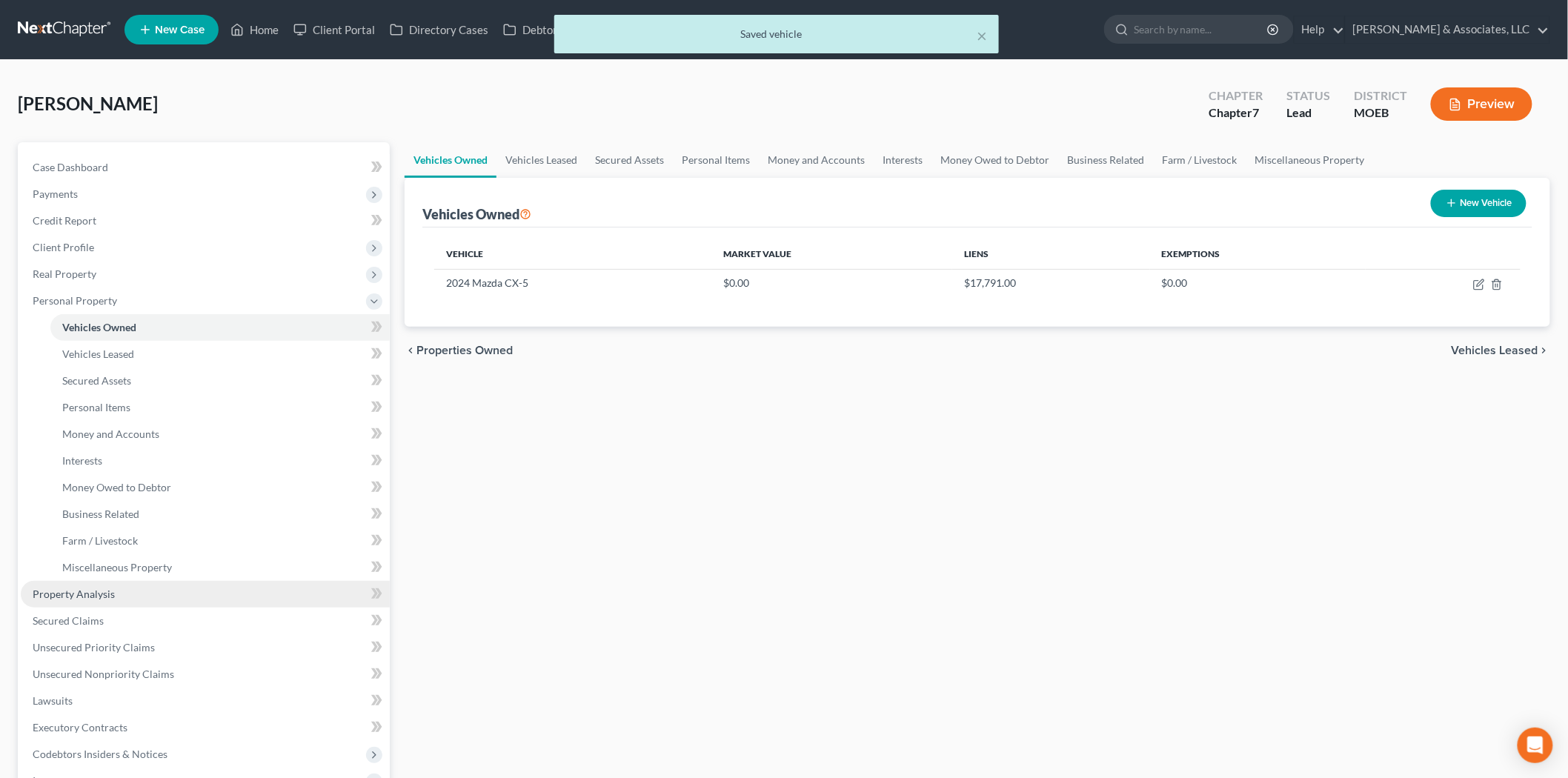
scroll to position [247, 0]
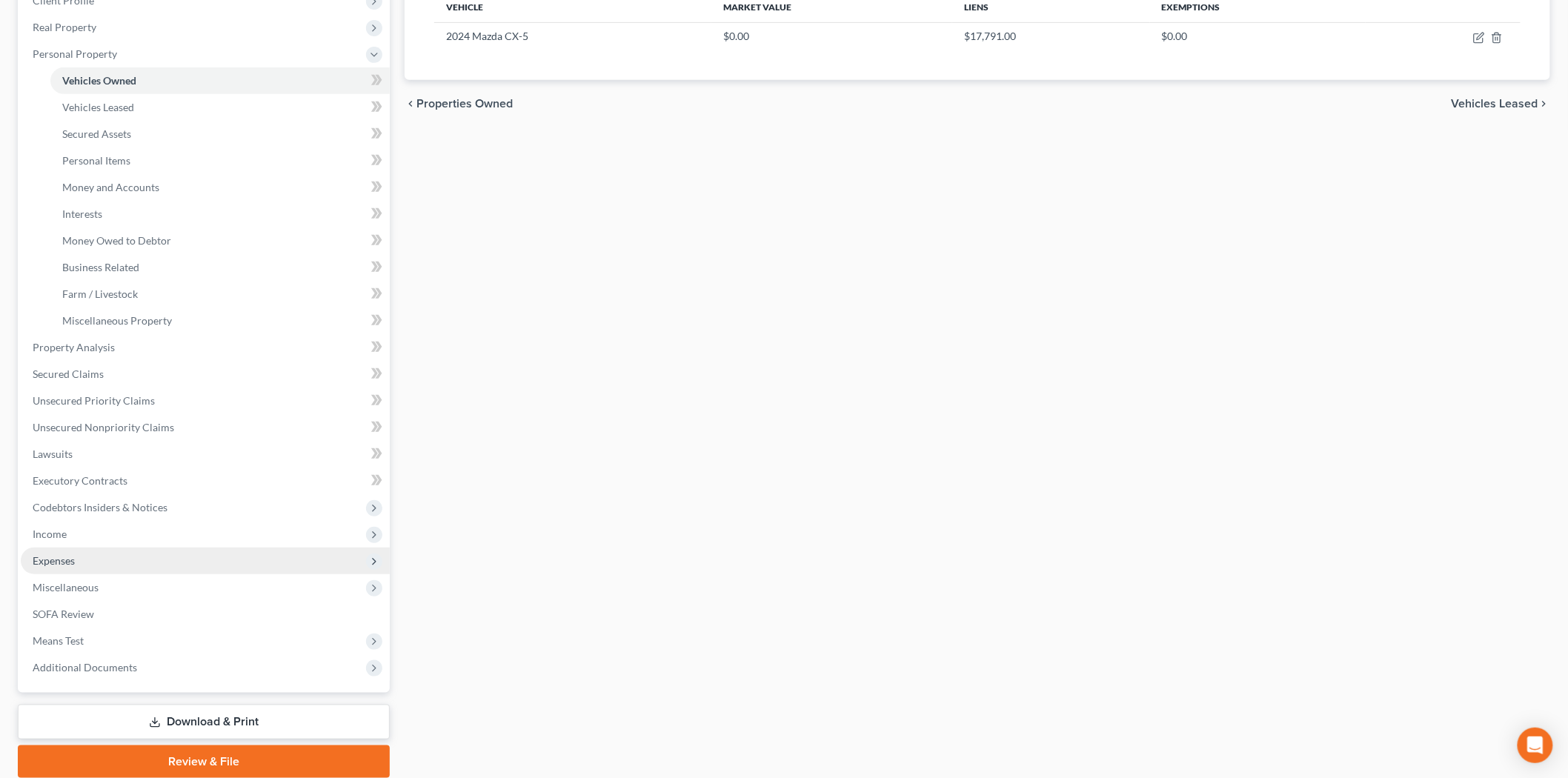
click at [80, 556] on span "Expenses" at bounding box center [205, 561] width 369 height 27
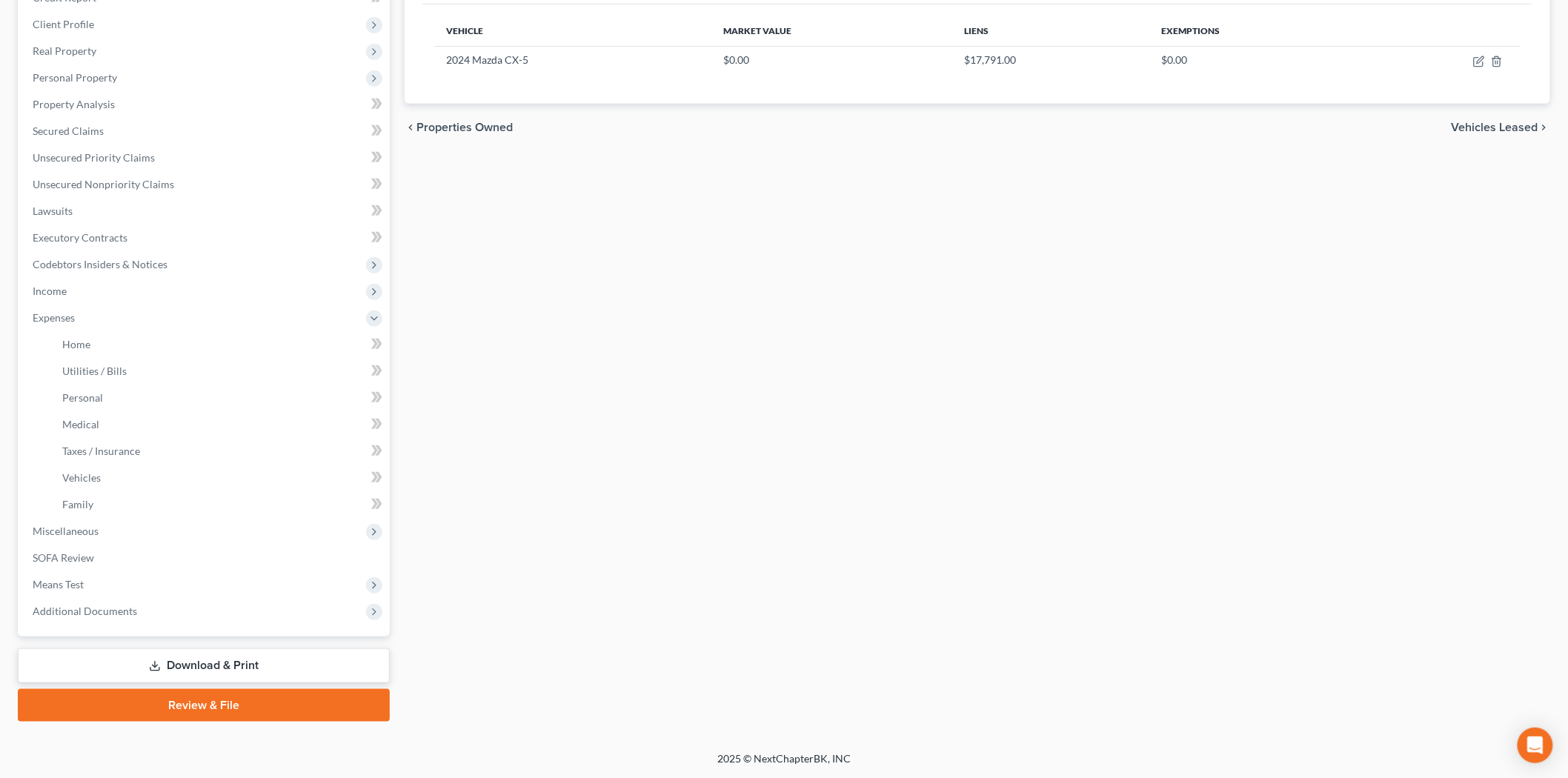
scroll to position [221, 0]
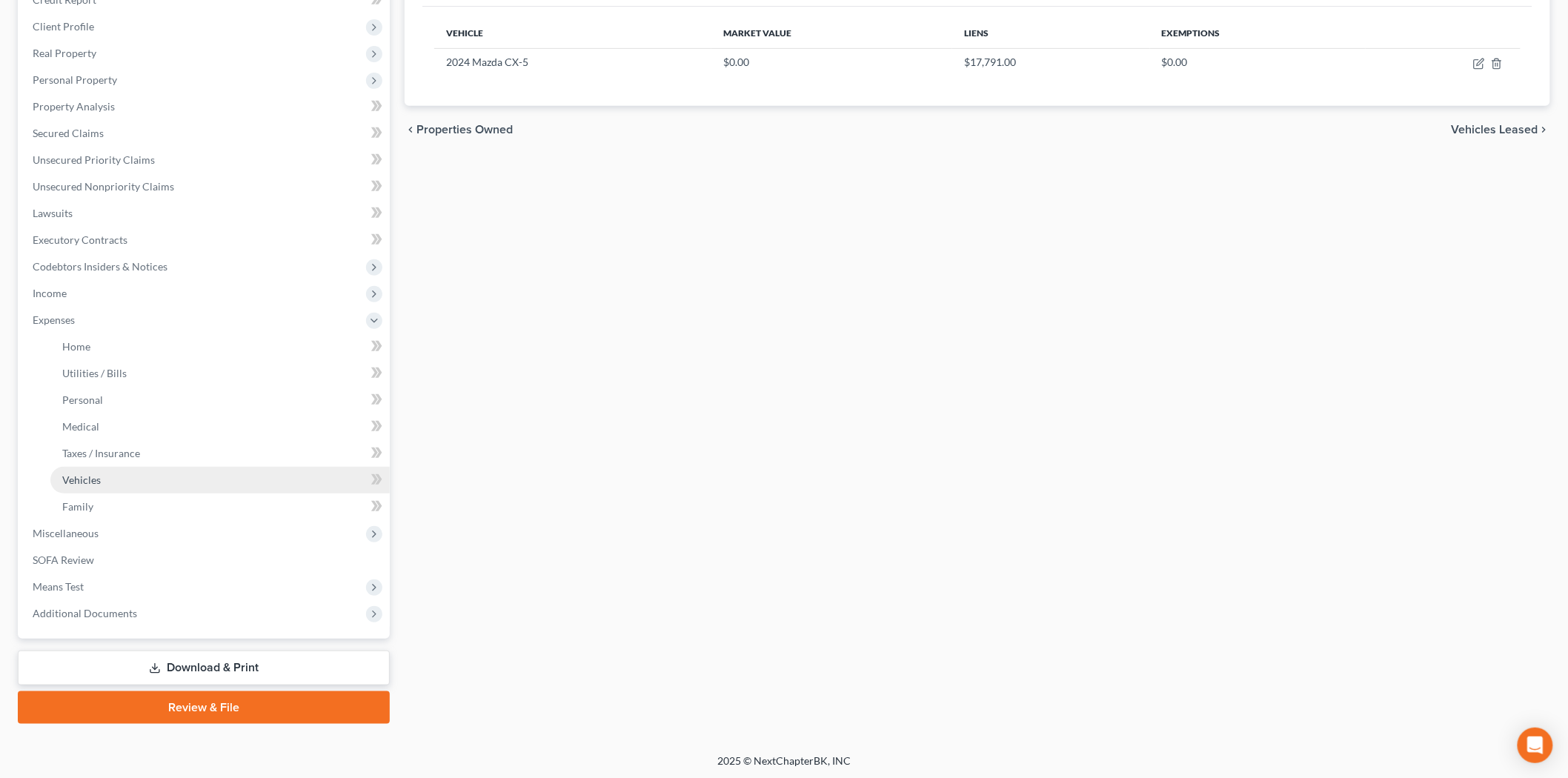
click at [77, 477] on span "Vehicles" at bounding box center [81, 480] width 39 height 13
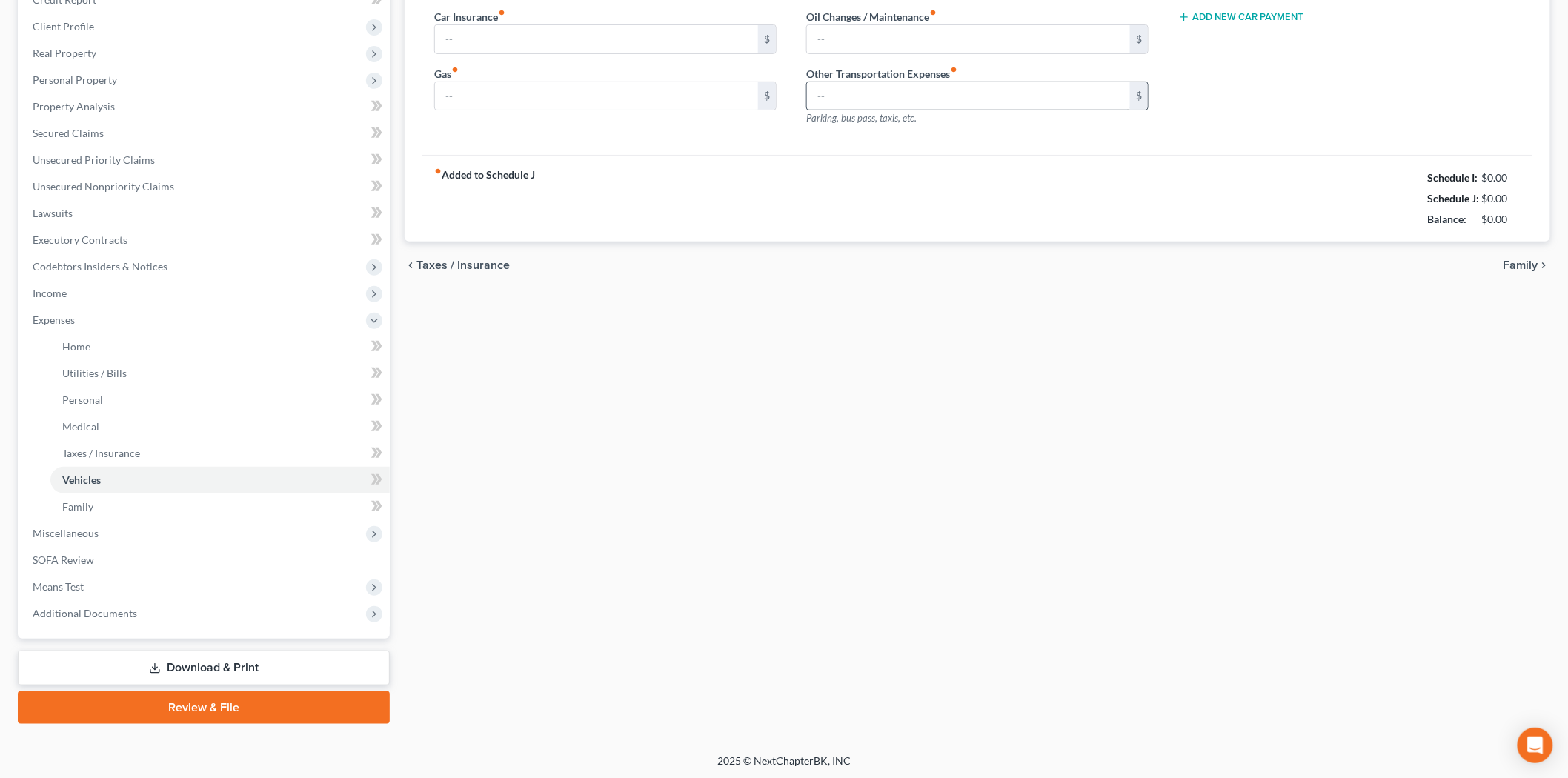
scroll to position [46, 0]
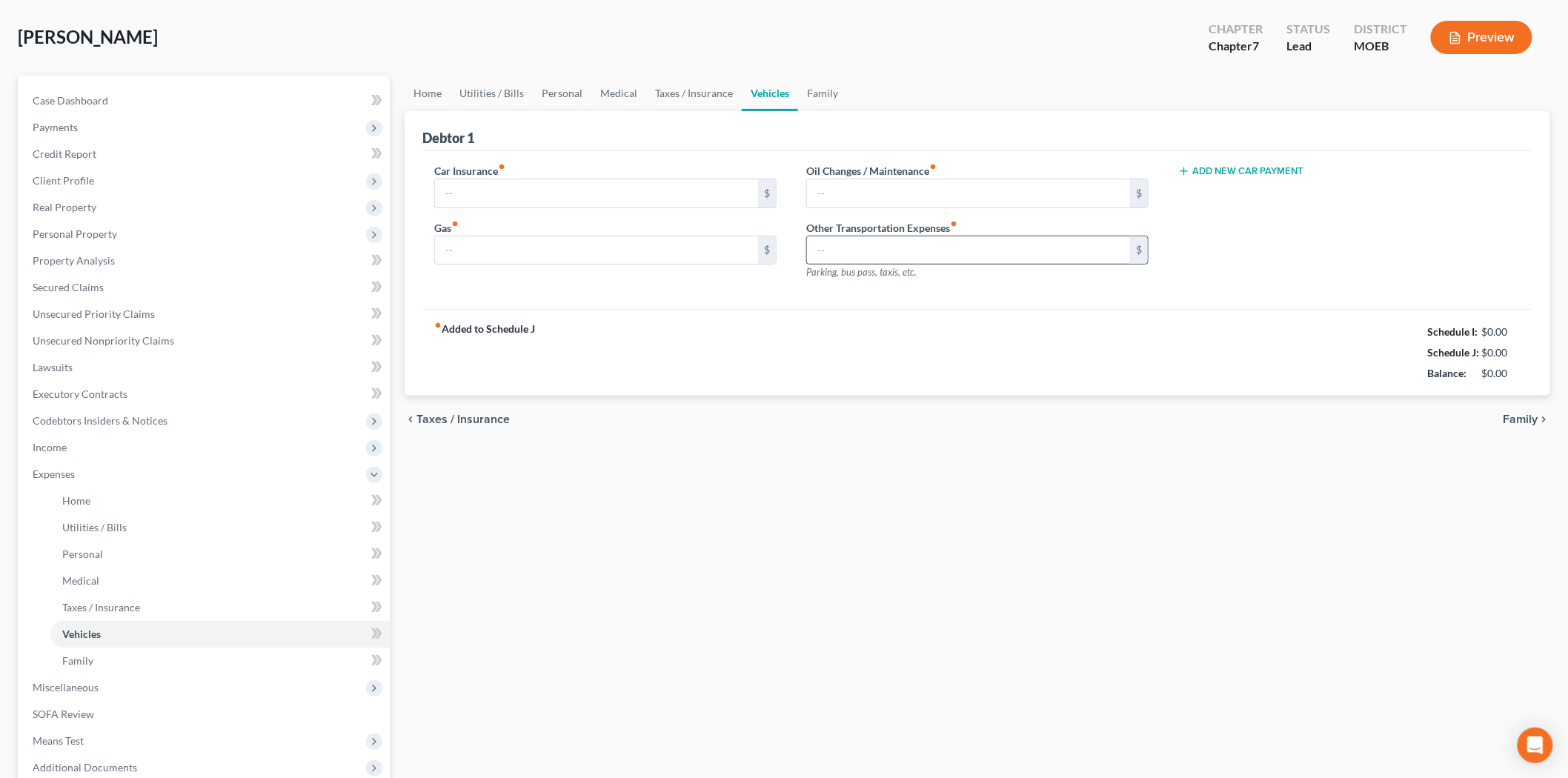
type input "300.00"
type input "150.00"
type input "100.00"
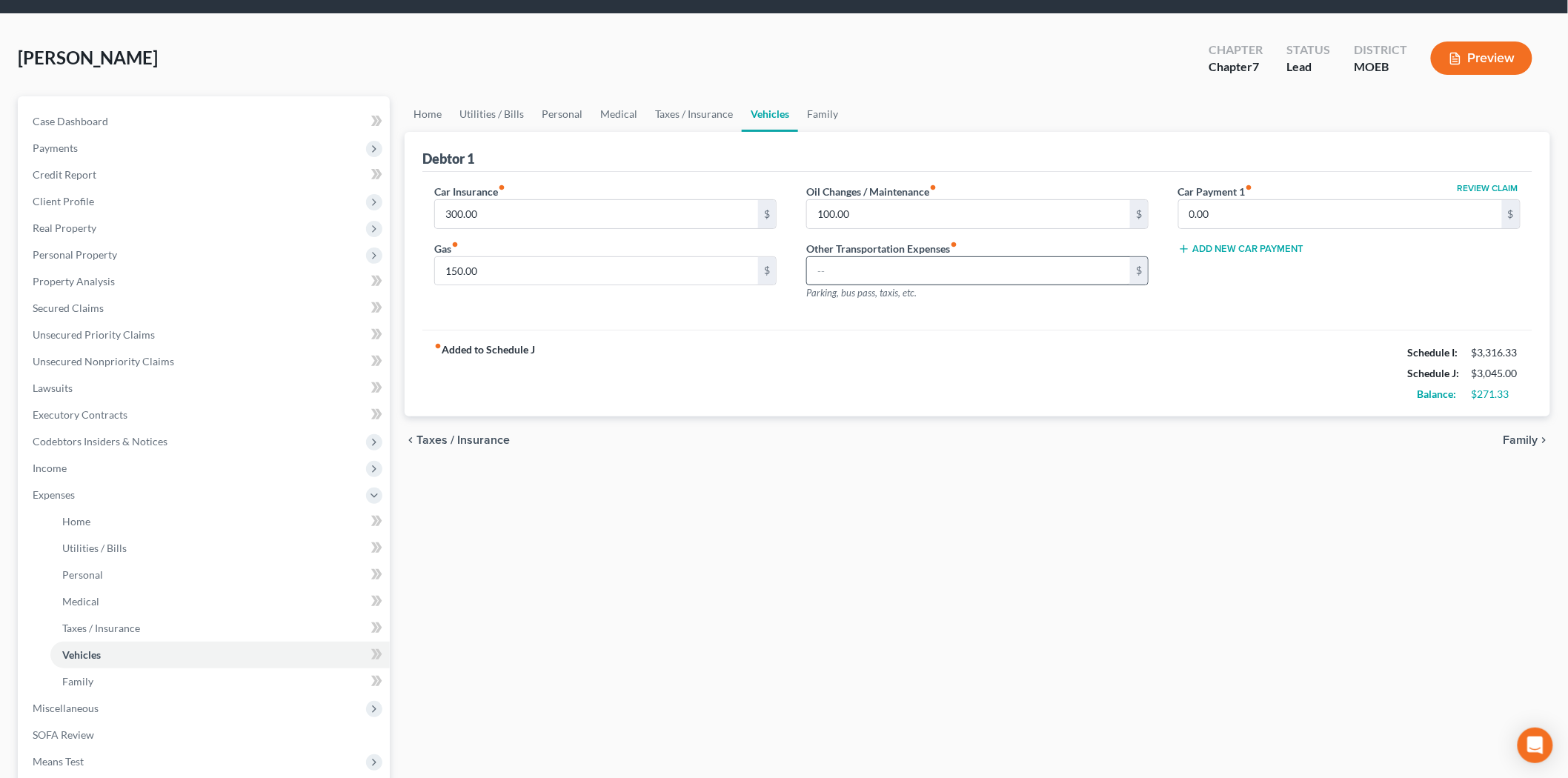
scroll to position [0, 0]
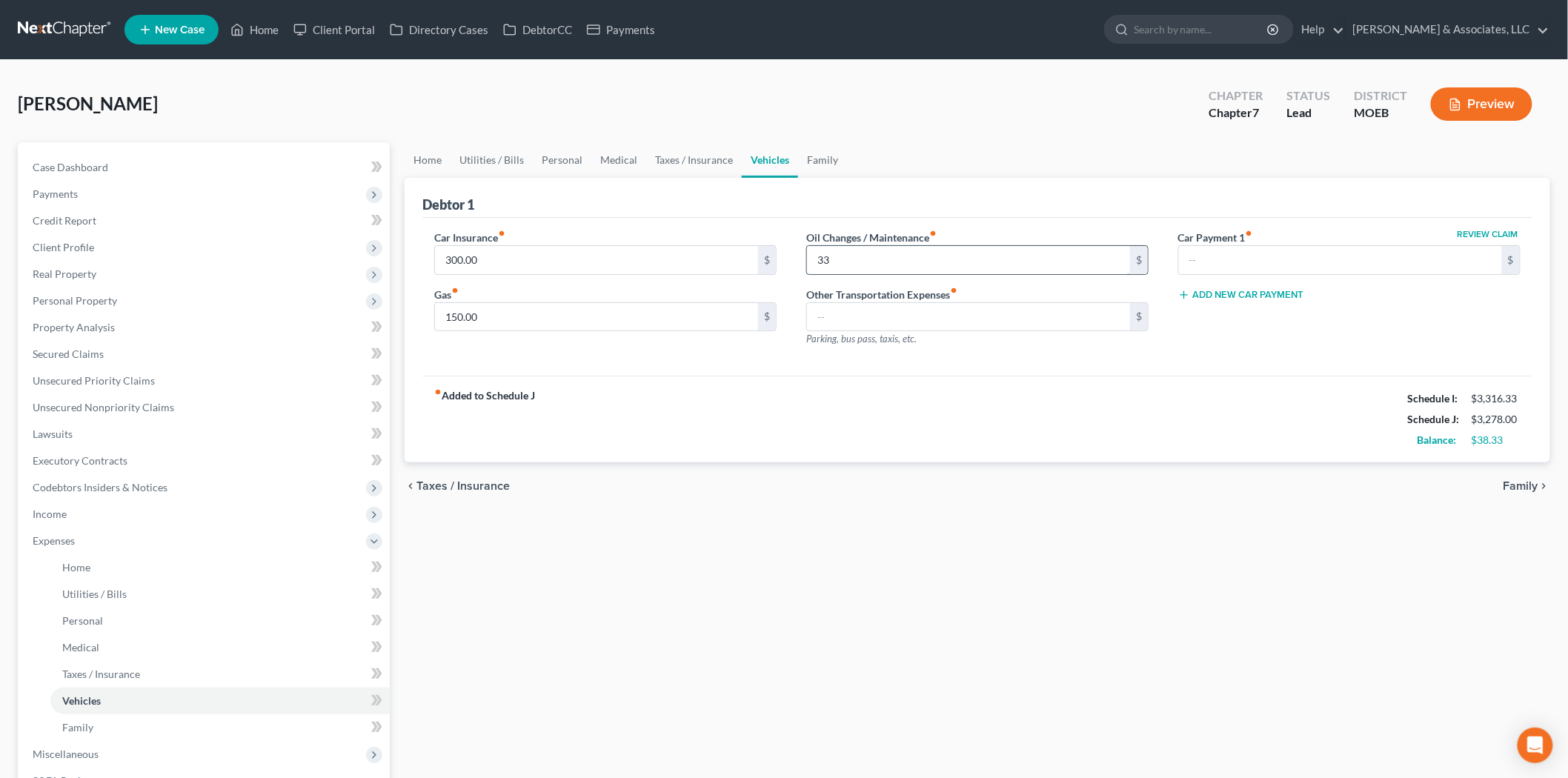
type input "3"
type input "333.72"
click at [1063, 256] on input "text" at bounding box center [968, 260] width 323 height 28
type input "30.00"
